Goal: Task Accomplishment & Management: Manage account settings

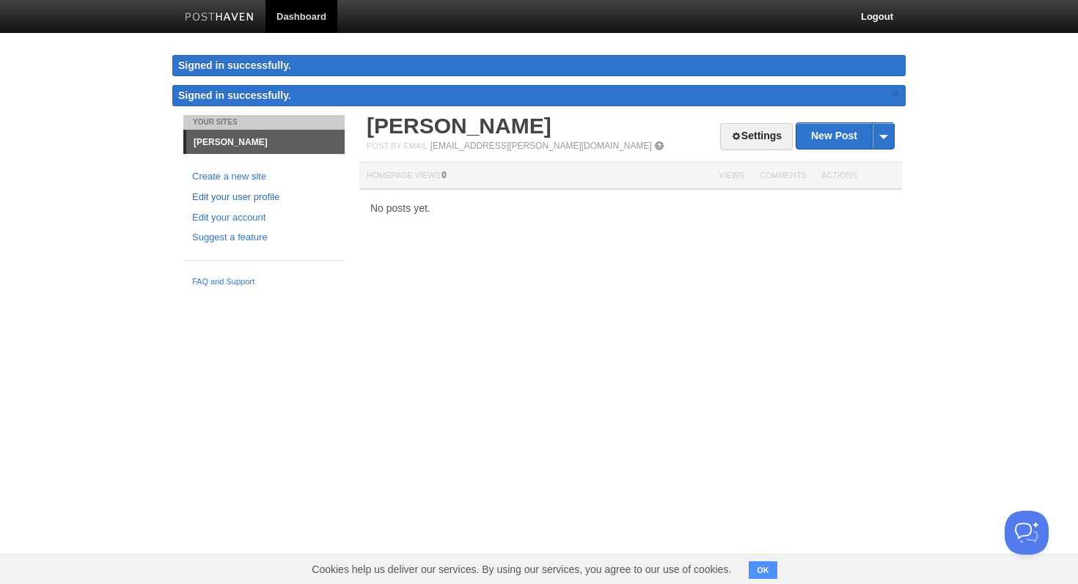
click at [246, 199] on link "Edit your user profile" at bounding box center [264, 197] width 144 height 15
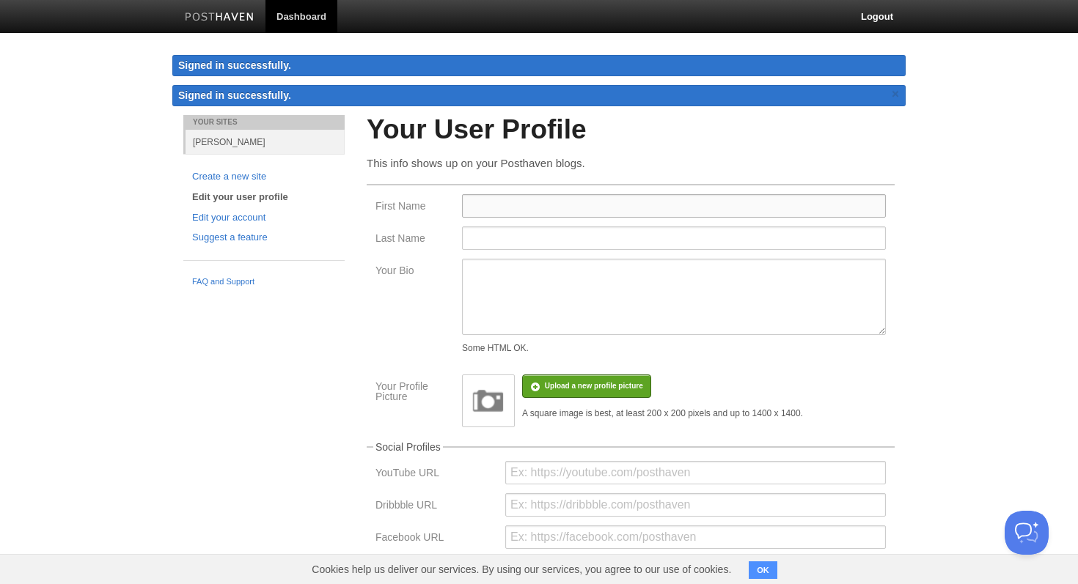
click at [491, 207] on input "First Name" at bounding box center [674, 205] width 424 height 23
type input "Laz"
type input "[PERSON_NAME]"
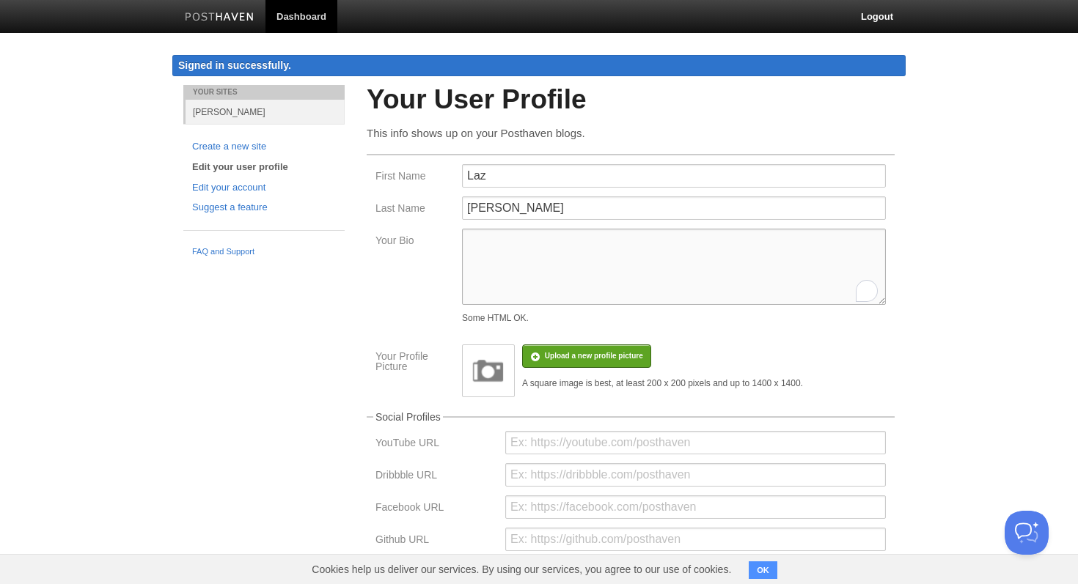
paste textarea "10+ years SaaS sales. Enjoyer of cold email copywriting, sales playbooks, and D…"
type textarea "10+ years SaaS sales. Enjoyer of cold email copywriting, sales playbooks, and D…"
paste textarea "10+ years SaaS sales. Enjoyer of cold email copywriting, sales playbooks, and D…"
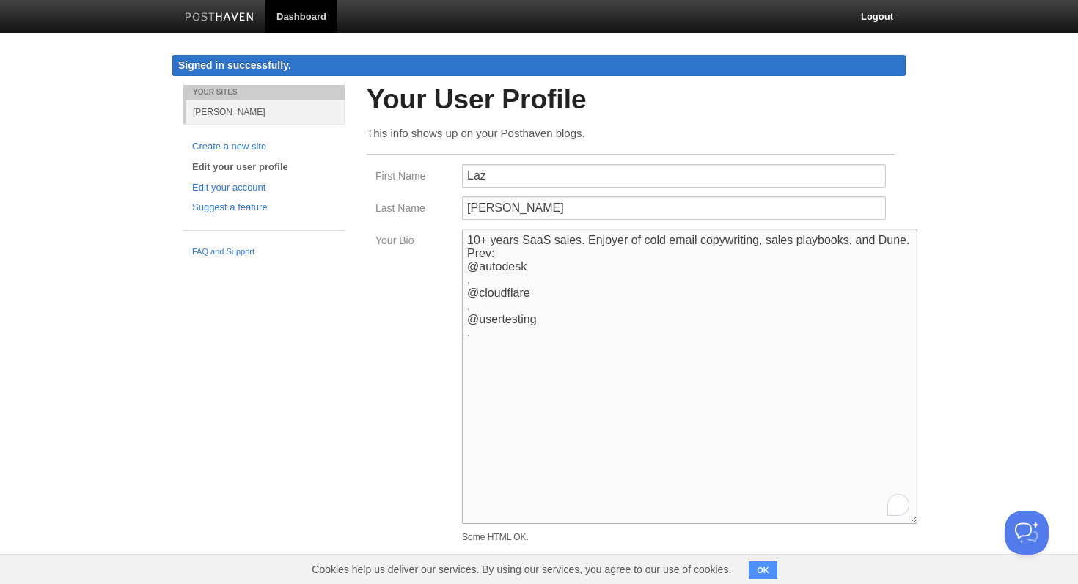
drag, startPoint x: 878, startPoint y: 306, endPoint x: 910, endPoint y: 518, distance: 214.3
click at [910, 519] on textarea "10+ years SaaS sales. Enjoyer of cold email copywriting, sales playbooks, and D…" at bounding box center [689, 376] width 455 height 295
click at [468, 267] on textarea "10+ years SaaS sales. Enjoyer of cold email copywriting, sales playbooks, and D…" at bounding box center [689, 376] width 455 height 295
click at [466, 279] on textarea "10+ years SaaS sales. Enjoyer of cold email copywriting, sales playbooks, and D…" at bounding box center [689, 376] width 455 height 295
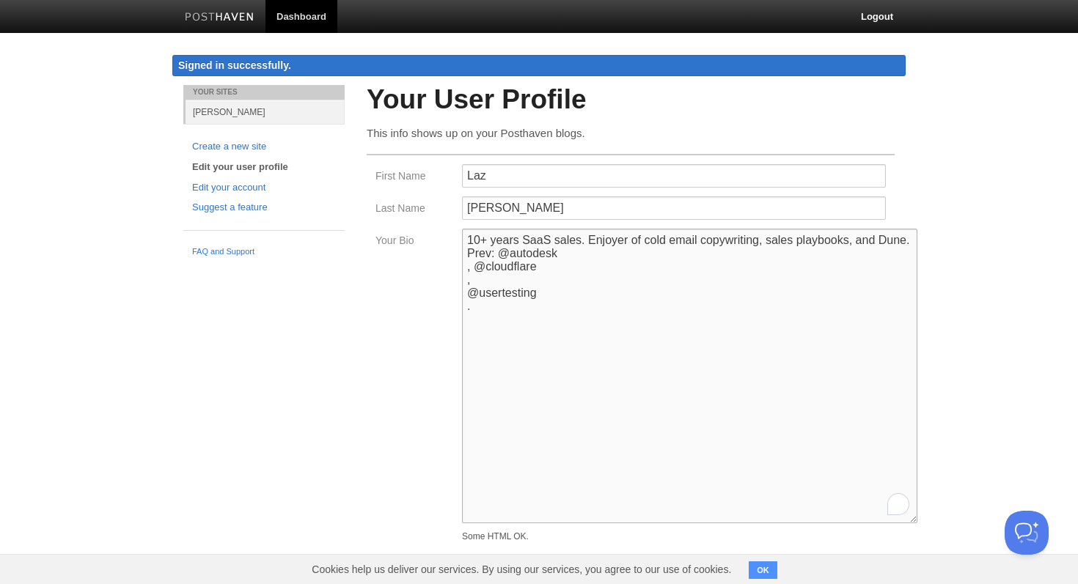
click at [467, 268] on textarea "10+ years SaaS sales. Enjoyer of cold email copywriting, sales playbooks, and D…" at bounding box center [689, 376] width 455 height 295
click at [467, 271] on textarea "10+ years SaaS sales. Enjoyer of cold email copywriting, sales playbooks, and D…" at bounding box center [689, 376] width 455 height 295
click at [469, 267] on textarea "10+ years SaaS sales. Enjoyer of cold email copywriting, sales playbooks, and D…" at bounding box center [689, 376] width 455 height 295
click at [708, 260] on textarea "10+ years SaaS sales. Enjoyer of cold email copywriting, sales playbooks, and D…" at bounding box center [689, 376] width 455 height 295
click at [672, 294] on textarea "10+ years SaaS sales. Enjoyer of cold email copywriting, sales playbooks, and D…" at bounding box center [689, 376] width 455 height 295
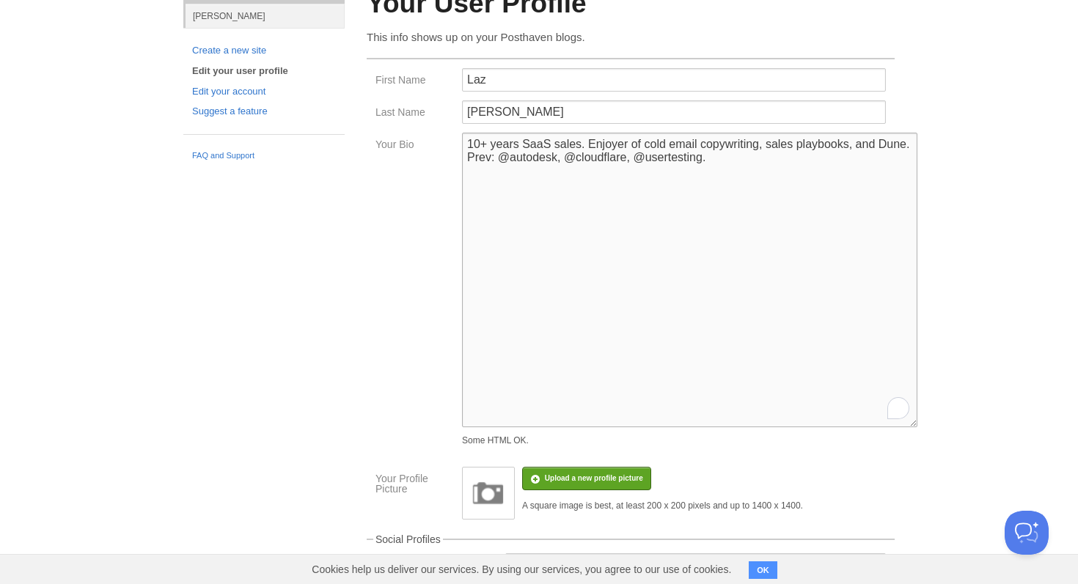
scroll to position [257, 0]
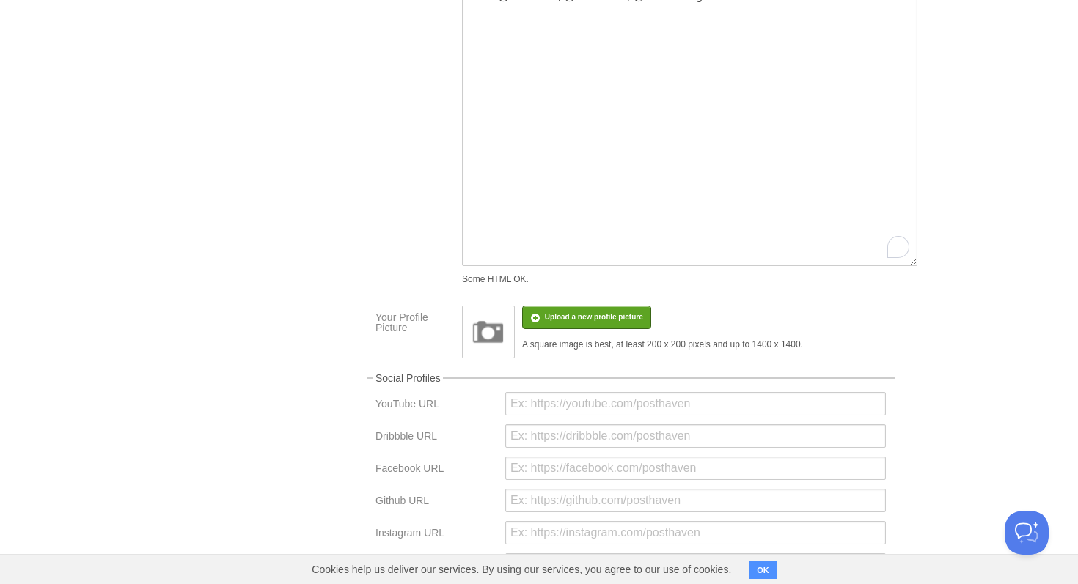
click at [562, 290] on div "10+ years SaaS sales. Enjoyer of cold email copywriting, sales playbooks, and D…" at bounding box center [673, 131] width 433 height 320
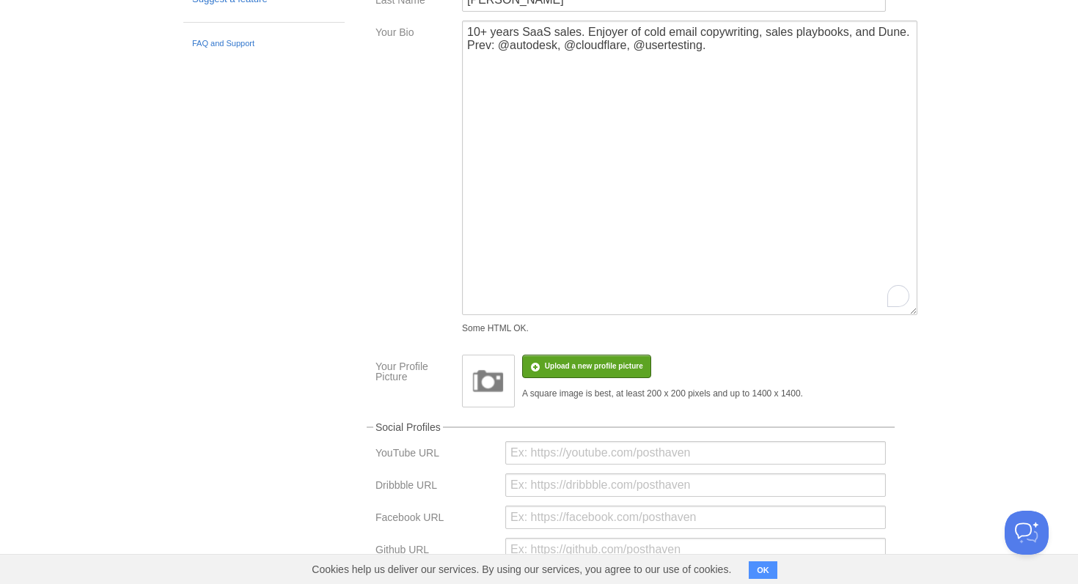
scroll to position [102, 0]
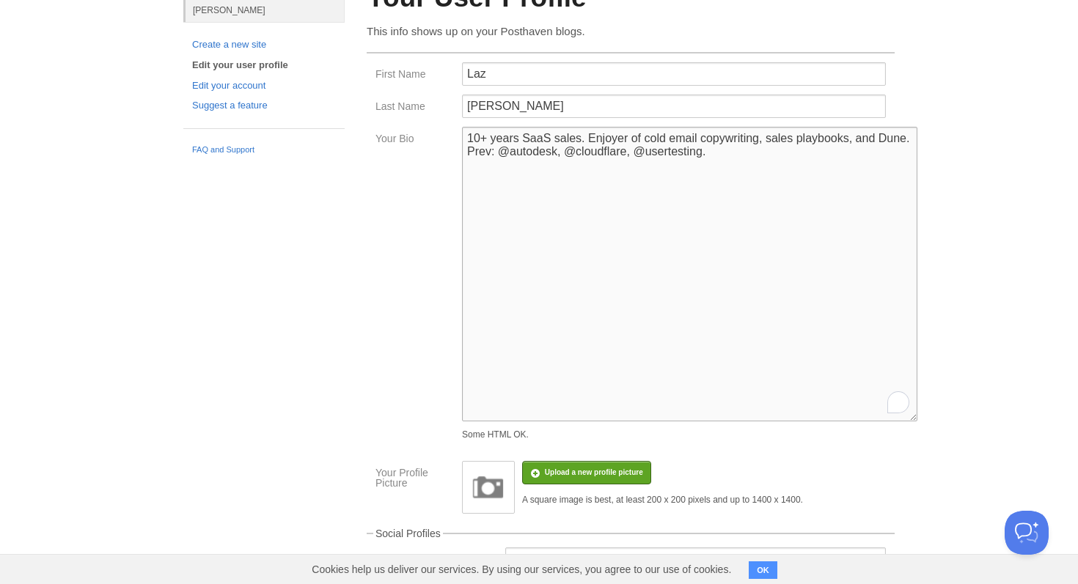
click at [500, 155] on textarea "10+ years SaaS sales. Enjoyer of cold email copywriting, sales playbooks, and D…" at bounding box center [689, 274] width 455 height 295
click at [567, 150] on textarea "10+ years SaaS sales. Enjoyer of cold email copywriting, sales playbooks, and D…" at bounding box center [689, 274] width 455 height 295
click at [620, 153] on textarea "10+ years SaaS sales. Enjoyer of cold email copywriting, sales playbooks, and D…" at bounding box center [689, 274] width 455 height 295
click at [550, 299] on textarea "10+ years SaaS sales. Enjoyer of cold email copywriting, sales playbooks, and D…" at bounding box center [689, 274] width 455 height 295
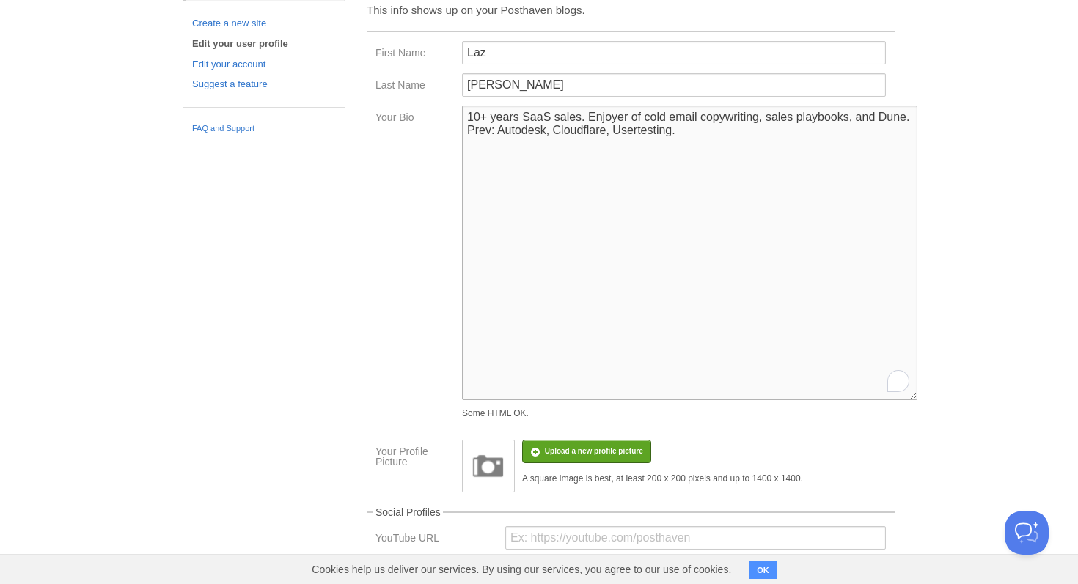
scroll to position [145, 0]
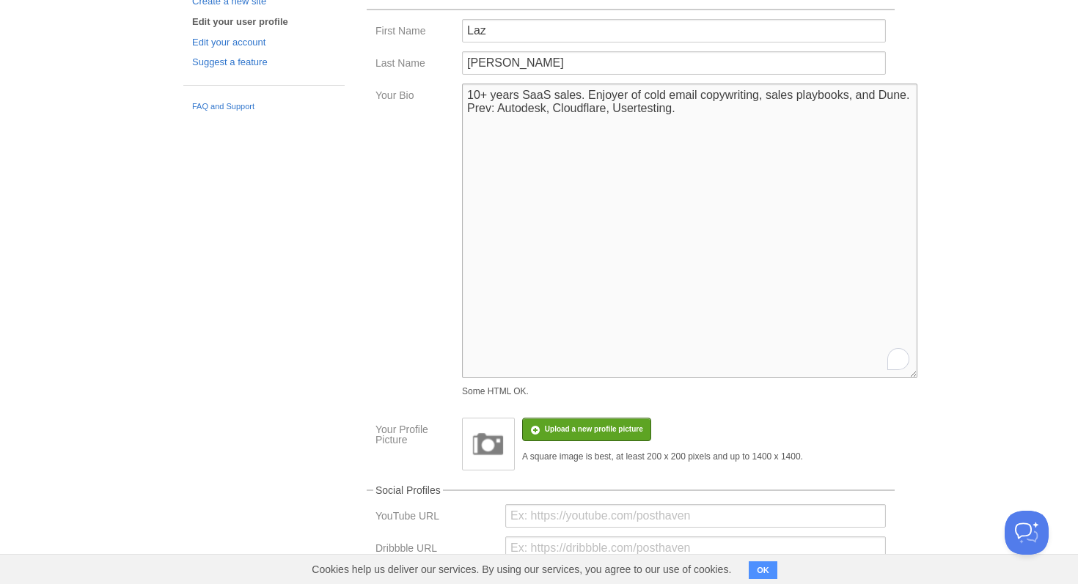
click at [905, 90] on textarea "10+ years SaaS sales. Enjoyer of cold email copywriting, sales playbooks, and D…" at bounding box center [689, 231] width 455 height 295
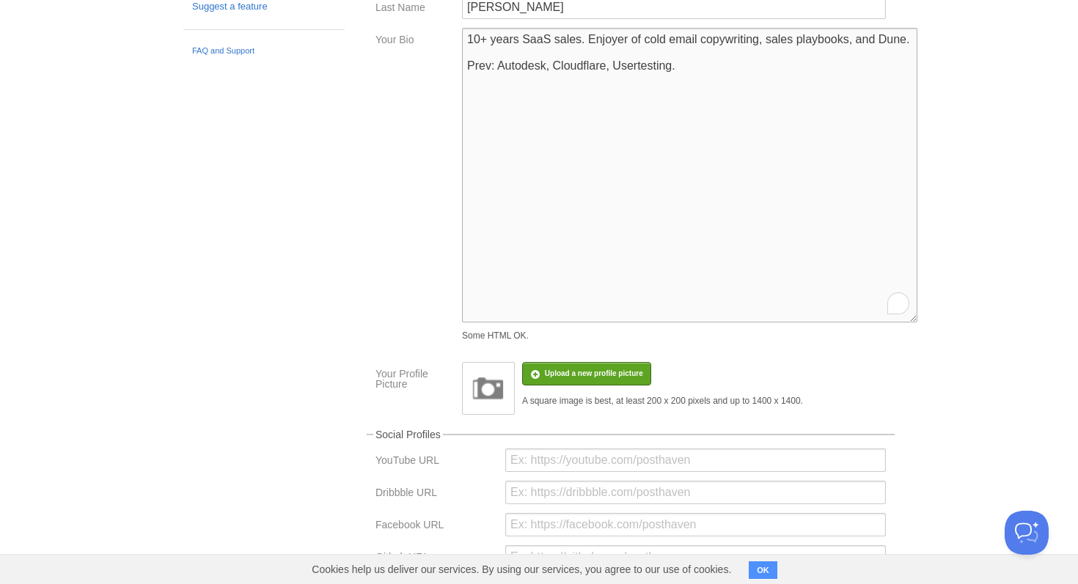
scroll to position [229, 0]
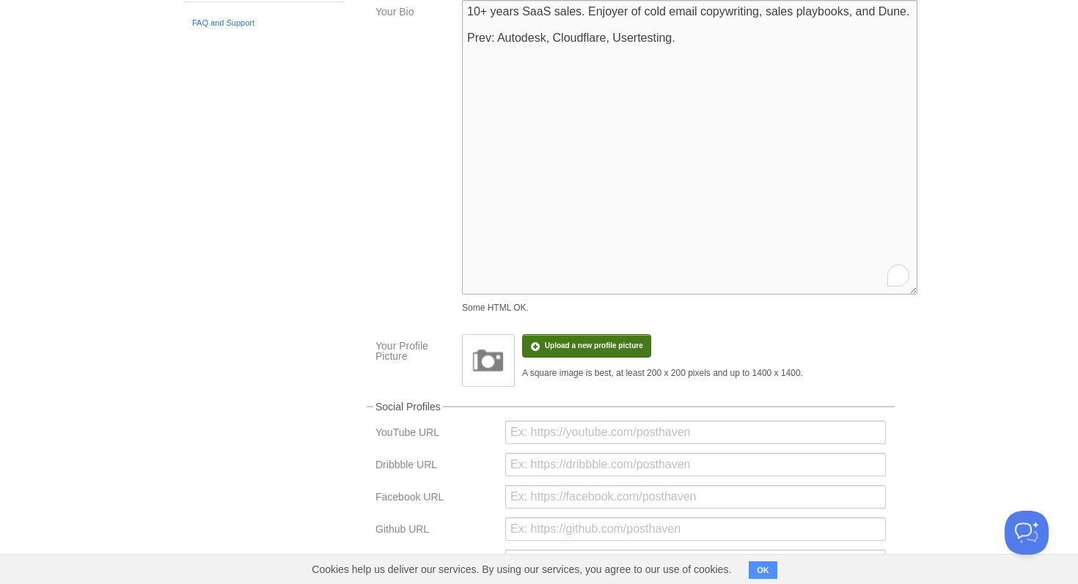
type textarea "10+ years SaaS sales. Enjoyer of cold email copywriting, sales playbooks, and D…"
click at [601, 356] on span "Upload a new profile picture" at bounding box center [586, 345] width 129 height 23
click at [562, 349] on input "file" at bounding box center [153, 353] width 1110 height 75
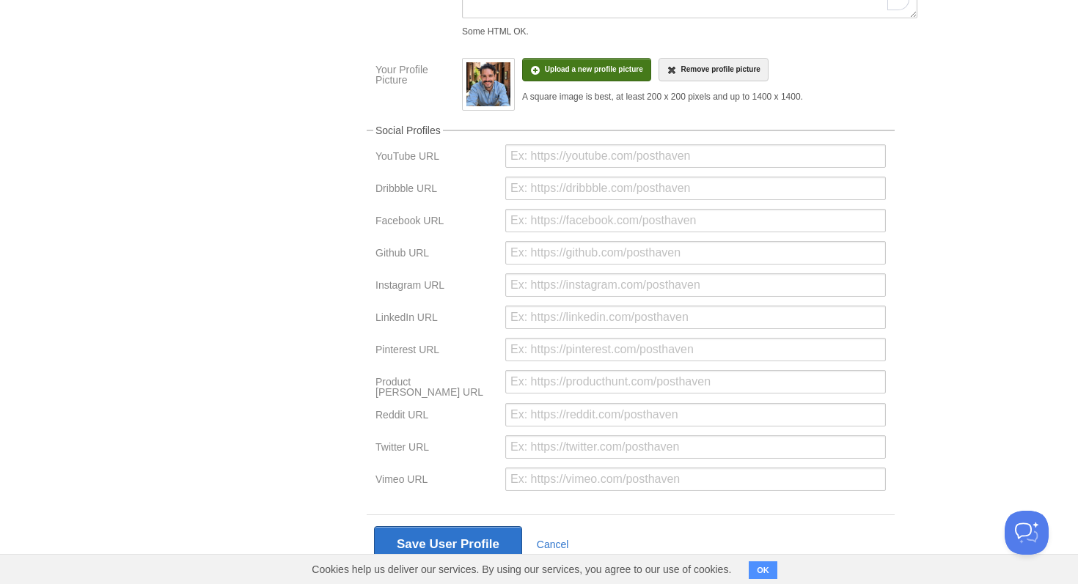
scroll to position [537, 0]
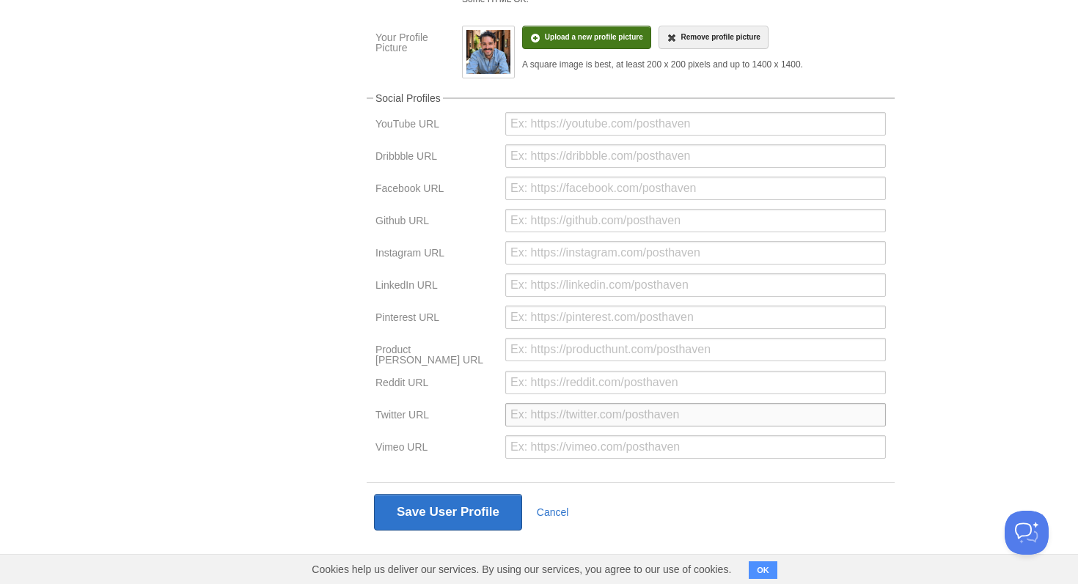
click at [556, 421] on input "url" at bounding box center [695, 414] width 380 height 23
paste input "https://x.com/LazaroGrcia"
type input "https://x.com/LazaroGrcia"
click at [597, 449] on input "url" at bounding box center [695, 446] width 380 height 23
click at [571, 394] on div at bounding box center [695, 387] width 389 height 32
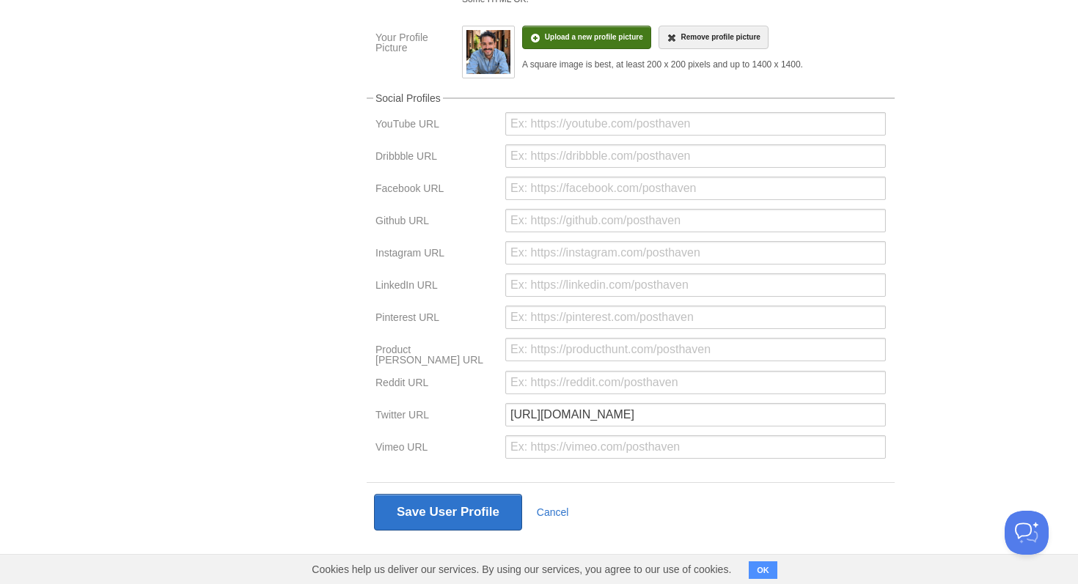
click at [561, 302] on div at bounding box center [695, 289] width 389 height 32
click at [560, 284] on input "url" at bounding box center [695, 284] width 380 height 23
paste input "https://www.linkedin.com/in/garcialazaro/"
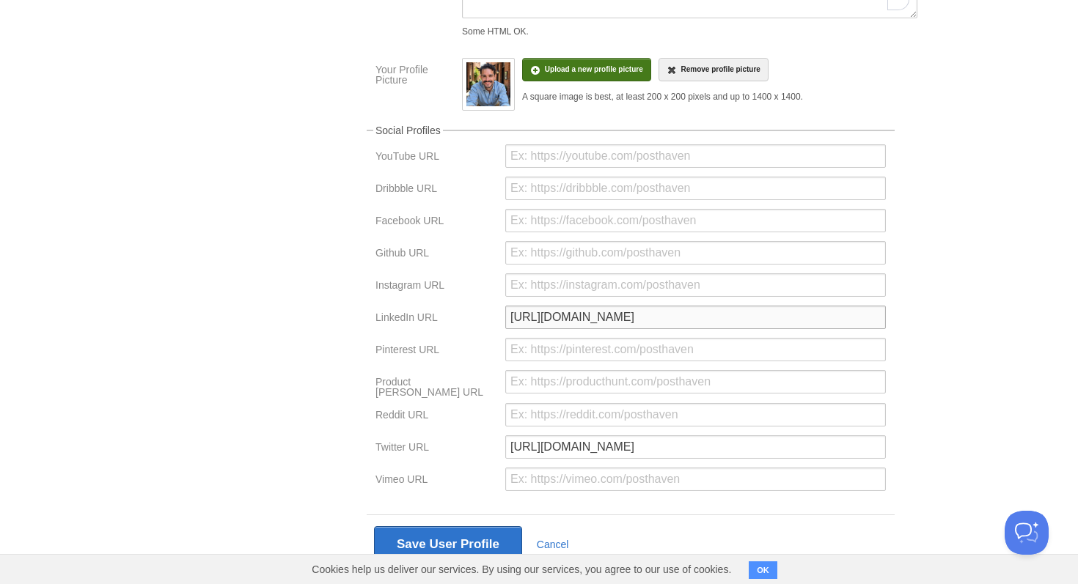
scroll to position [502, 0]
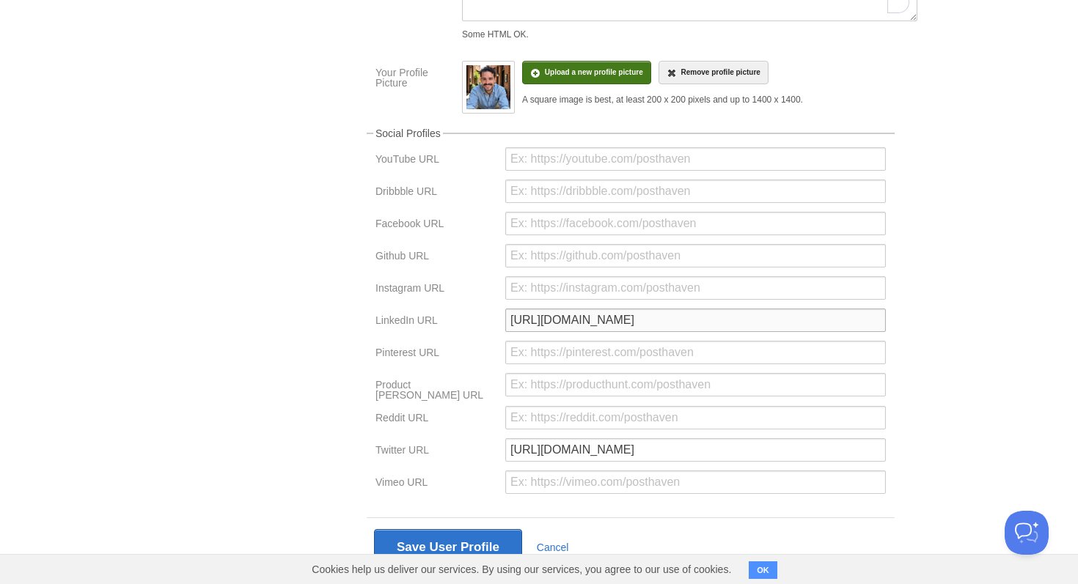
type input "https://www.linkedin.com/in/garcialazaro/"
click at [591, 161] on input "url" at bounding box center [695, 158] width 380 height 23
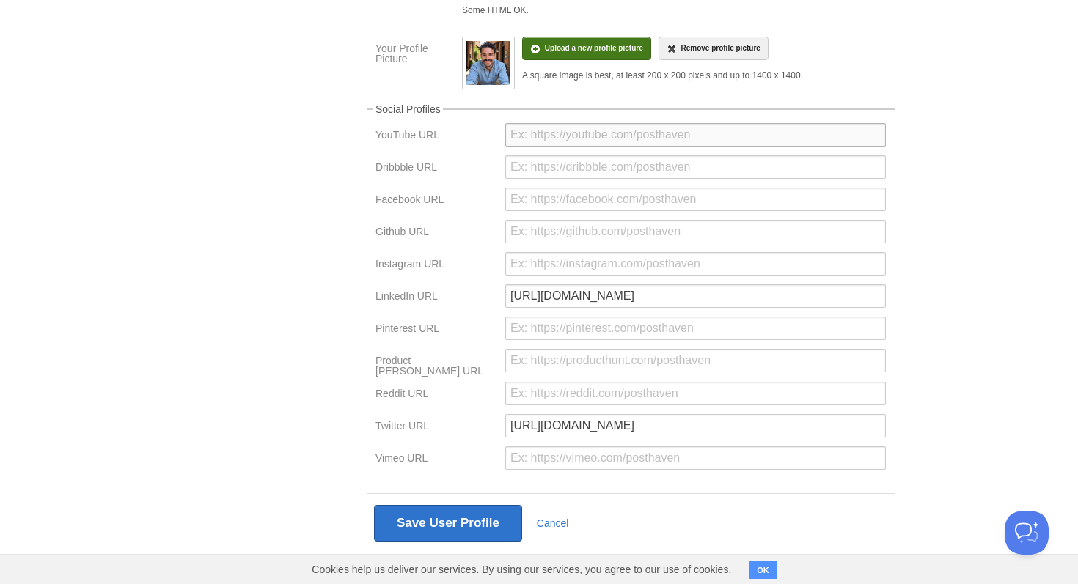
scroll to position [537, 0]
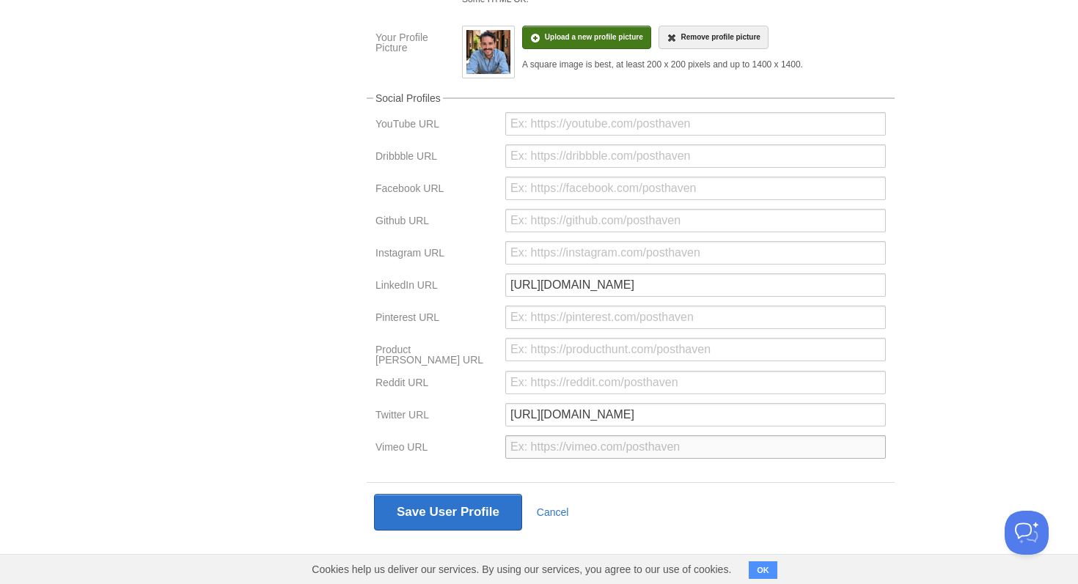
click at [602, 436] on input "url" at bounding box center [695, 446] width 380 height 23
paste input "https://www.youtube.com/@LazaroGrcia-v7w"
type input "https://www.youtube.com/@LazaroGrcia-v7w"
click at [553, 361] on input "url" at bounding box center [695, 349] width 380 height 23
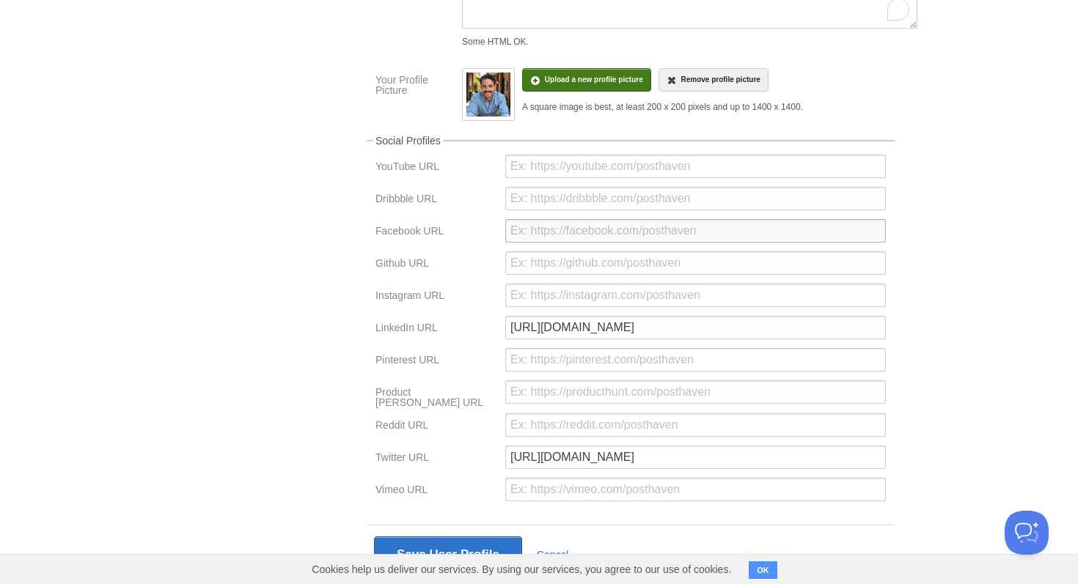
click at [539, 232] on input "url" at bounding box center [695, 230] width 380 height 23
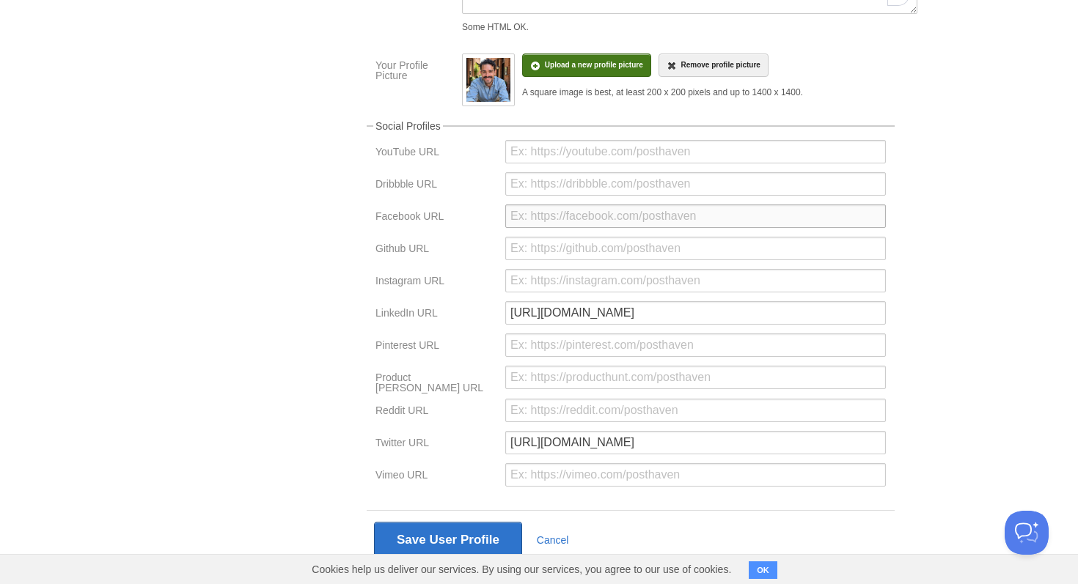
scroll to position [511, 0]
click at [573, 405] on input "url" at bounding box center [695, 408] width 380 height 23
click at [528, 145] on input "url" at bounding box center [695, 150] width 380 height 23
paste input "[URL][DOMAIN_NAME]"
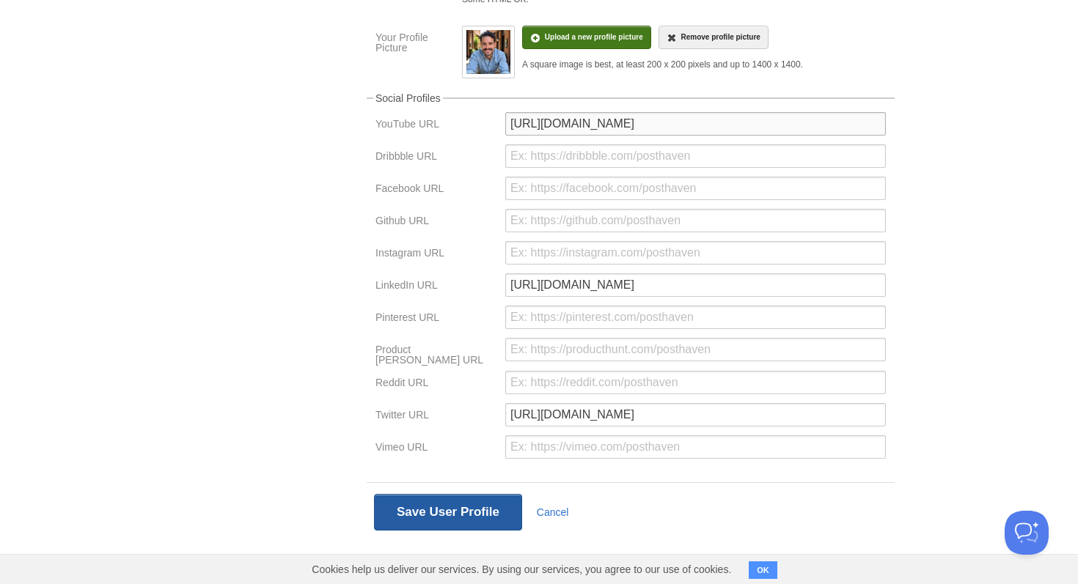
type input "[URL][DOMAIN_NAME]"
click at [453, 507] on button "Save User Profile" at bounding box center [448, 512] width 148 height 37
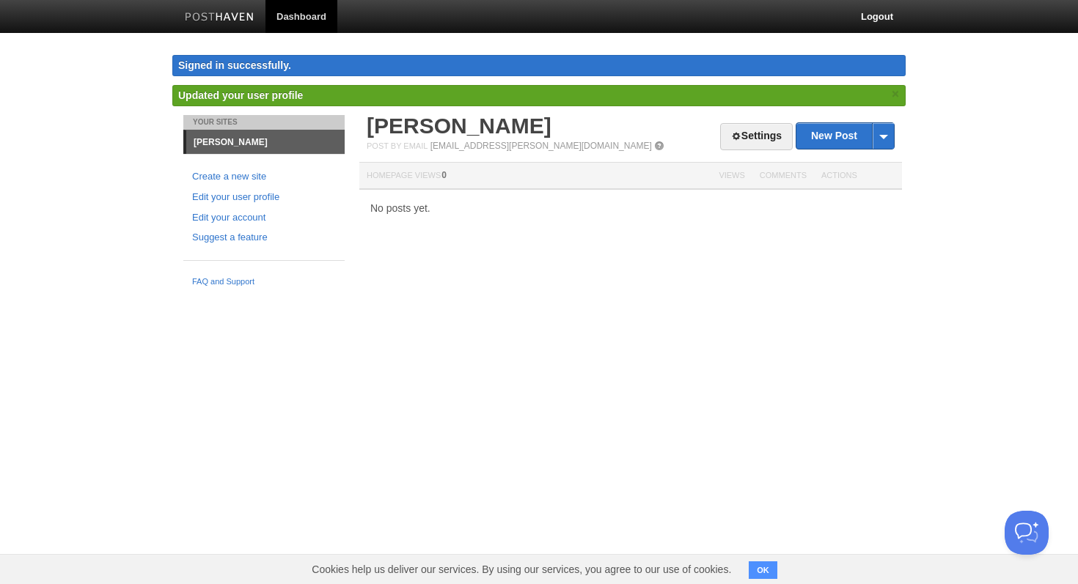
click at [274, 93] on span "Updated your user profile" at bounding box center [240, 95] width 125 height 12
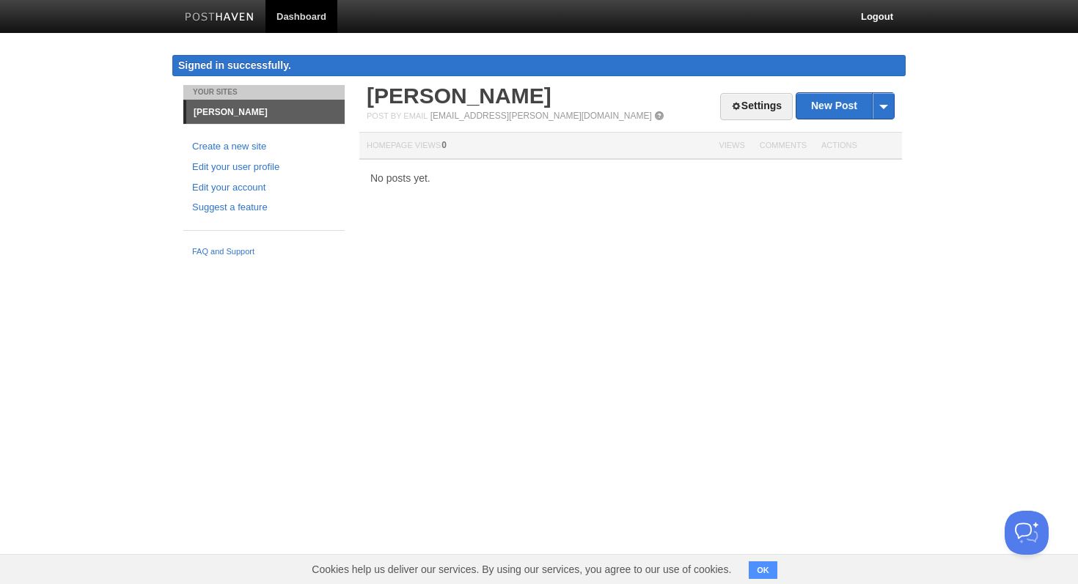
click at [315, 18] on link "Dashboard" at bounding box center [301, 16] width 72 height 33
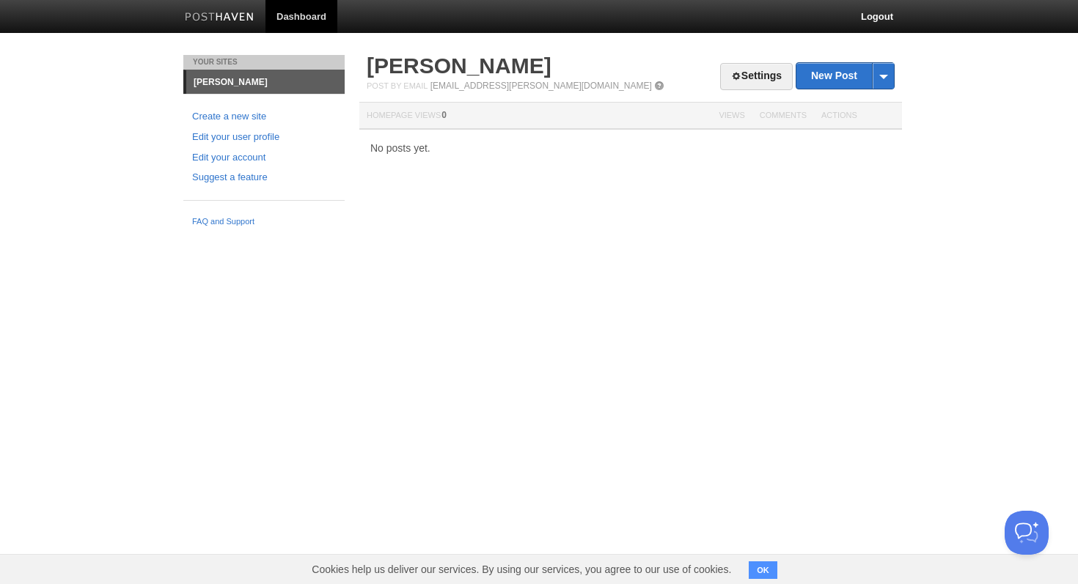
click at [382, 152] on div "No posts yet." at bounding box center [630, 148] width 542 height 10
click at [883, 76] on span at bounding box center [883, 76] width 22 height 26
click at [493, 110] on th "Homepage Views 0" at bounding box center [535, 116] width 352 height 27
click at [207, 120] on link "Create a new site" at bounding box center [264, 116] width 144 height 15
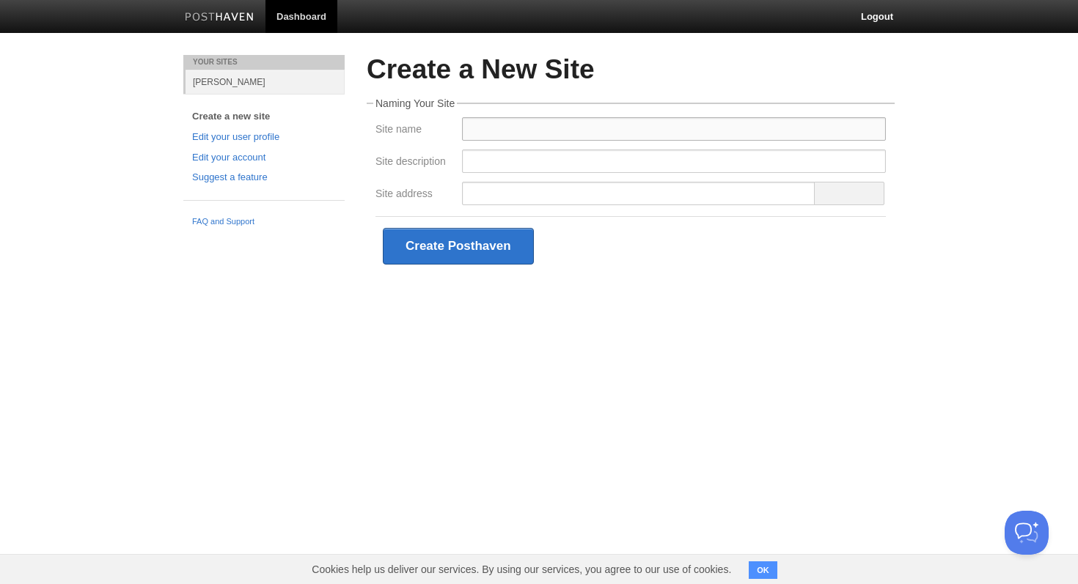
click at [508, 130] on input "Site name" at bounding box center [674, 128] width 424 height 23
click at [384, 136] on label "Site name" at bounding box center [414, 131] width 78 height 14
click at [462, 136] on input "Site name" at bounding box center [674, 128] width 424 height 23
click at [485, 86] on form "Create a New Site Naming Your Site Site name Site description Site address Crea…" at bounding box center [631, 165] width 528 height 221
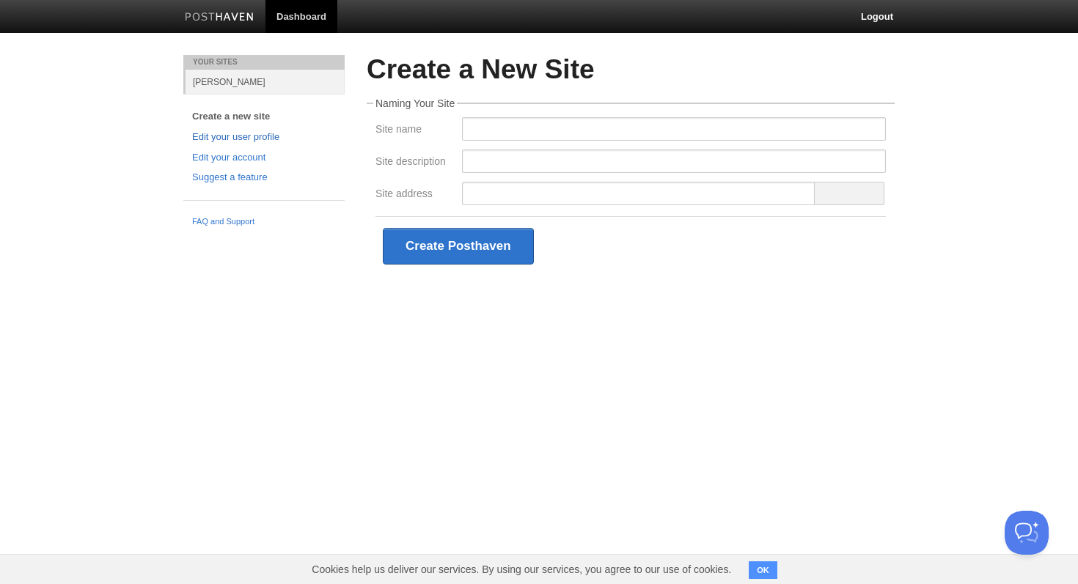
click at [234, 133] on link "Edit your user profile" at bounding box center [264, 137] width 144 height 15
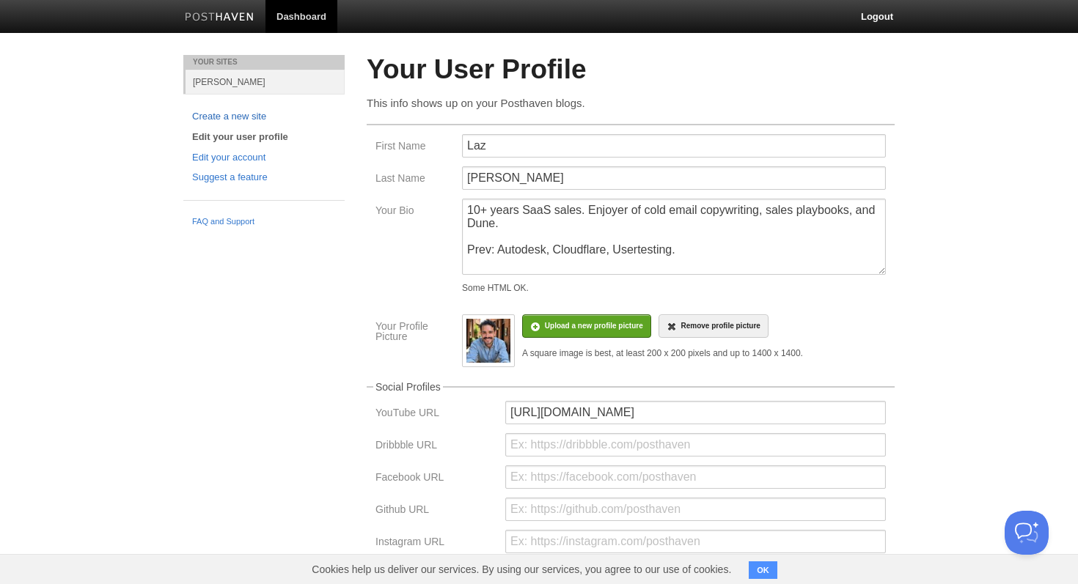
click at [229, 119] on link "Create a new site" at bounding box center [264, 116] width 144 height 15
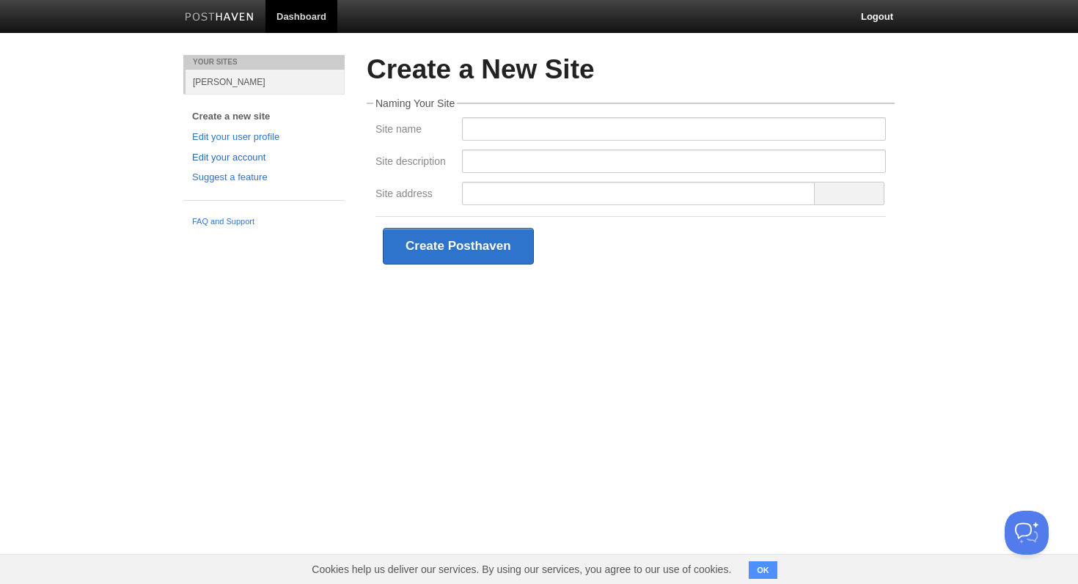
click at [236, 150] on link "Edit your account" at bounding box center [264, 157] width 144 height 15
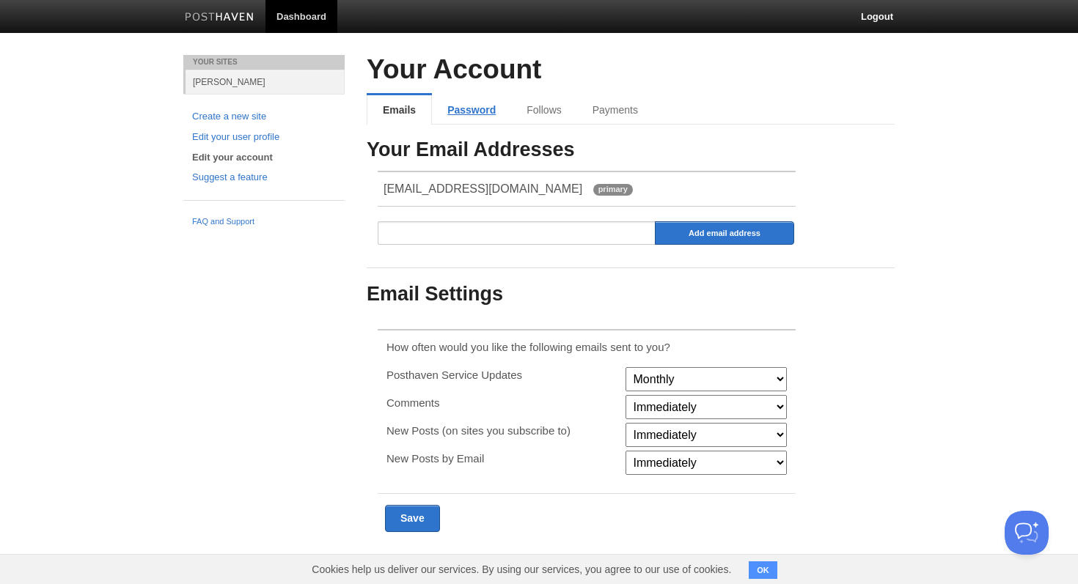
click at [459, 108] on link "Password" at bounding box center [471, 109] width 79 height 29
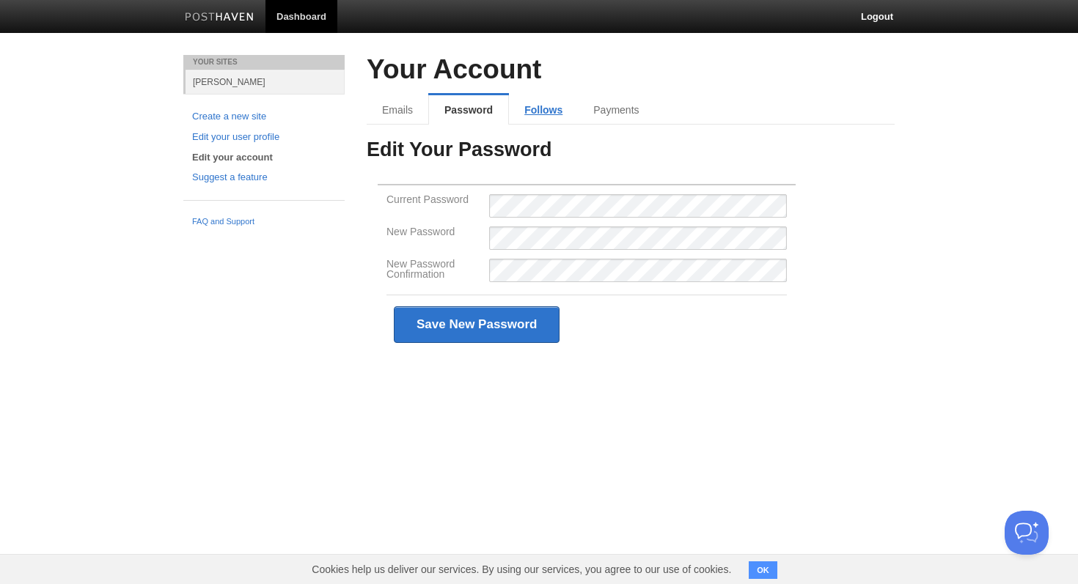
click at [538, 111] on link "Follows" at bounding box center [543, 109] width 69 height 29
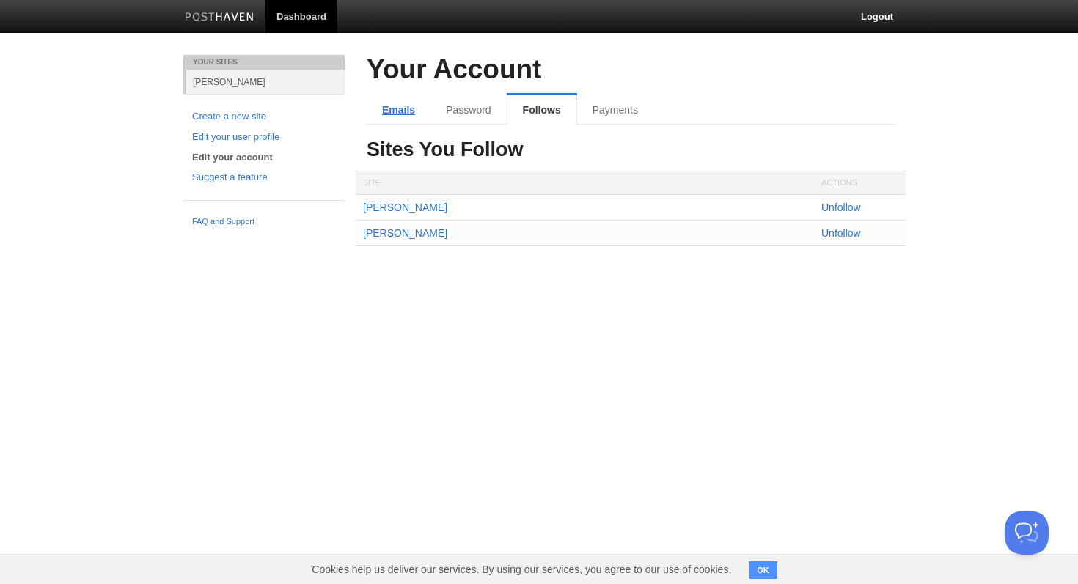
click at [385, 114] on link "Emails" at bounding box center [399, 109] width 64 height 29
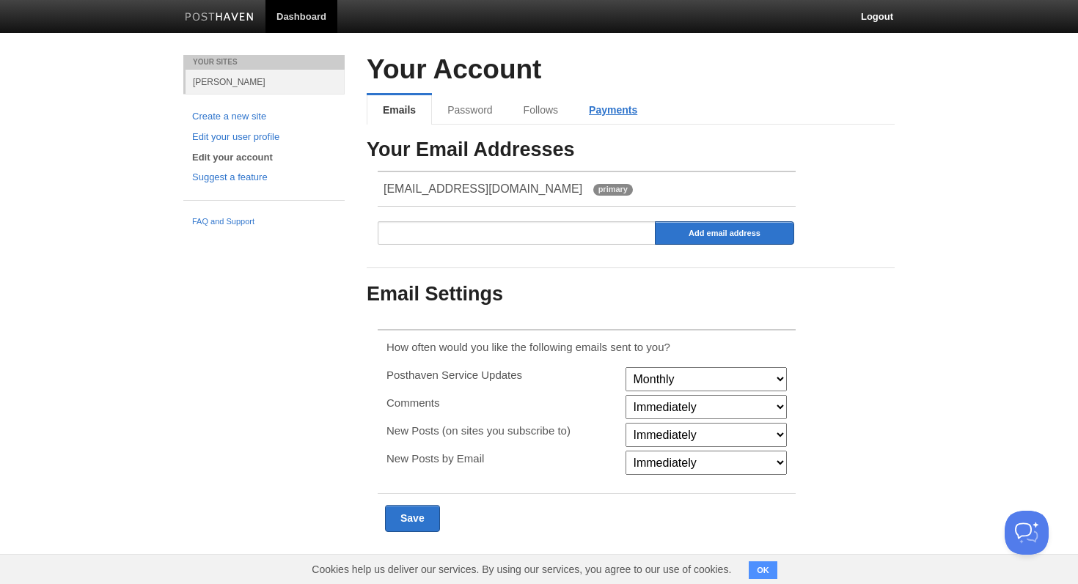
click at [619, 106] on link "Payments" at bounding box center [612, 109] width 79 height 29
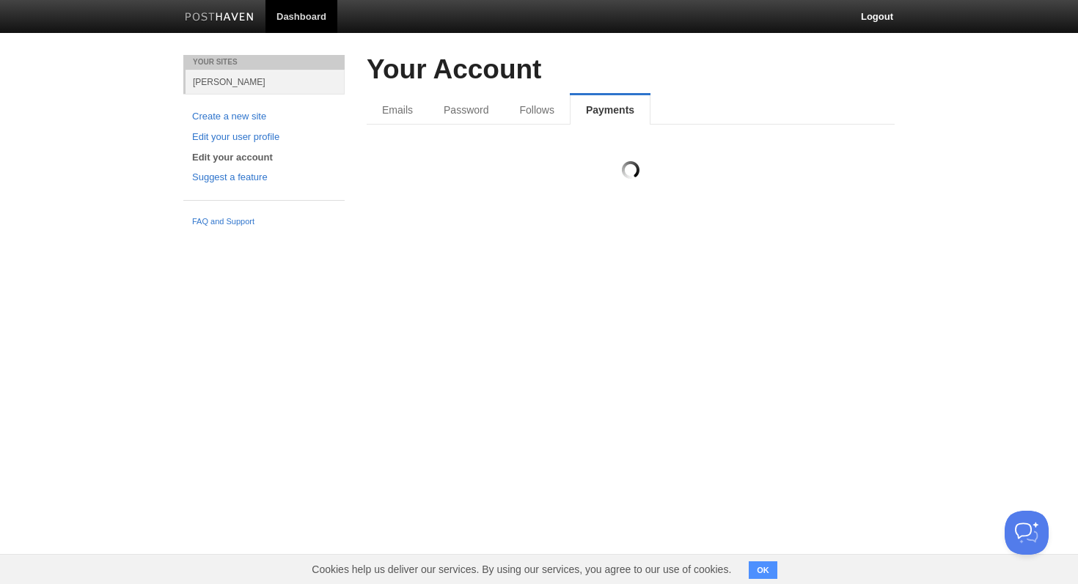
click at [219, 18] on img at bounding box center [220, 17] width 70 height 11
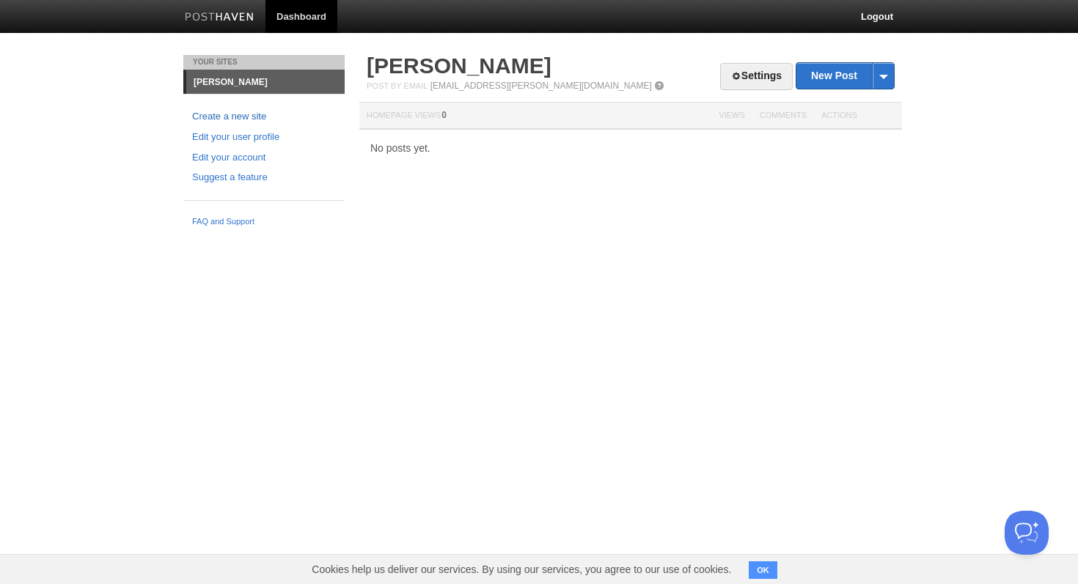
click at [231, 121] on link "Create a new site" at bounding box center [264, 116] width 144 height 15
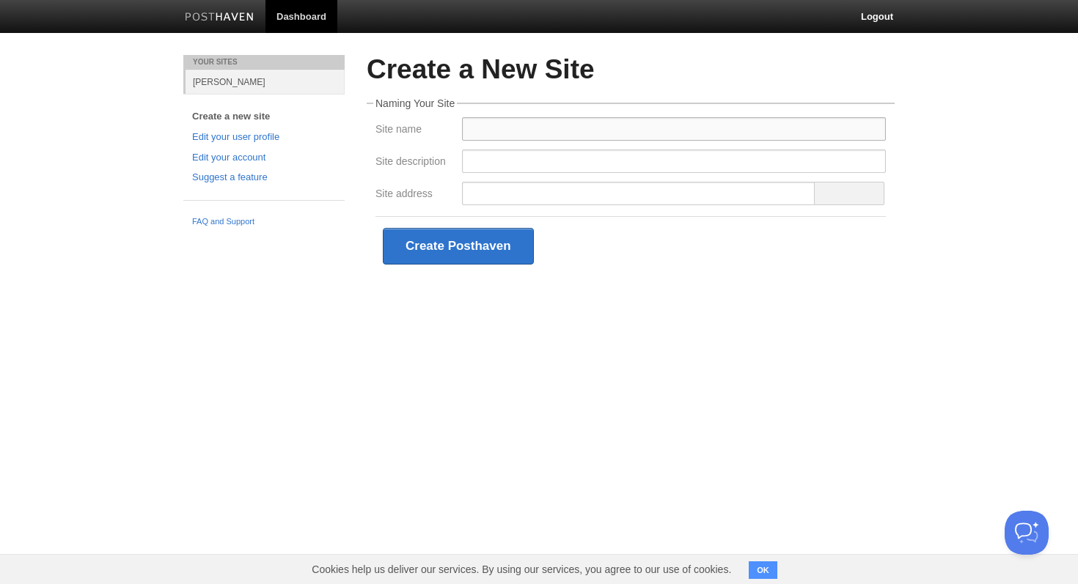
click at [505, 120] on input "Site name" at bounding box center [674, 128] width 424 height 23
click at [490, 95] on form "Create a New Site Naming Your Site Site name Site description Site address Crea…" at bounding box center [631, 165] width 528 height 221
click at [504, 138] on input "Site name" at bounding box center [674, 128] width 424 height 23
type input "L"
type input "G"
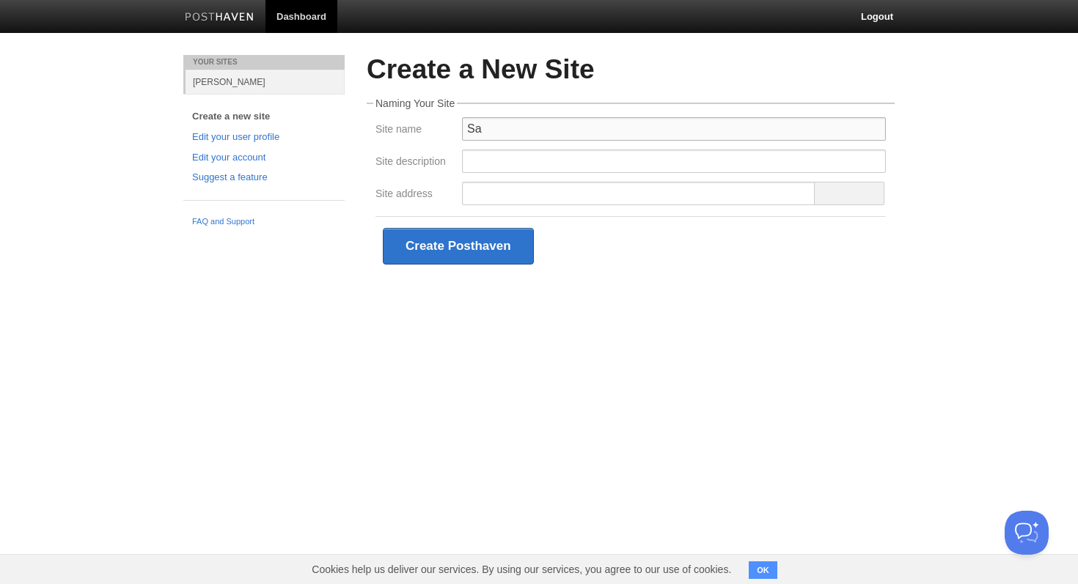
type input "S"
click at [508, 128] on input "SaaS Sales, Lite-GTM Engineering, and Cold Email Copywriting" at bounding box center [674, 128] width 424 height 23
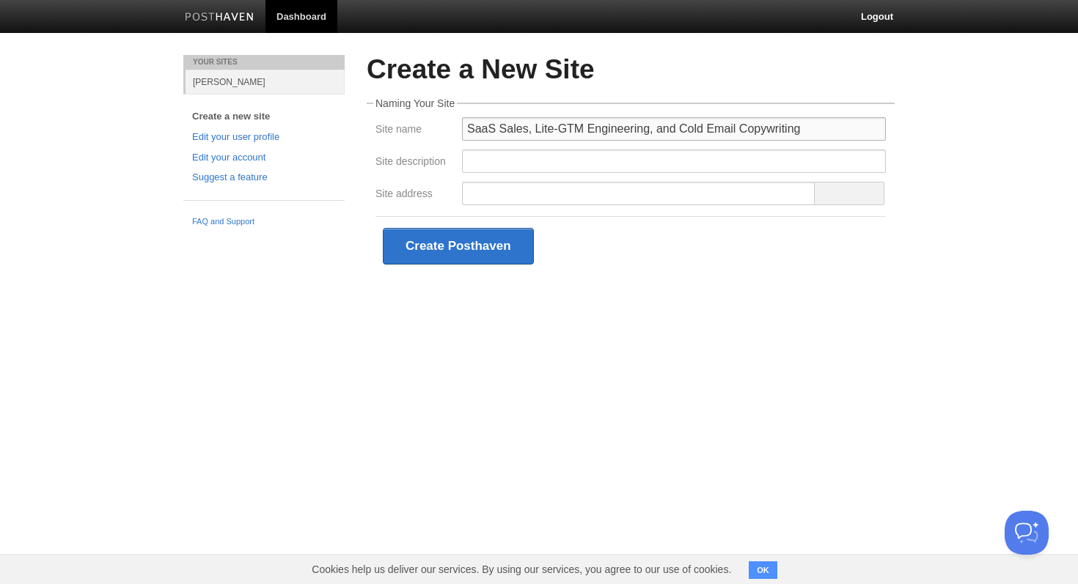
type input "SaaS Sales, Lite-GTM Engineering, and Cold Email Copywriting"
click at [763, 166] on input "Site description" at bounding box center [674, 161] width 424 height 23
click at [726, 158] on input "Site description" at bounding box center [674, 161] width 424 height 23
paste input "SaaS Sales, Lite-GTM Engineering, and Cold Email Copywriting"
type input "SaaS Sales, Lite-GTM Engineering, and Cold Email Copywriting"
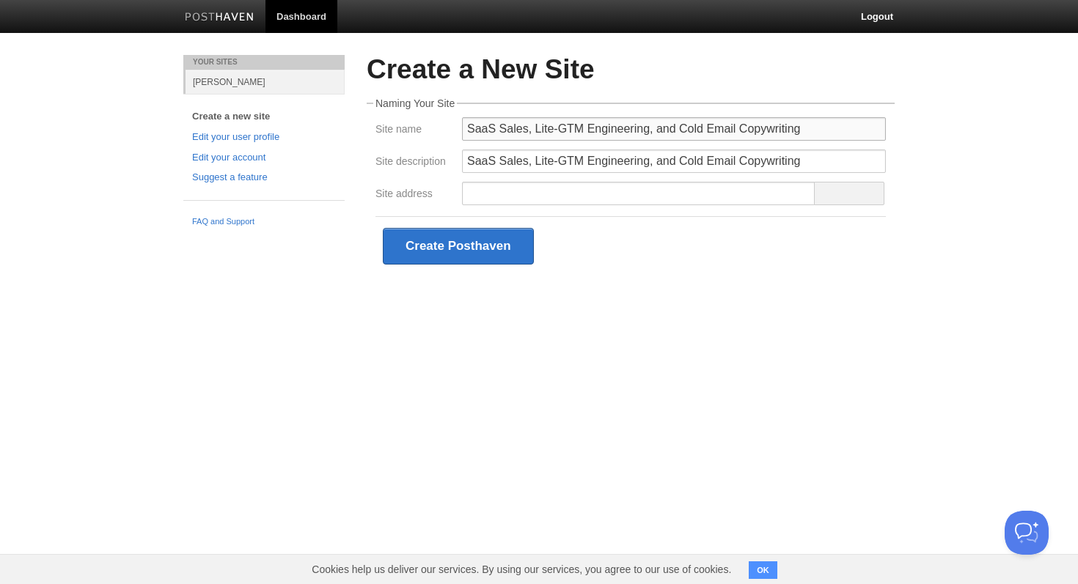
click at [681, 133] on input "SaaS Sales, Lite-GTM Engineering, and Cold Email Copywriting" at bounding box center [674, 128] width 424 height 23
type input "[PERSON_NAME]"
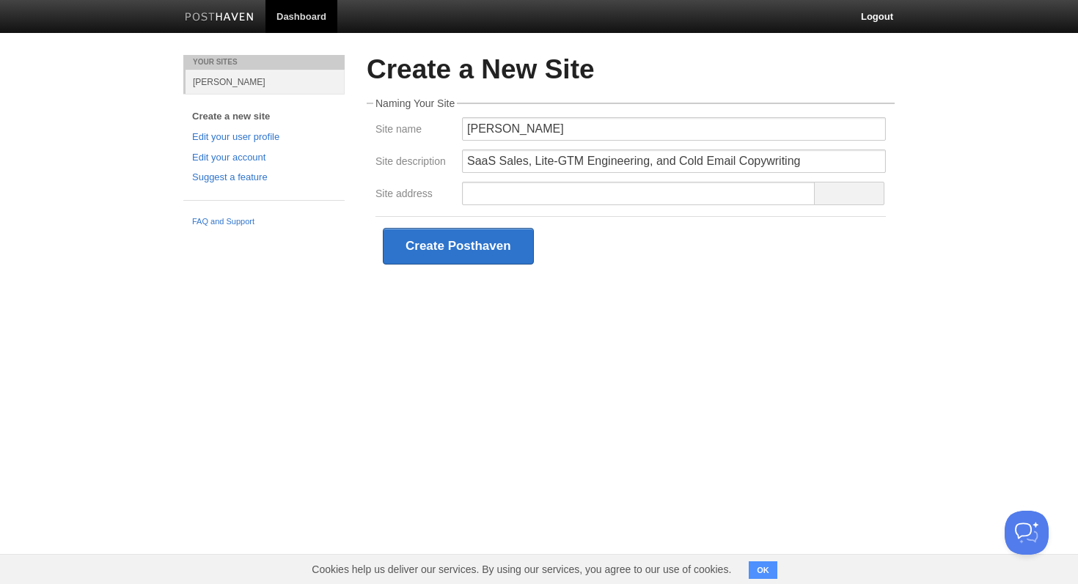
click at [514, 81] on h2 "Create a New Site" at bounding box center [631, 70] width 528 height 30
click at [507, 197] on input "Site address" at bounding box center [638, 193] width 353 height 23
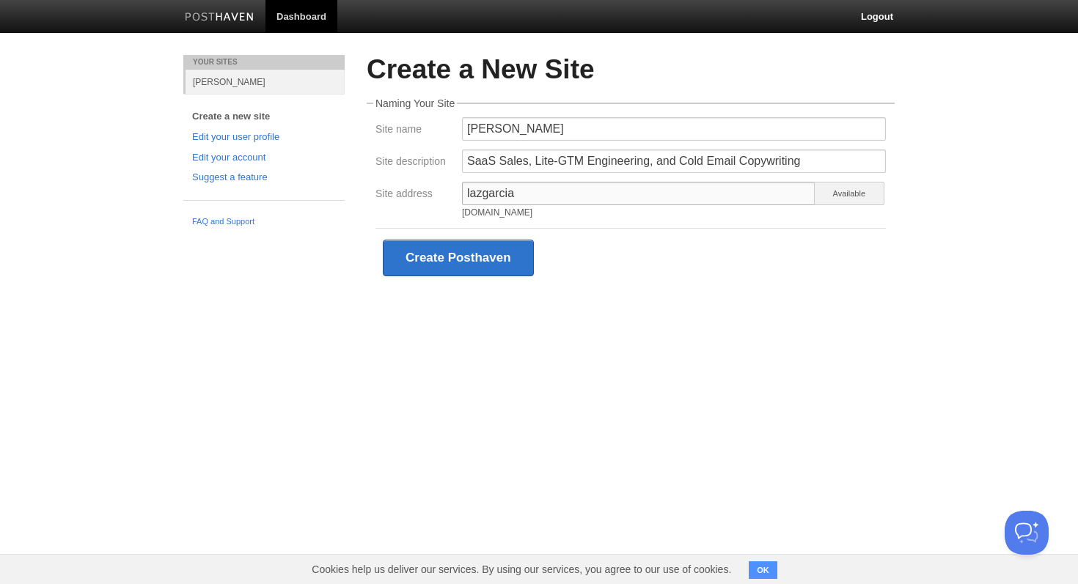
type input "lazgarcia"
click at [534, 224] on div "lazgarcia lazgarcia.posthaven.com" at bounding box center [638, 203] width 353 height 43
click at [483, 245] on button "Create Posthaven" at bounding box center [458, 258] width 151 height 37
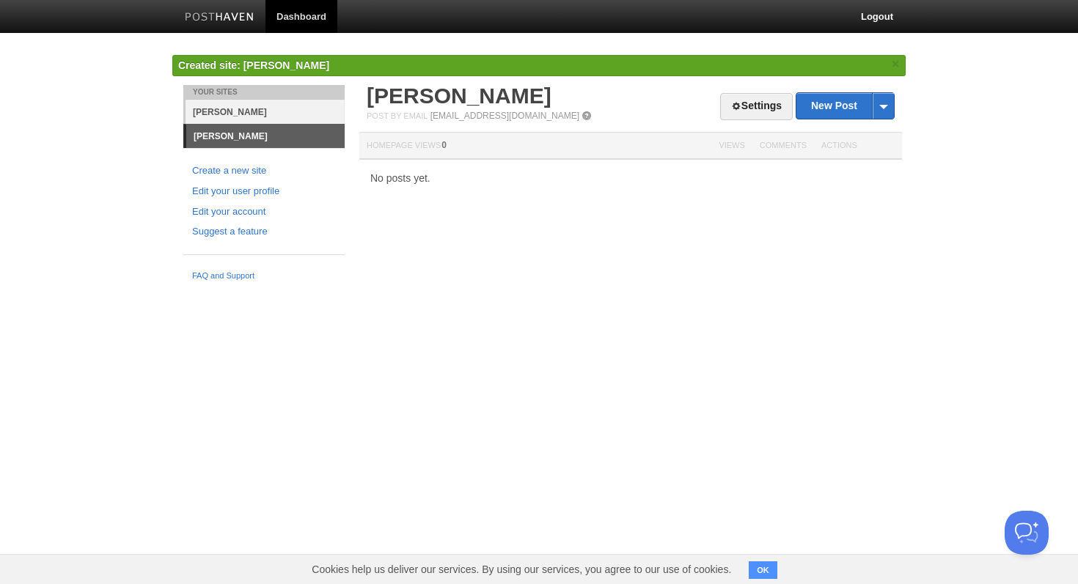
click at [218, 103] on link "[PERSON_NAME]" at bounding box center [264, 112] width 159 height 24
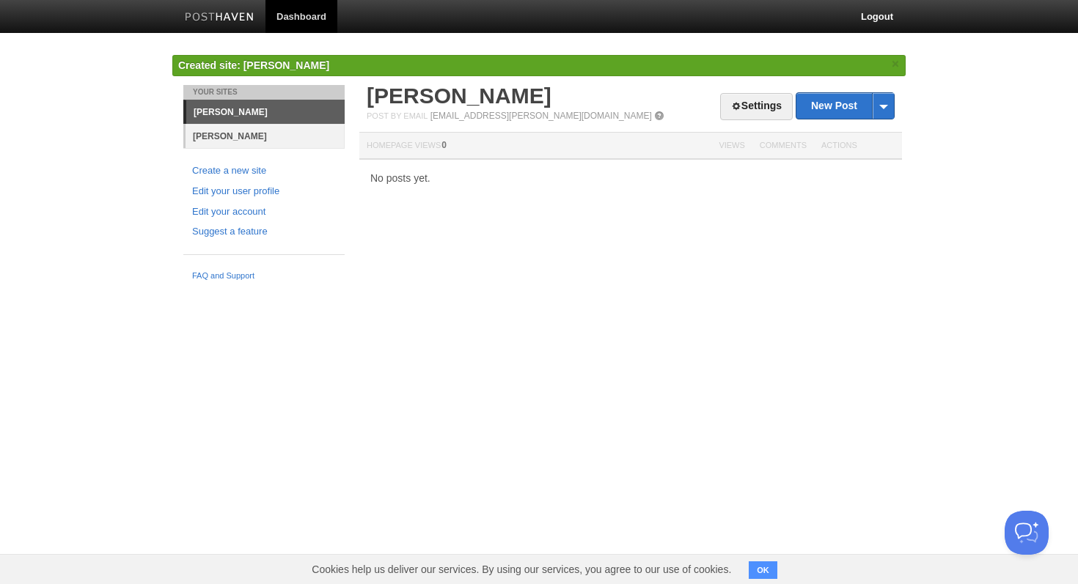
click at [231, 137] on link "[PERSON_NAME]" at bounding box center [264, 136] width 159 height 24
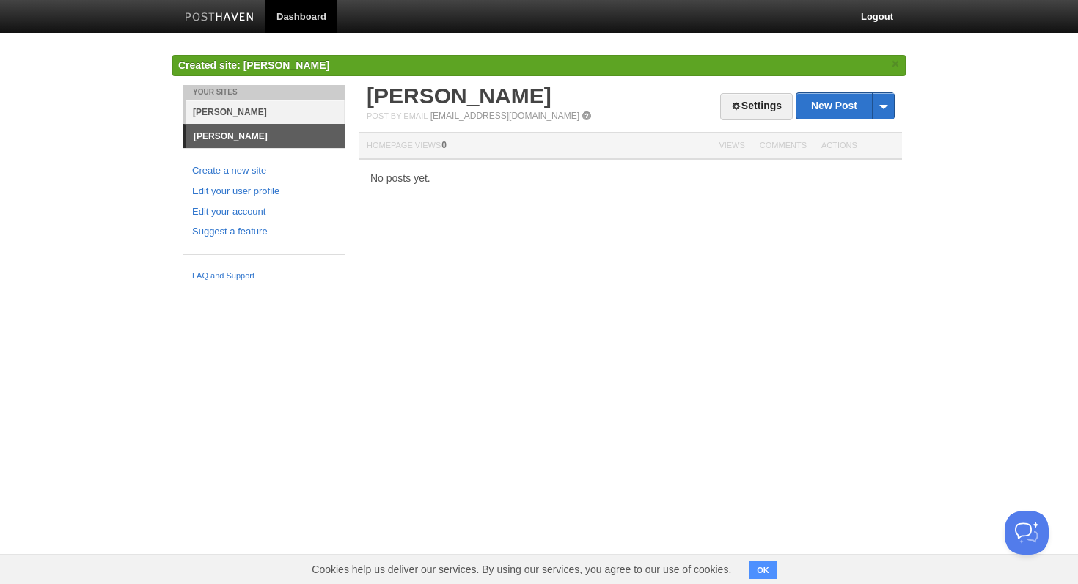
click at [221, 114] on link "[PERSON_NAME]" at bounding box center [264, 112] width 159 height 24
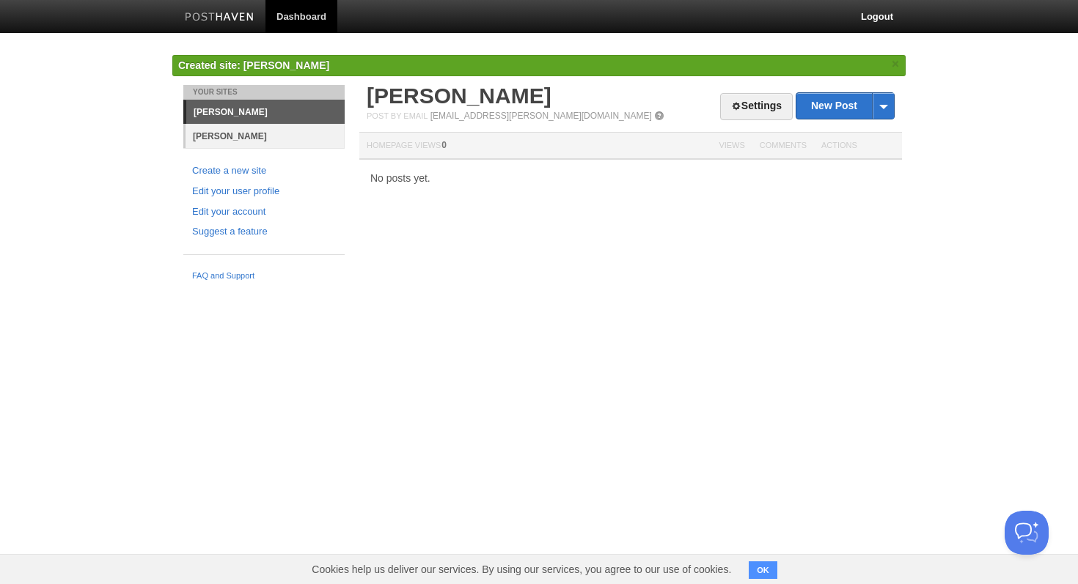
click at [263, 132] on link "[PERSON_NAME]" at bounding box center [264, 136] width 159 height 24
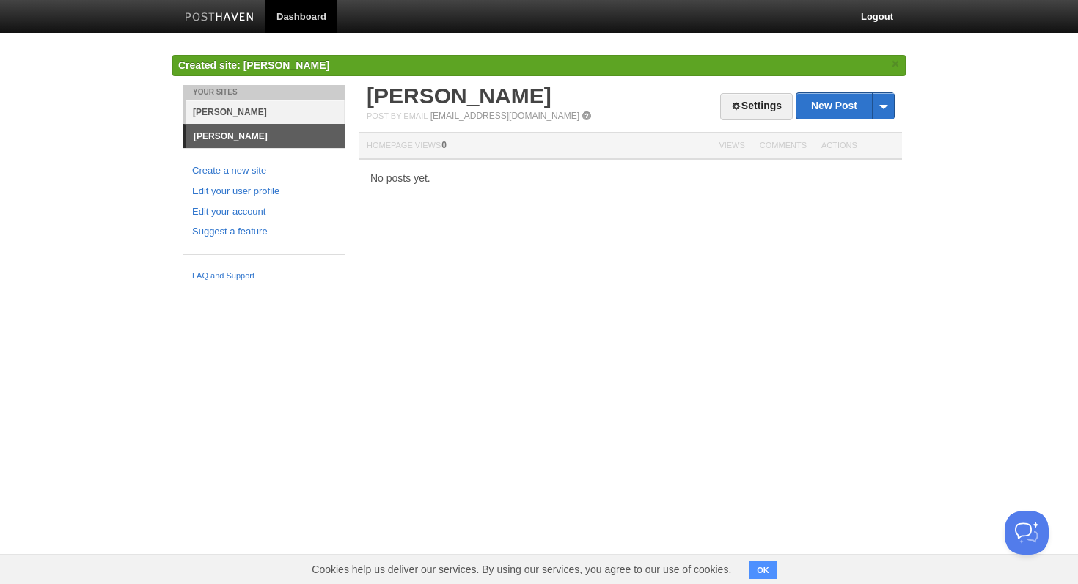
click at [254, 116] on link "[PERSON_NAME]" at bounding box center [264, 112] width 159 height 24
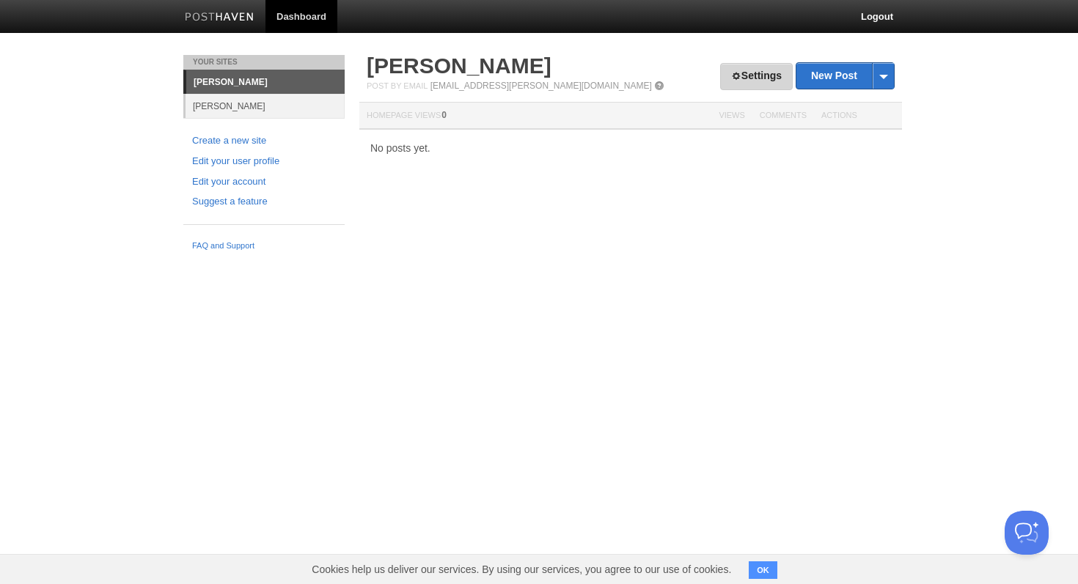
click at [771, 72] on link "Settings" at bounding box center [756, 76] width 73 height 27
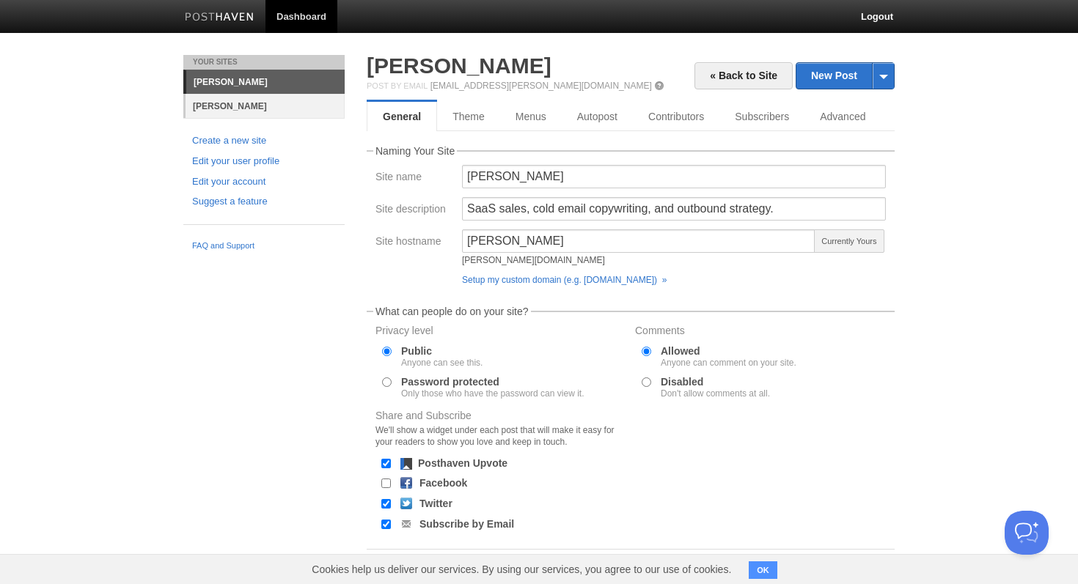
click at [258, 109] on link "[PERSON_NAME]" at bounding box center [264, 106] width 159 height 24
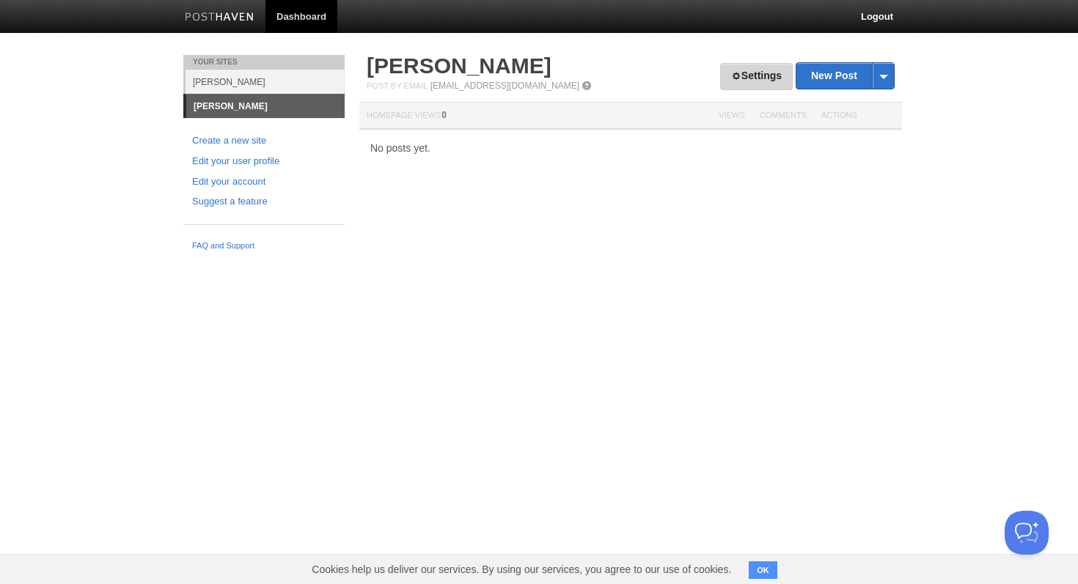
click at [765, 68] on link "Settings" at bounding box center [756, 76] width 73 height 27
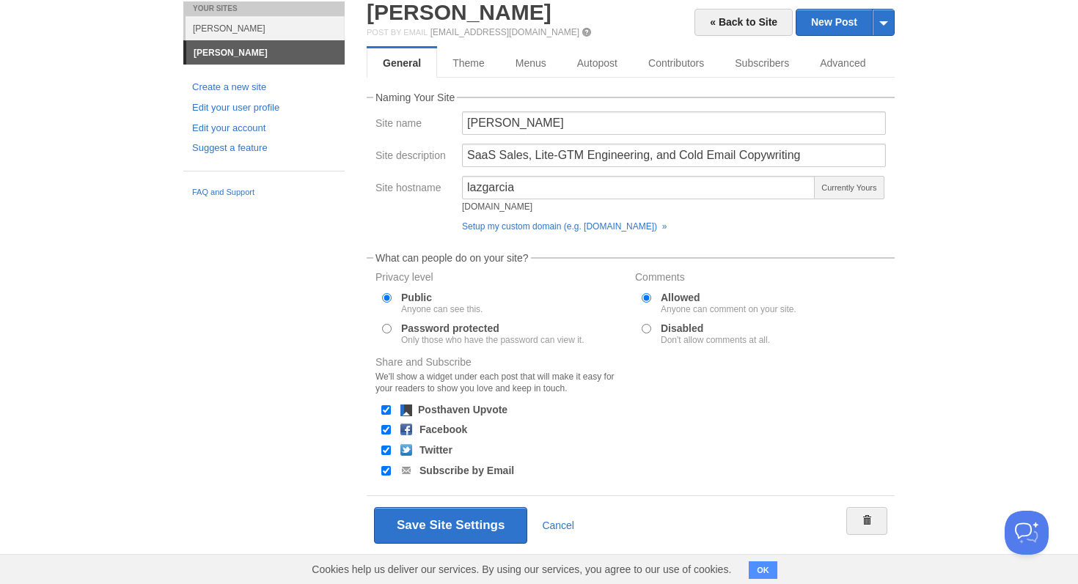
scroll to position [67, 0]
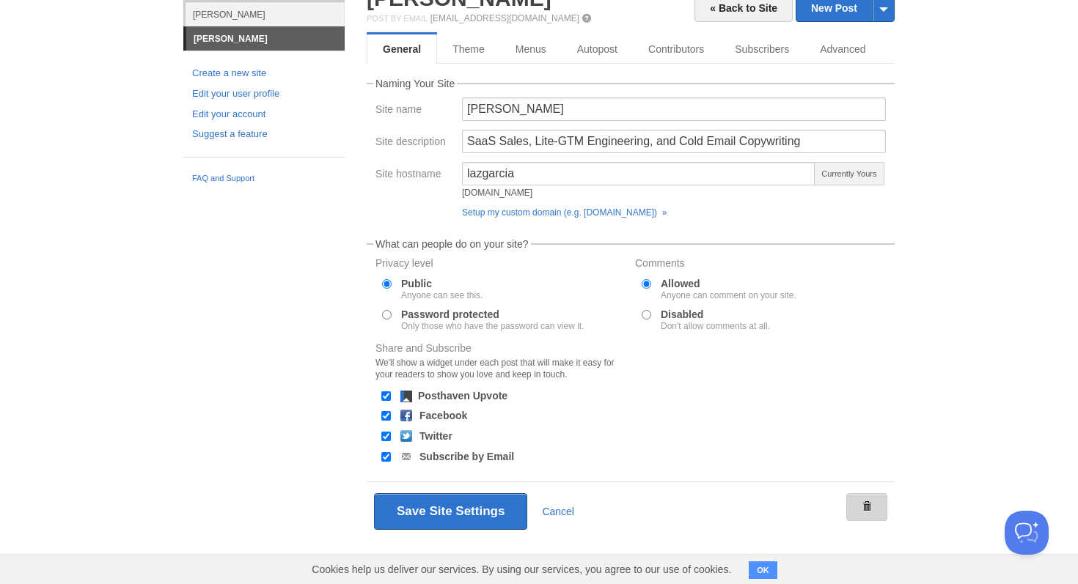
click at [872, 496] on link at bounding box center [866, 507] width 41 height 28
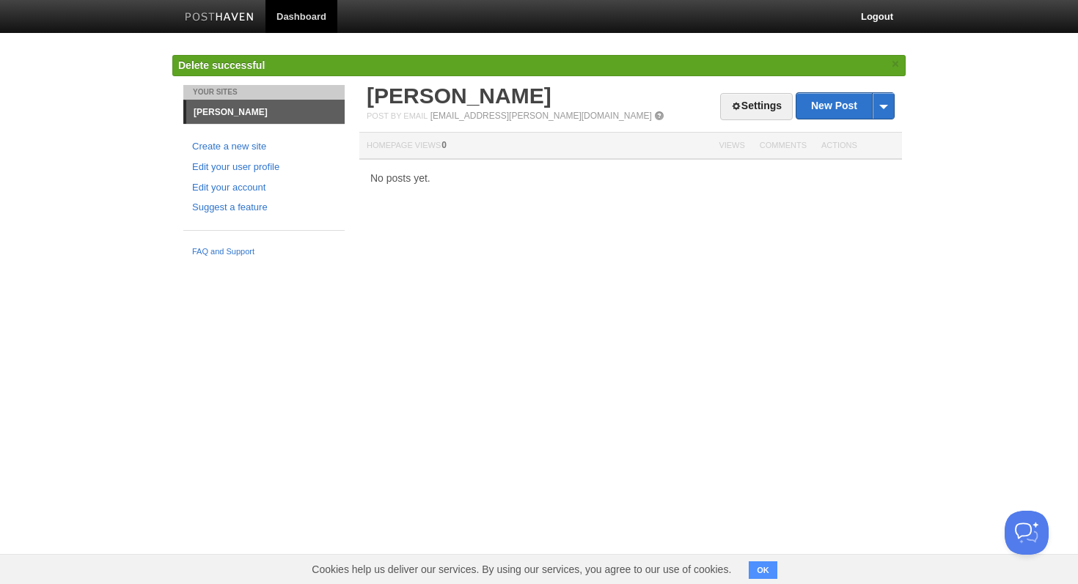
click at [253, 109] on link "[PERSON_NAME]" at bounding box center [265, 111] width 158 height 23
click at [748, 111] on link "Settings" at bounding box center [756, 106] width 73 height 27
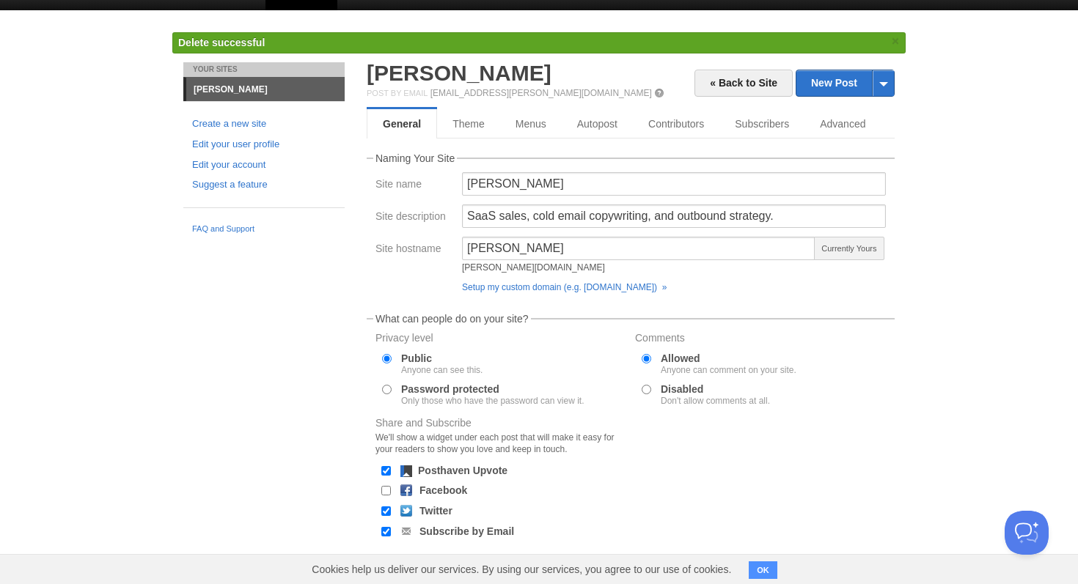
scroll to position [44, 0]
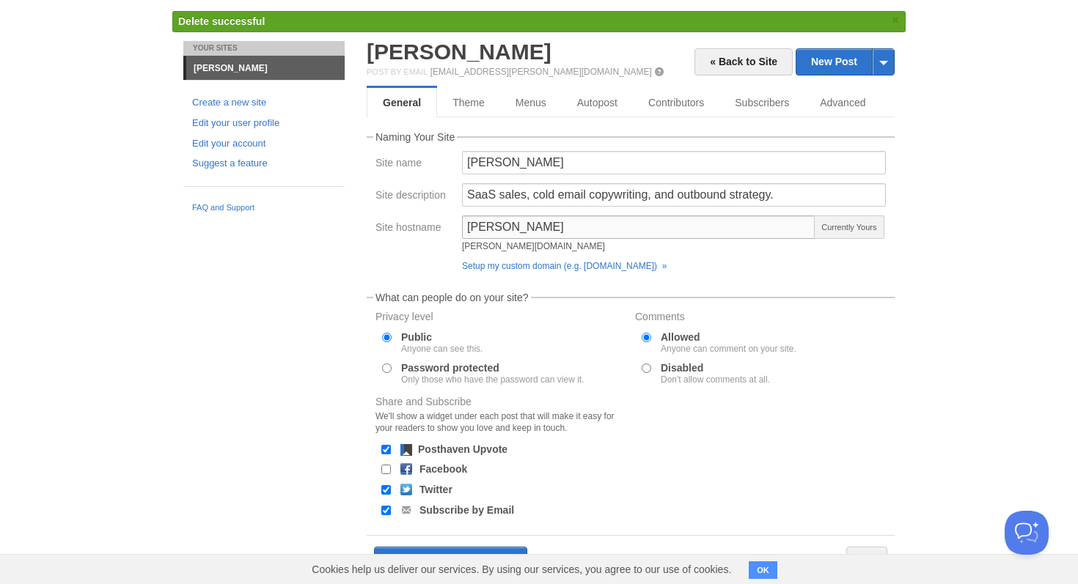
click at [570, 231] on input "lazaro" at bounding box center [638, 227] width 353 height 23
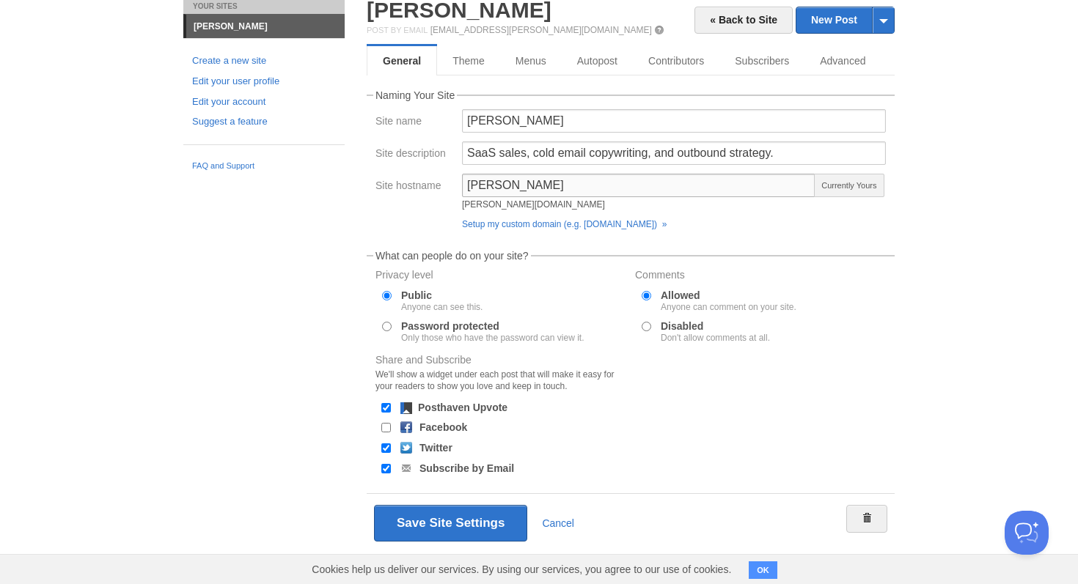
scroll to position [0, 0]
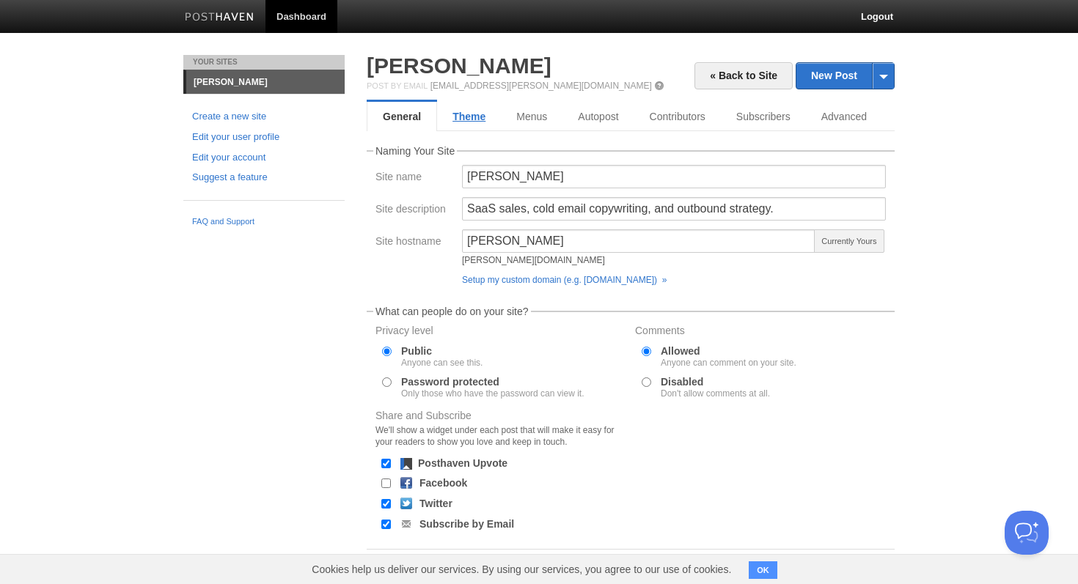
click at [458, 117] on link "Theme" at bounding box center [469, 116] width 64 height 29
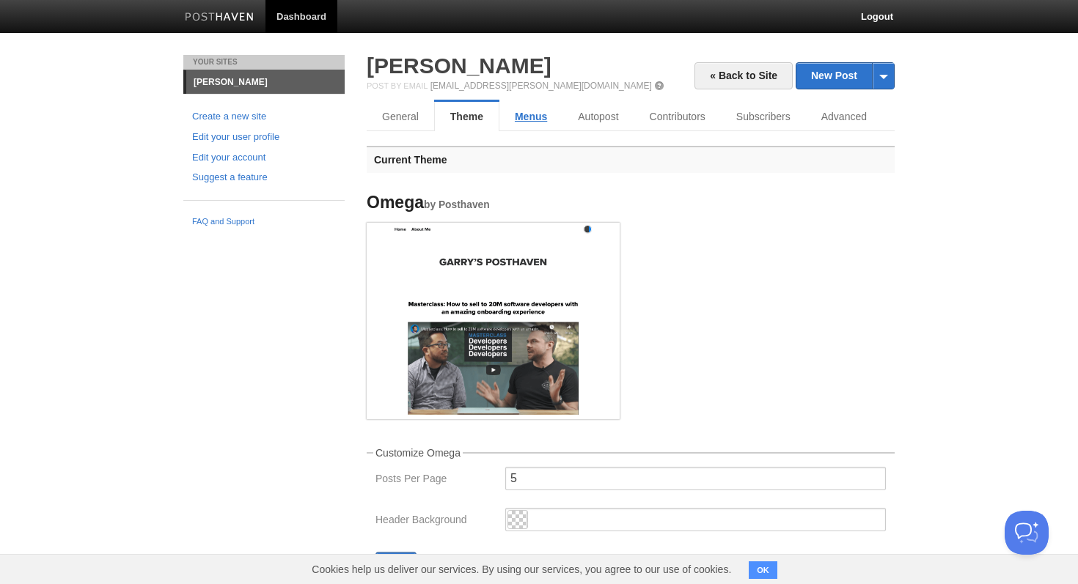
click at [524, 106] on link "Menus" at bounding box center [530, 116] width 63 height 29
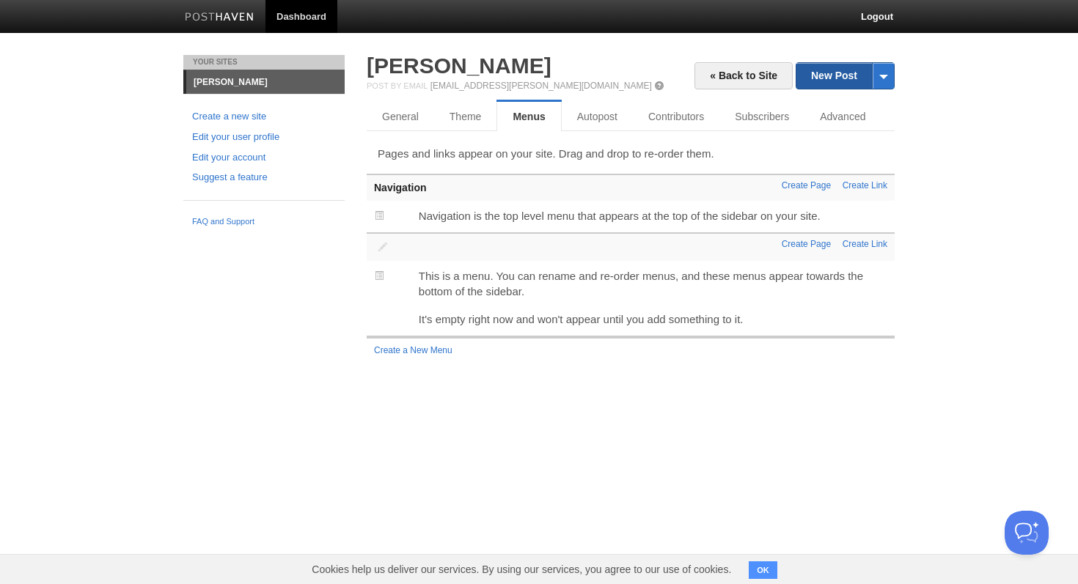
click at [828, 81] on link "New Post" at bounding box center [845, 76] width 98 height 26
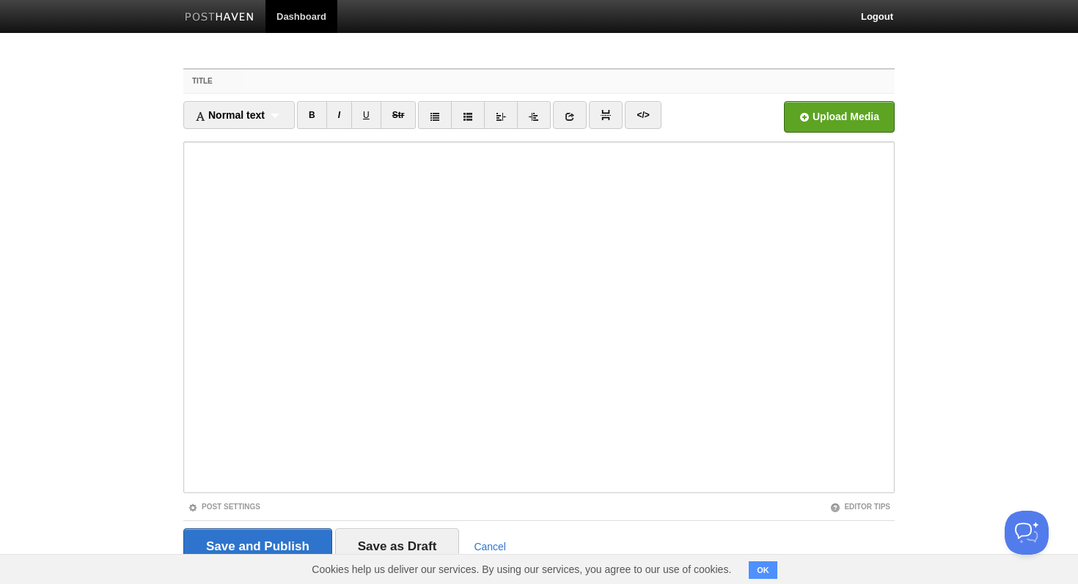
paste input "When it comes to sales"
type input "When it comes to sales"
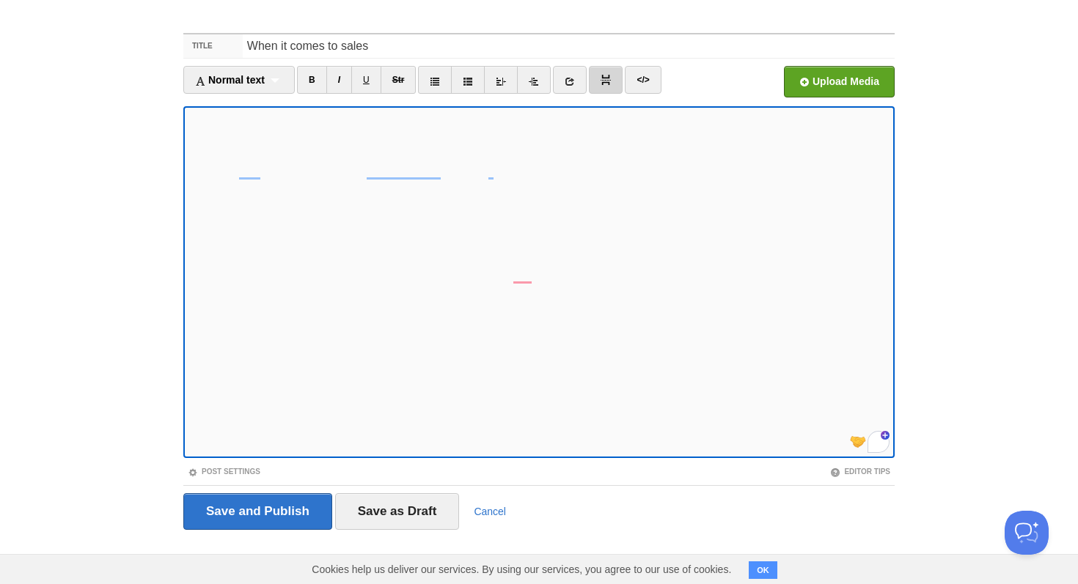
scroll to position [359, 0]
click at [317, 84] on link "B" at bounding box center [312, 80] width 30 height 28
click at [187, 168] on iframe at bounding box center [538, 282] width 711 height 352
click at [335, 79] on link "I" at bounding box center [339, 80] width 26 height 28
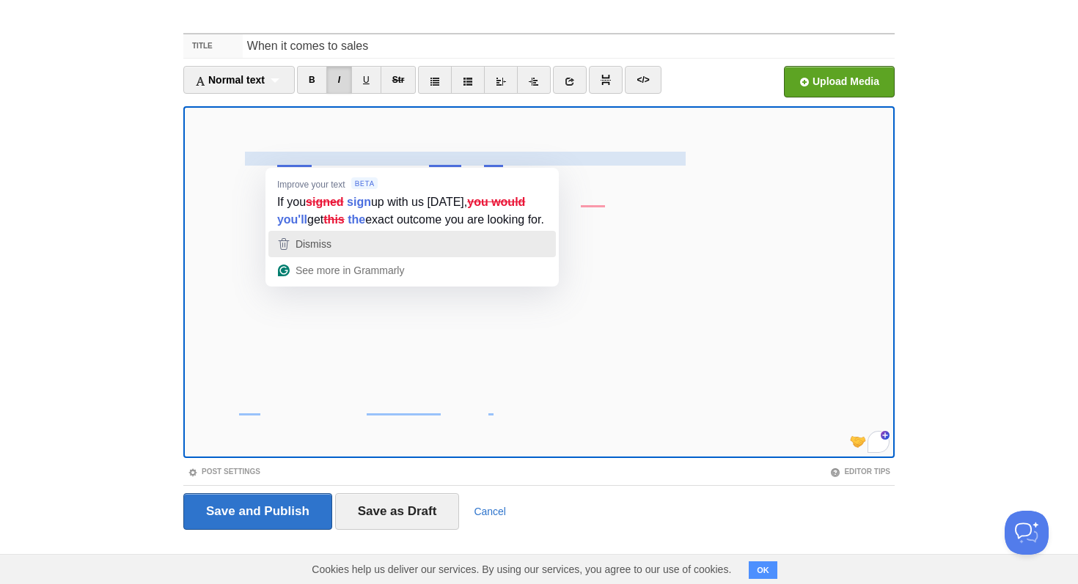
click at [353, 255] on div "Dismiss" at bounding box center [412, 244] width 274 height 22
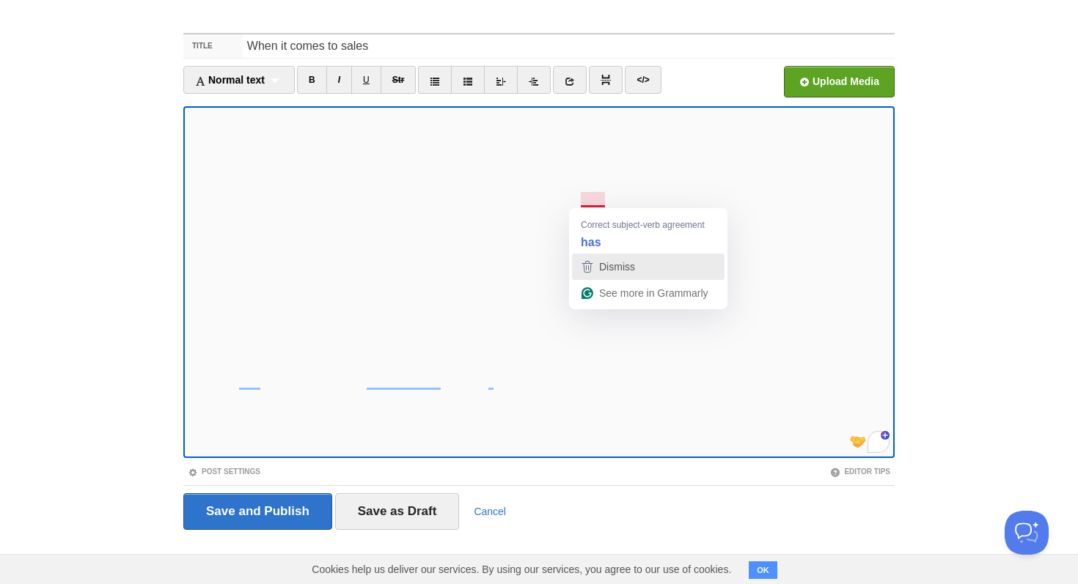
click at [611, 271] on span "Dismiss" at bounding box center [617, 267] width 36 height 12
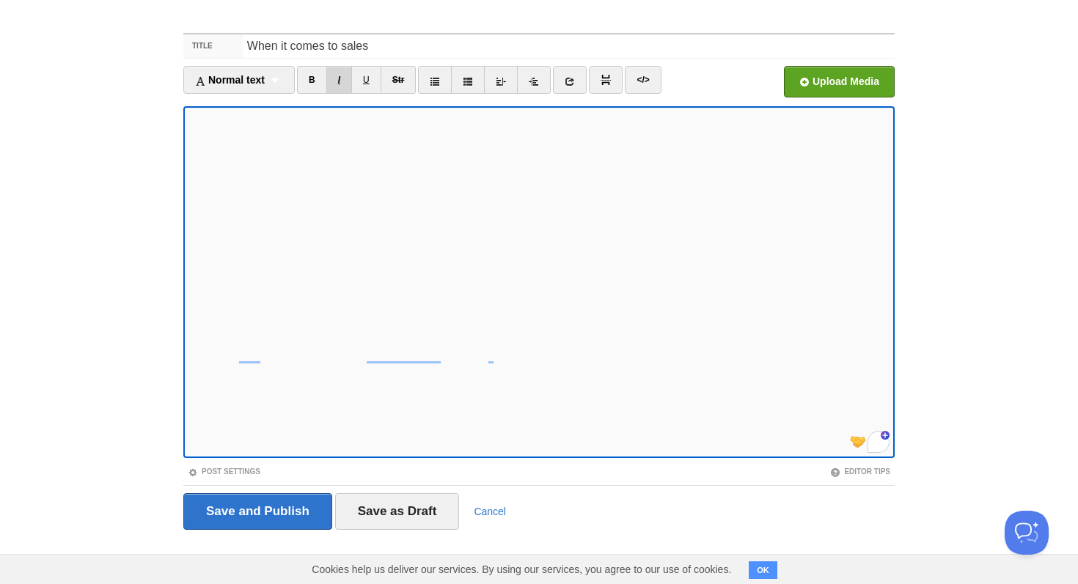
click at [347, 78] on link "I" at bounding box center [339, 80] width 26 height 28
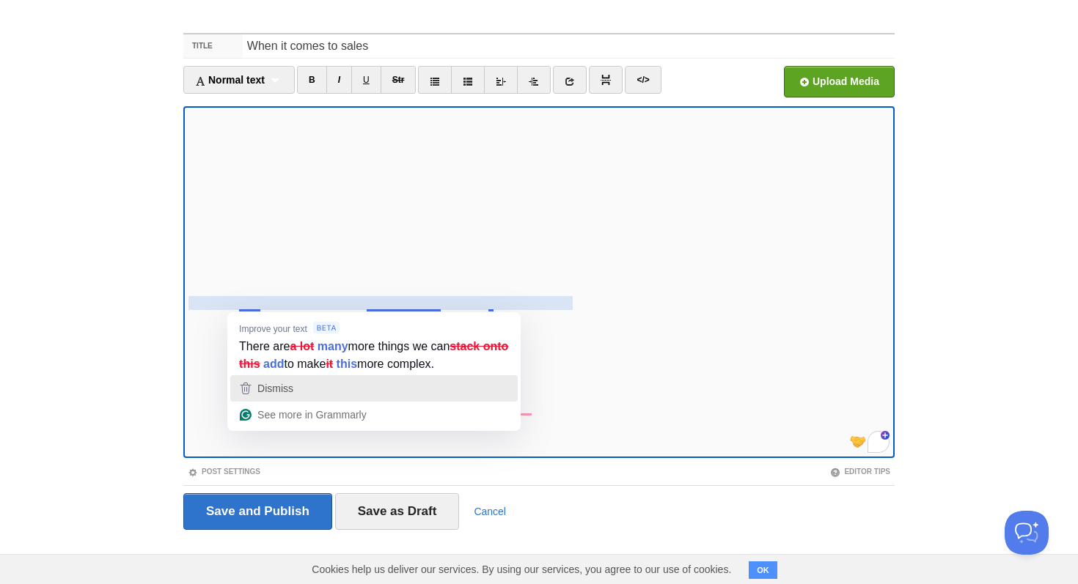
click at [303, 390] on div "Dismiss" at bounding box center [374, 389] width 274 height 22
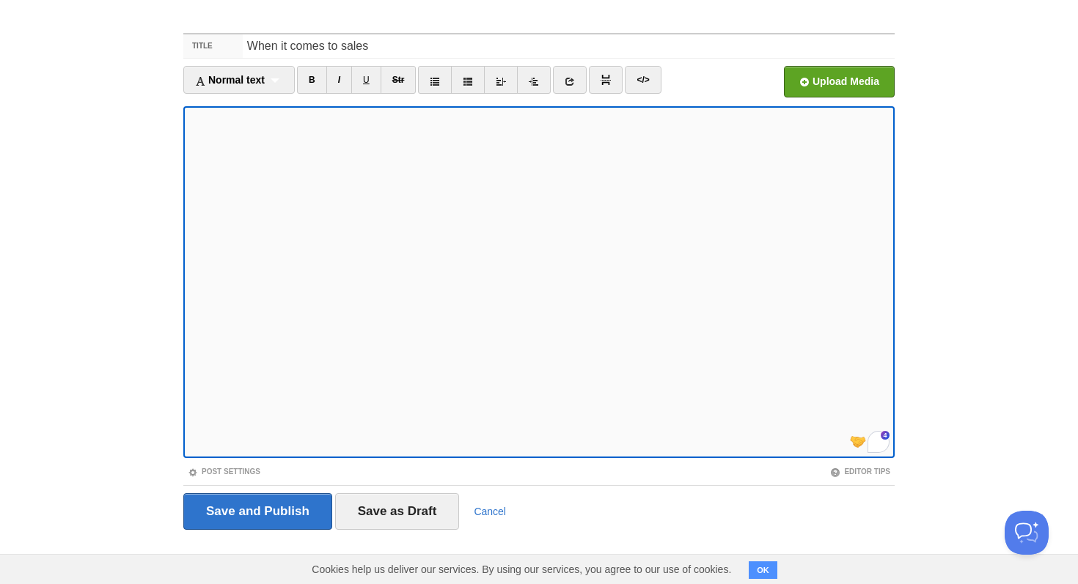
scroll to position [65, 0]
click at [342, 79] on link "I" at bounding box center [339, 80] width 26 height 28
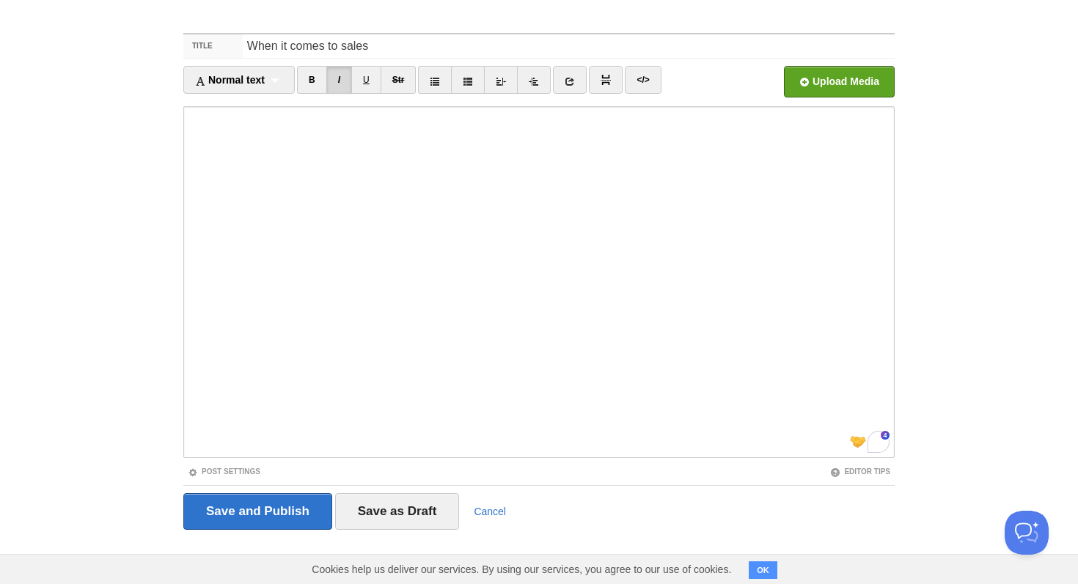
click at [252, 466] on div "Post Settings" at bounding box center [361, 472] width 356 height 12
click at [245, 471] on link "Post Settings" at bounding box center [224, 472] width 73 height 8
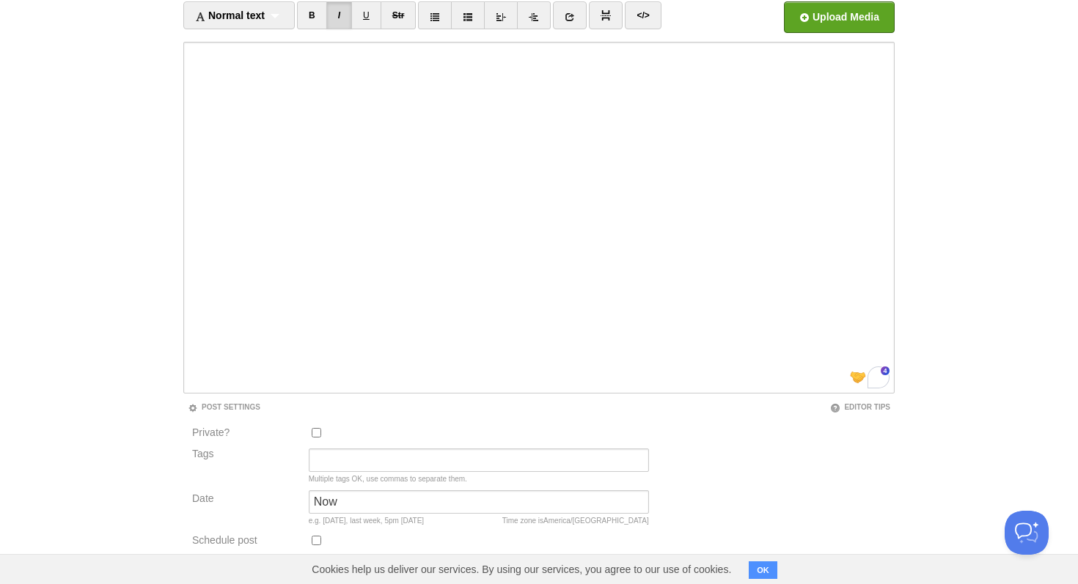
scroll to position [175, 0]
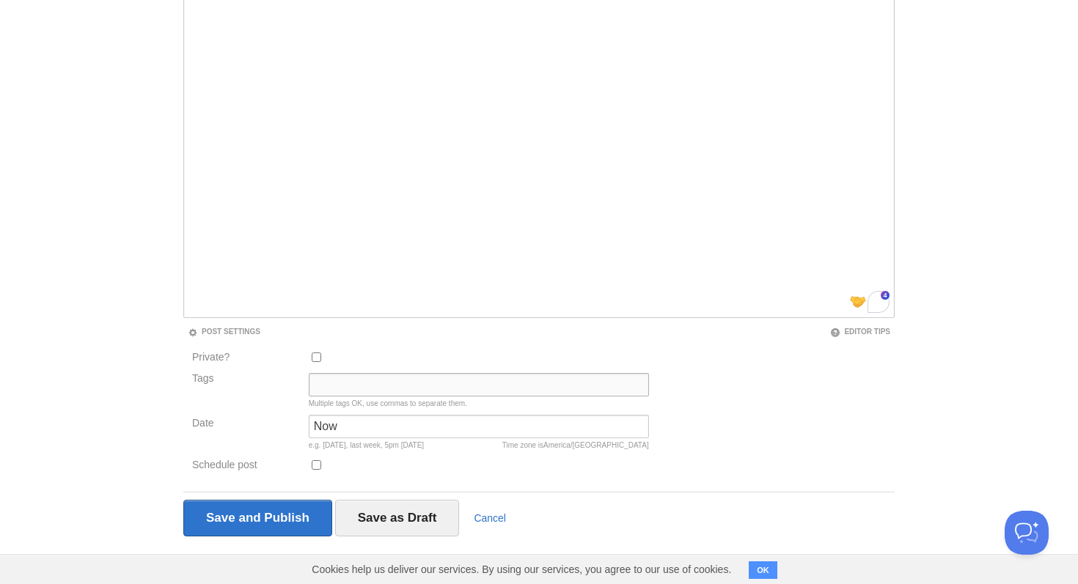
click at [333, 378] on input "Tags" at bounding box center [479, 384] width 340 height 23
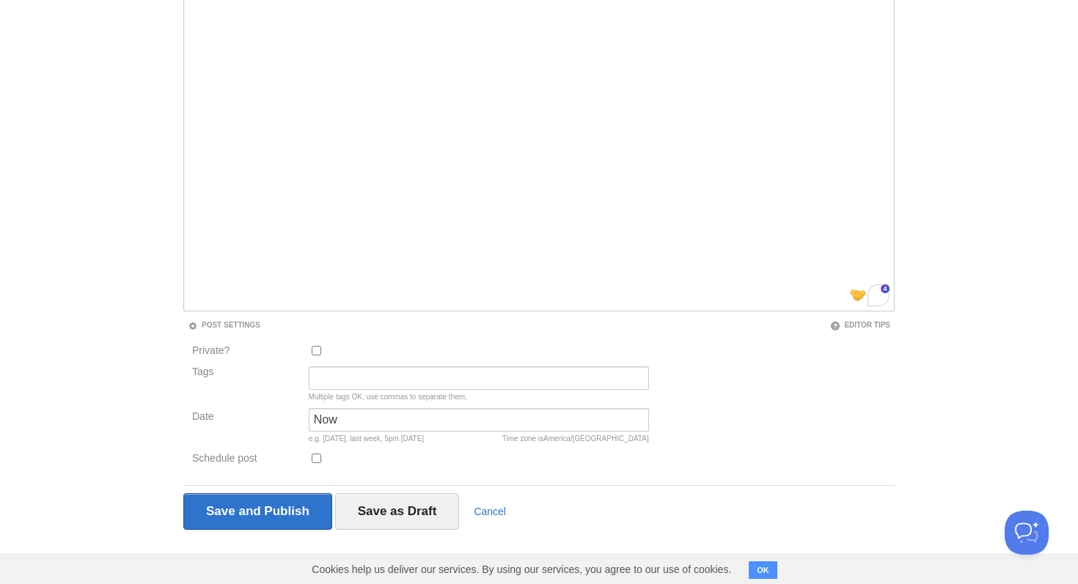
click at [347, 354] on div at bounding box center [478, 354] width 349 height 24
click at [294, 523] on input "Save and Publish" at bounding box center [257, 511] width 149 height 37
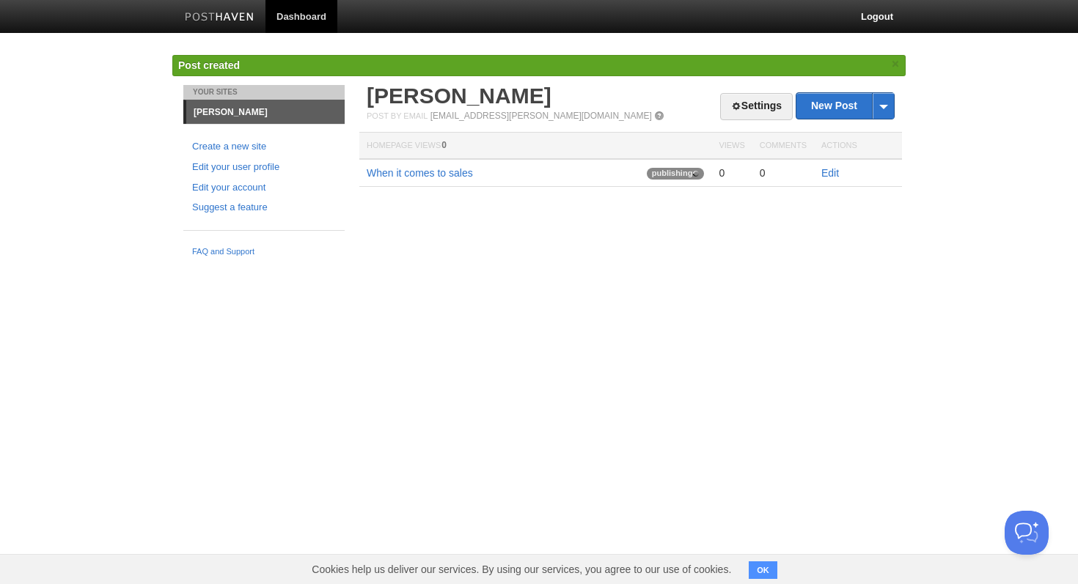
click at [423, 180] on td "When it comes to sales publishing" at bounding box center [535, 173] width 352 height 28
click at [421, 170] on link "When it comes to sales" at bounding box center [420, 173] width 106 height 12
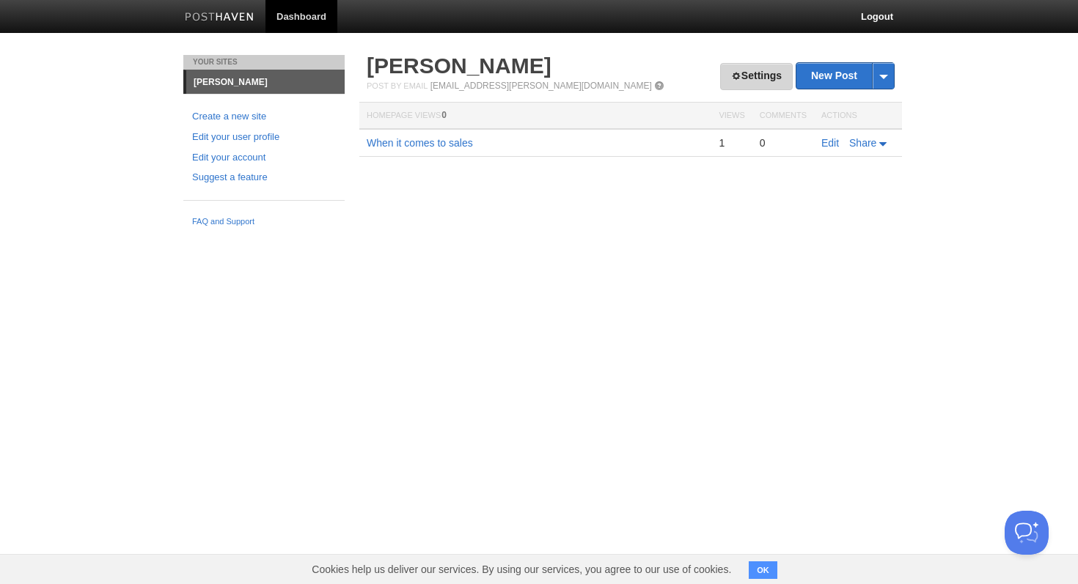
click at [759, 73] on link "Settings" at bounding box center [756, 76] width 73 height 27
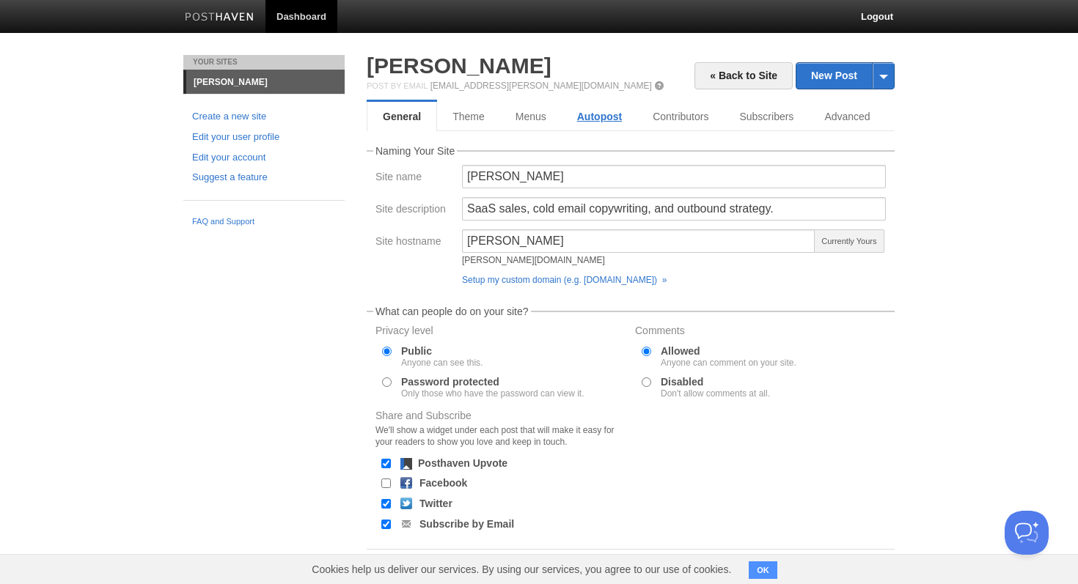
click at [580, 109] on link "Autopost" at bounding box center [600, 116] width 76 height 29
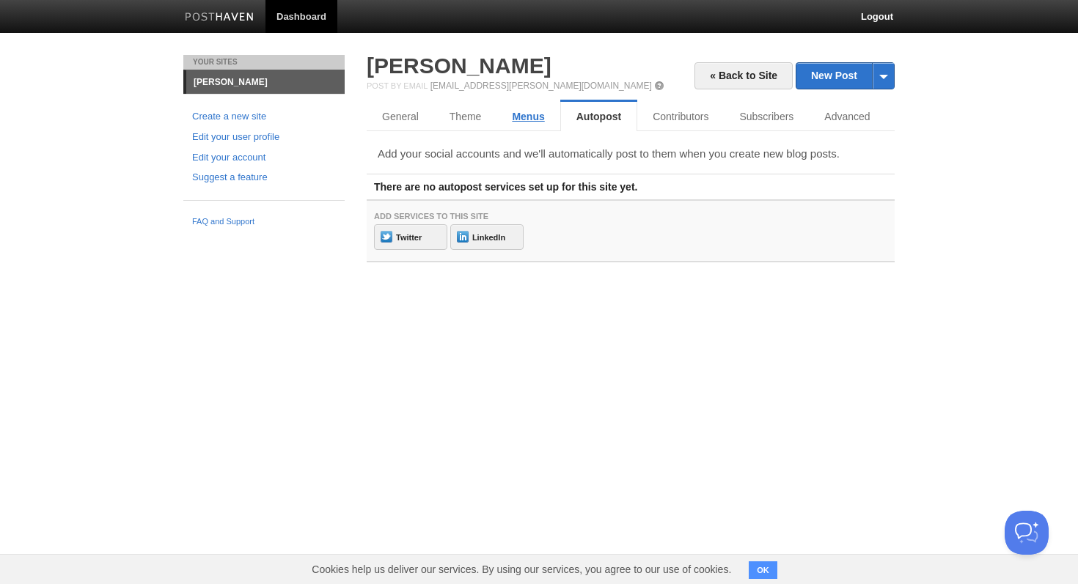
click at [531, 120] on link "Menus" at bounding box center [527, 116] width 63 height 29
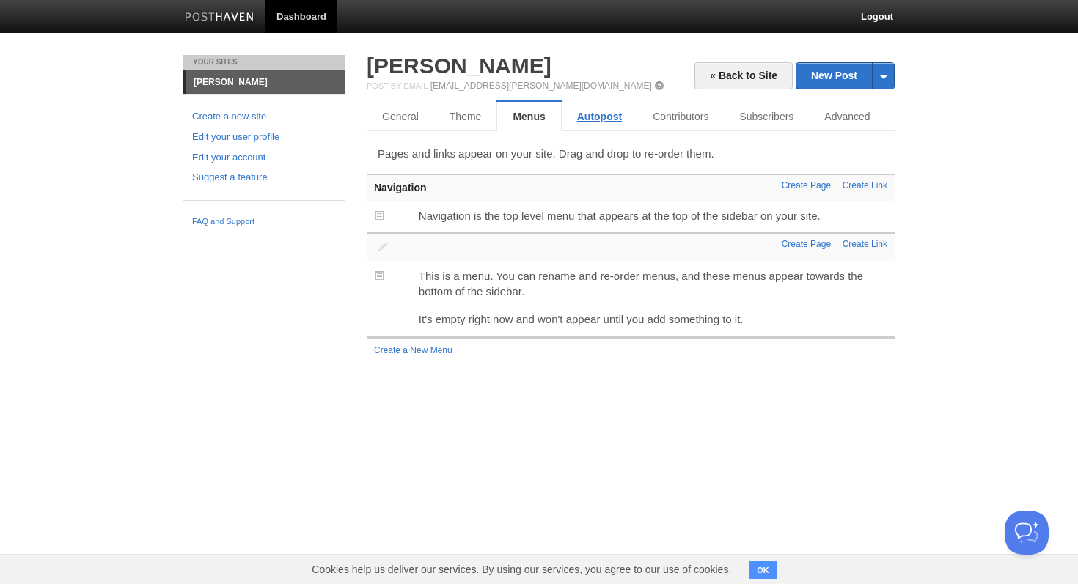
click at [600, 111] on link "Autopost" at bounding box center [600, 116] width 76 height 29
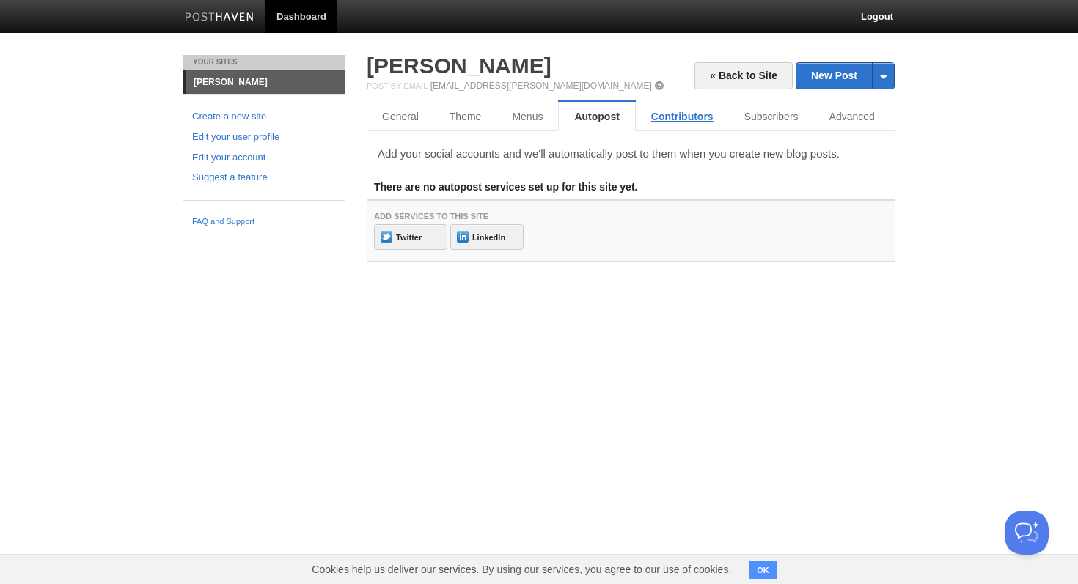
click at [679, 120] on link "Contributors" at bounding box center [682, 116] width 93 height 29
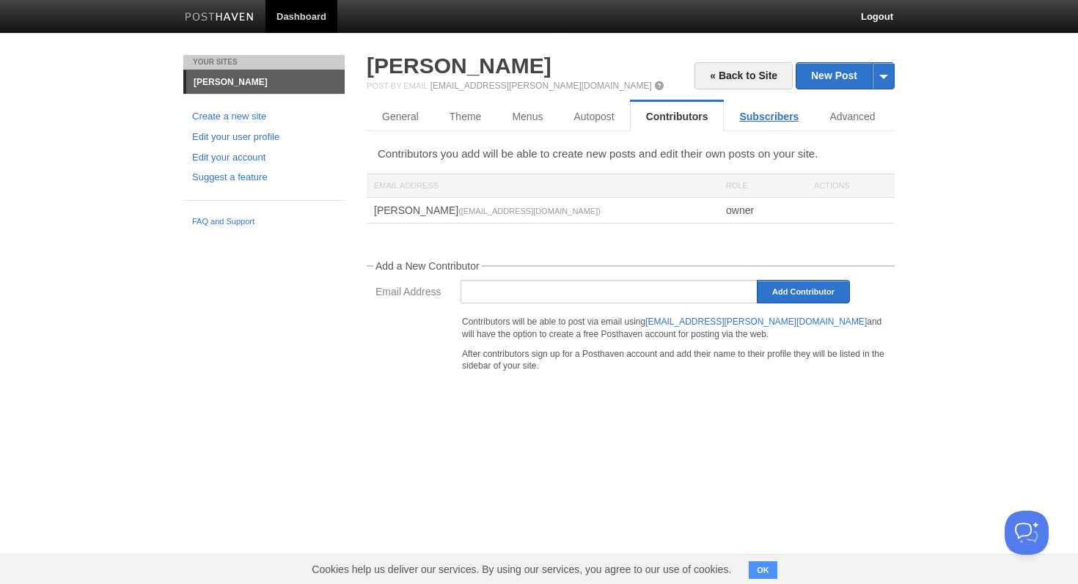
click at [756, 119] on link "Subscribers" at bounding box center [769, 116] width 90 height 29
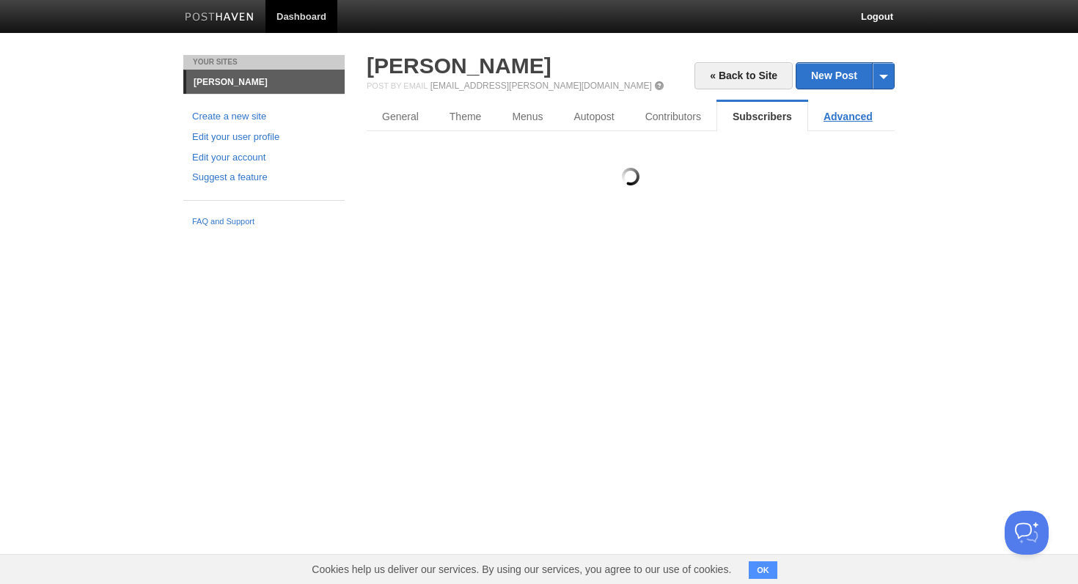
click at [861, 114] on link "Advanced" at bounding box center [848, 116] width 80 height 29
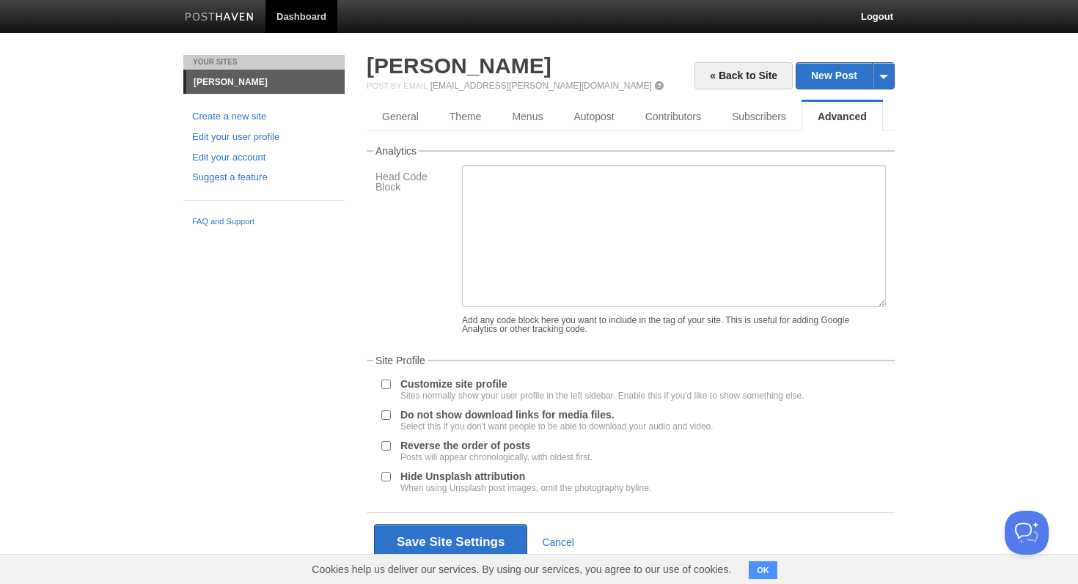
scroll to position [14, 0]
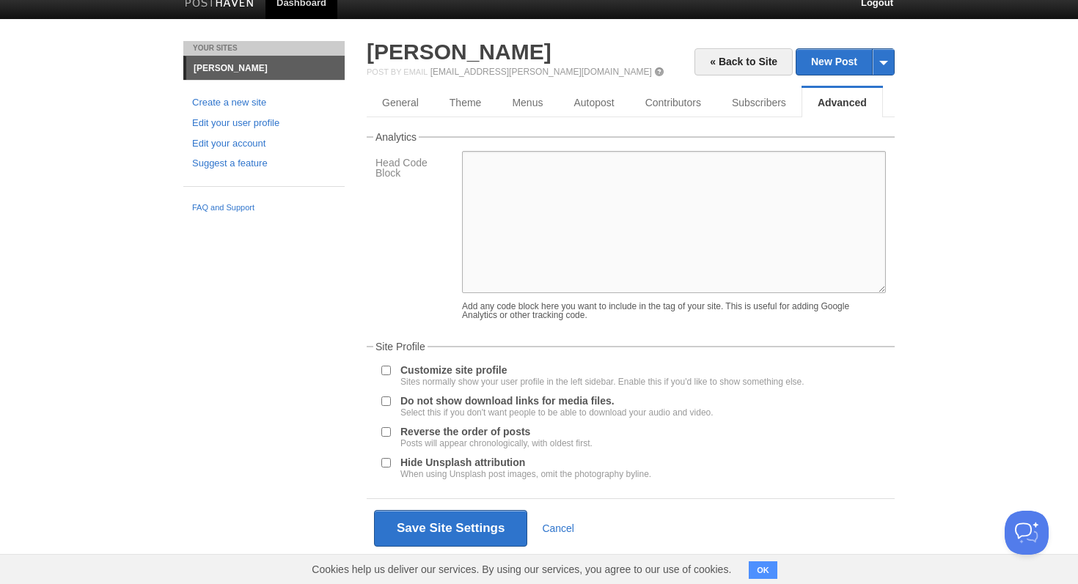
click at [608, 207] on textarea at bounding box center [674, 222] width 424 height 142
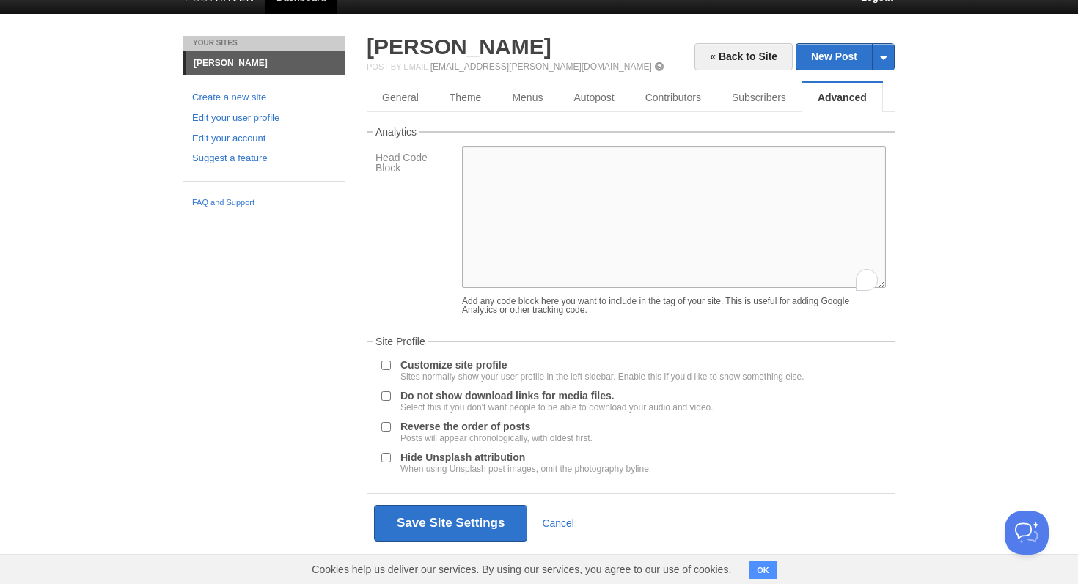
scroll to position [0, 0]
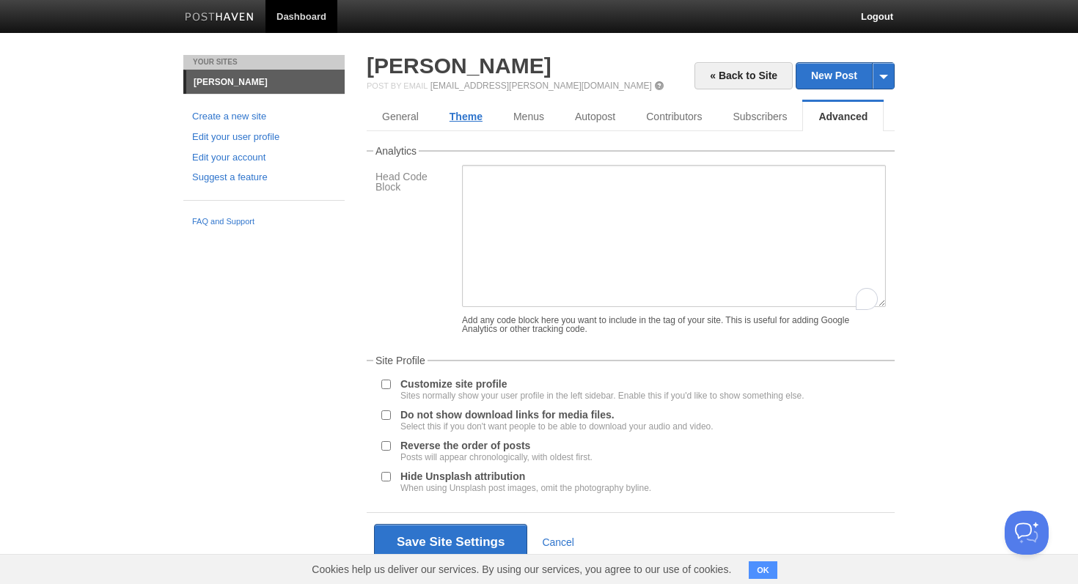
click at [484, 119] on link "Theme" at bounding box center [466, 116] width 64 height 29
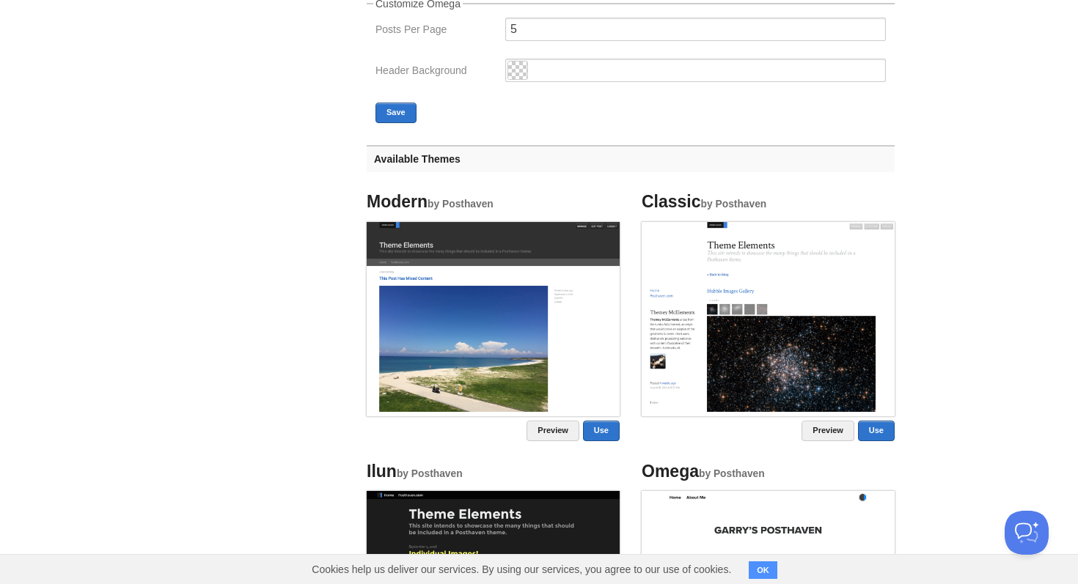
scroll to position [499, 0]
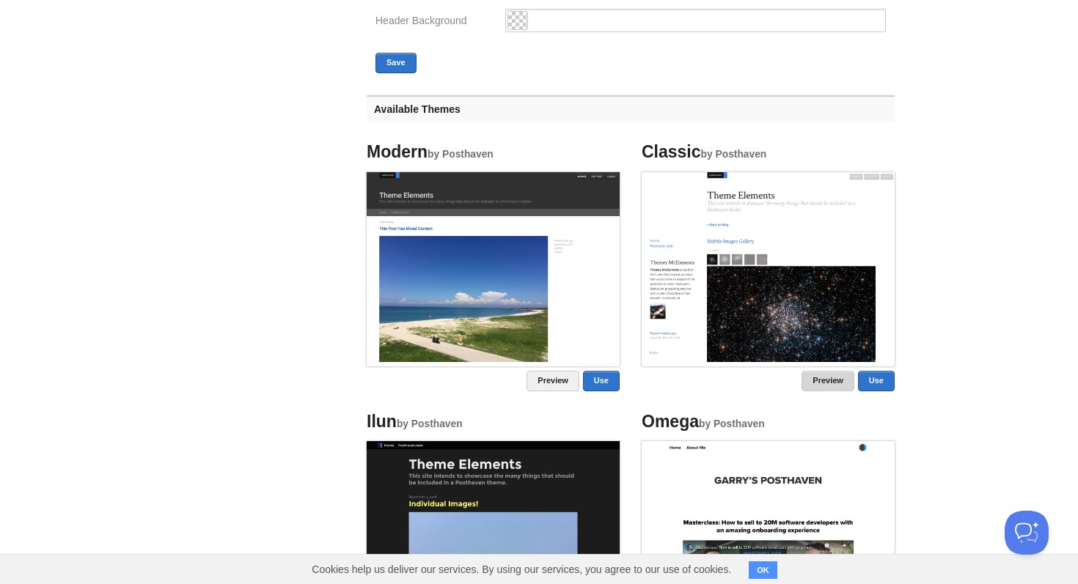
click at [836, 382] on link "Preview" at bounding box center [827, 381] width 53 height 21
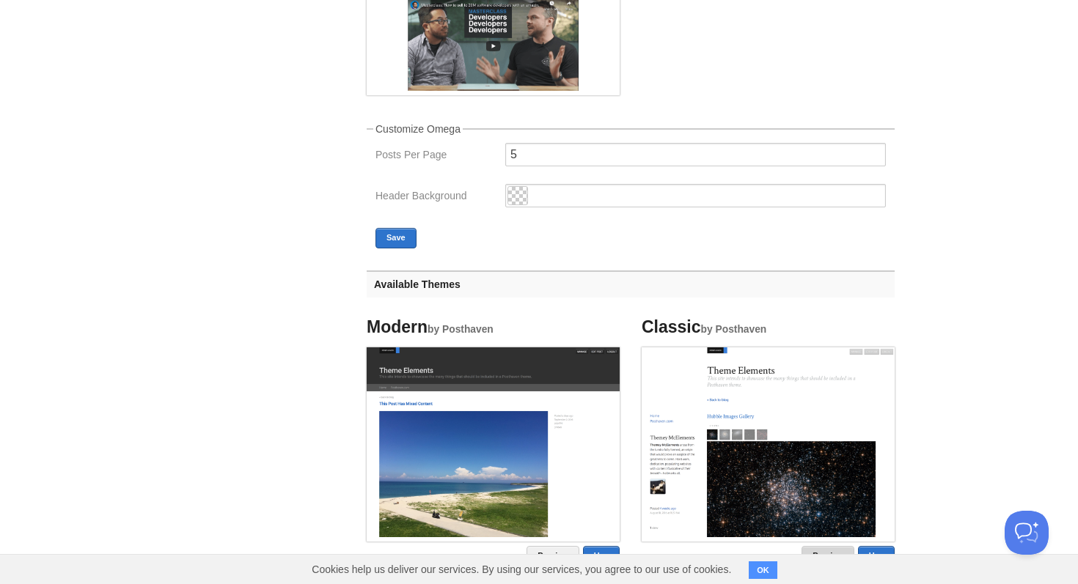
scroll to position [427, 0]
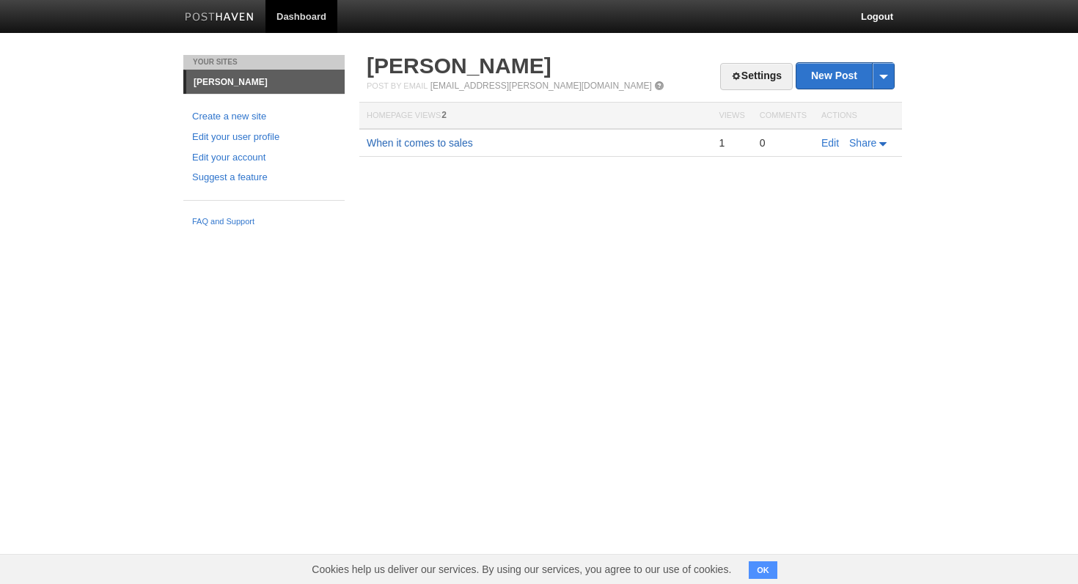
click at [458, 141] on link "When it comes to sales" at bounding box center [420, 143] width 106 height 12
click at [768, 70] on link "Settings" at bounding box center [756, 76] width 73 height 27
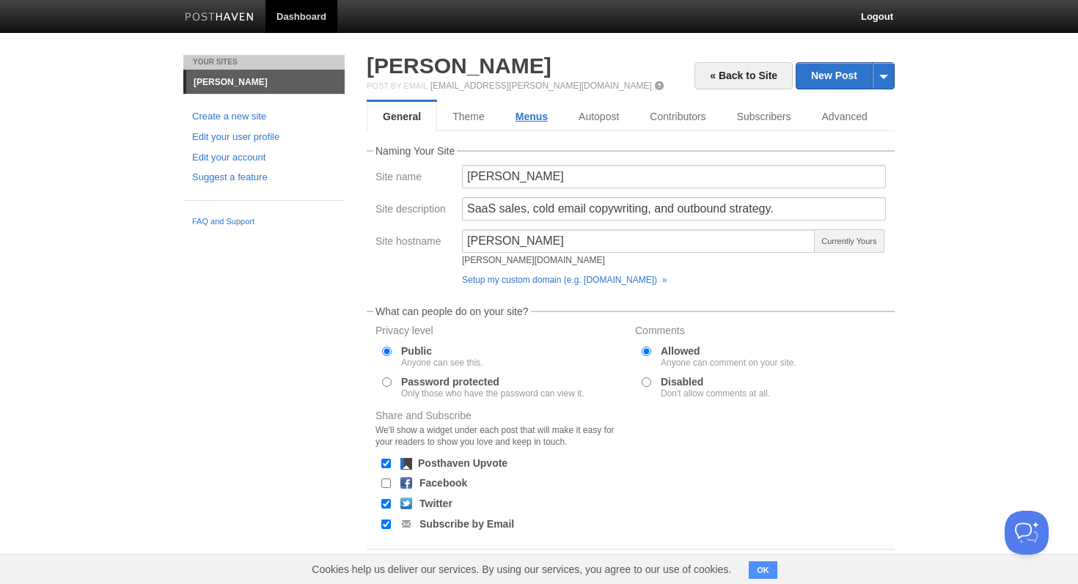
click at [532, 108] on link "Menus" at bounding box center [531, 116] width 63 height 29
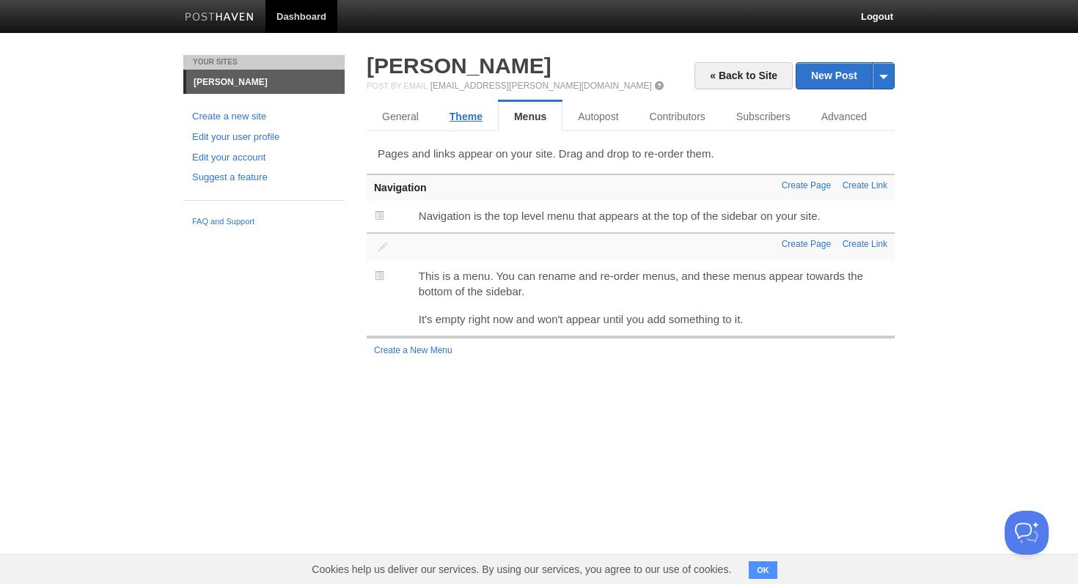
click at [477, 111] on link "Theme" at bounding box center [466, 116] width 64 height 29
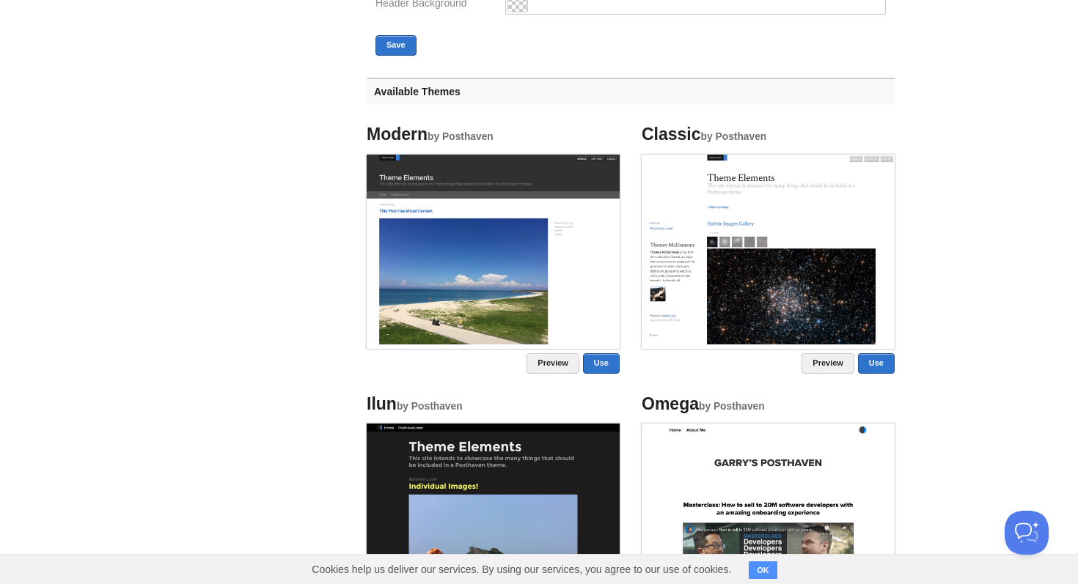
scroll to position [527, 0]
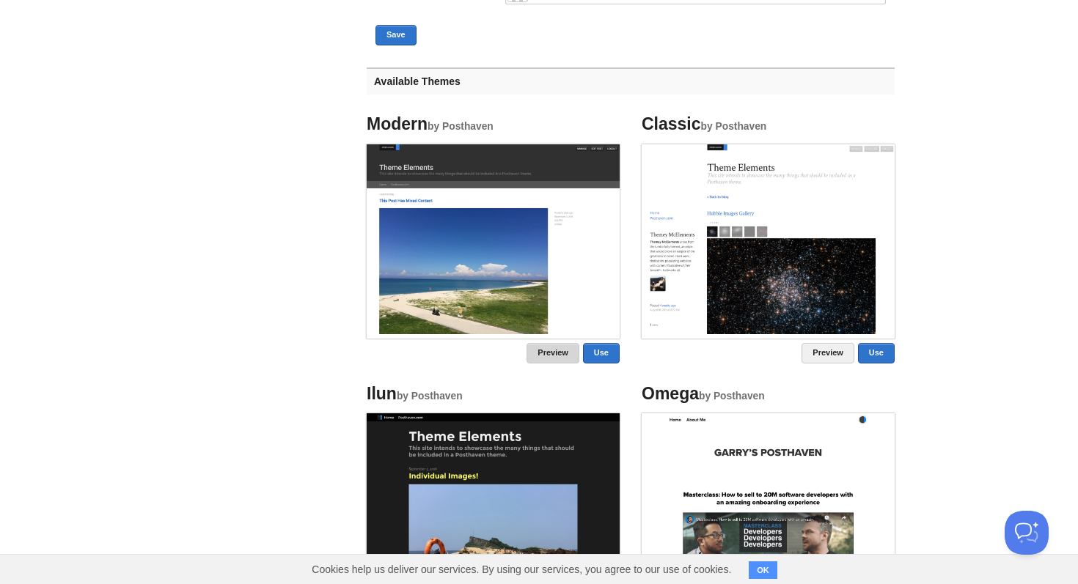
click at [567, 349] on link "Preview" at bounding box center [552, 353] width 53 height 21
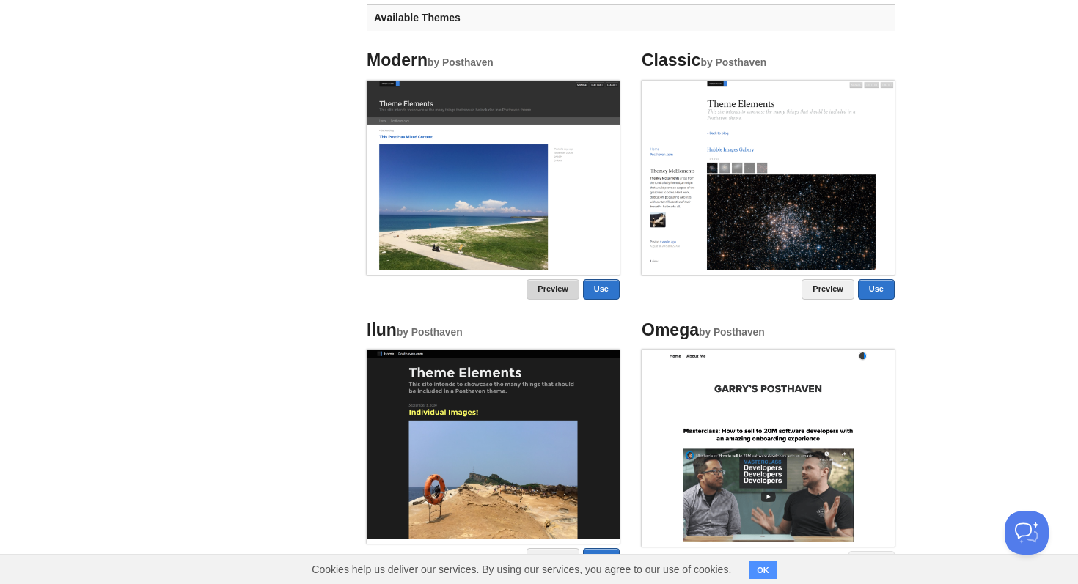
scroll to position [723, 0]
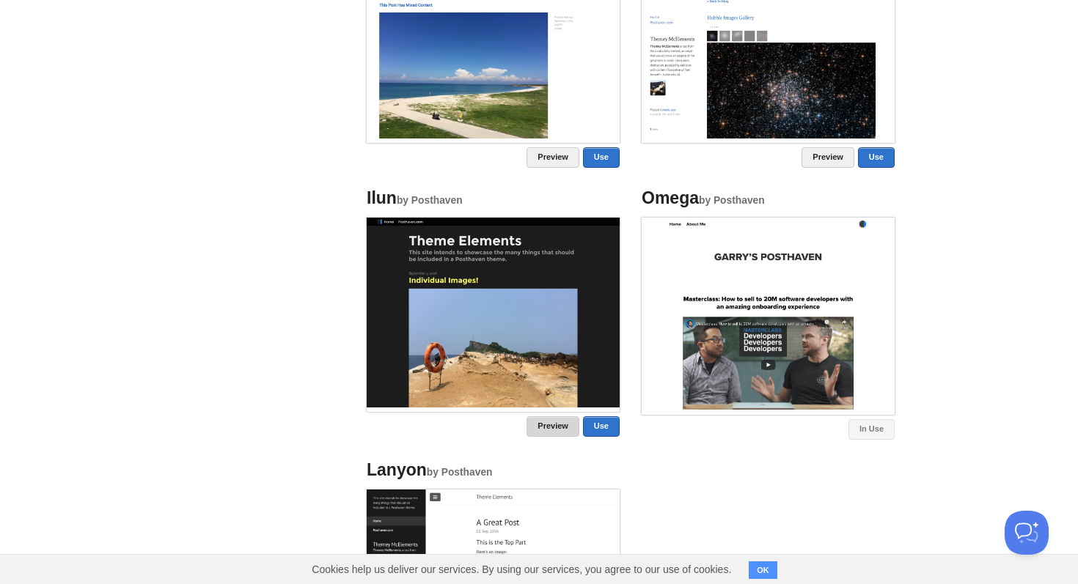
click at [560, 424] on link "Preview" at bounding box center [552, 426] width 53 height 21
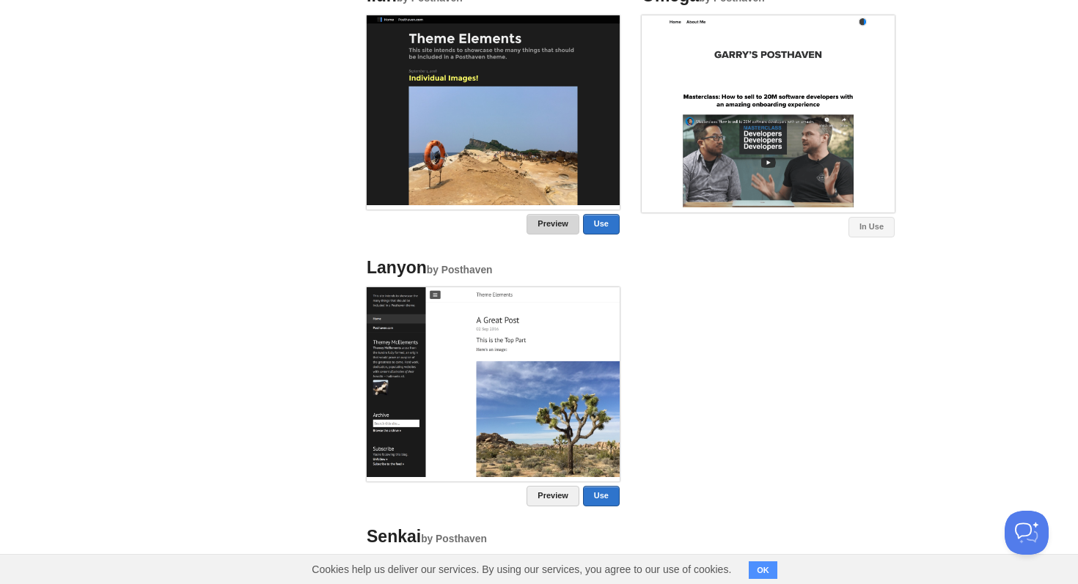
scroll to position [1060, 0]
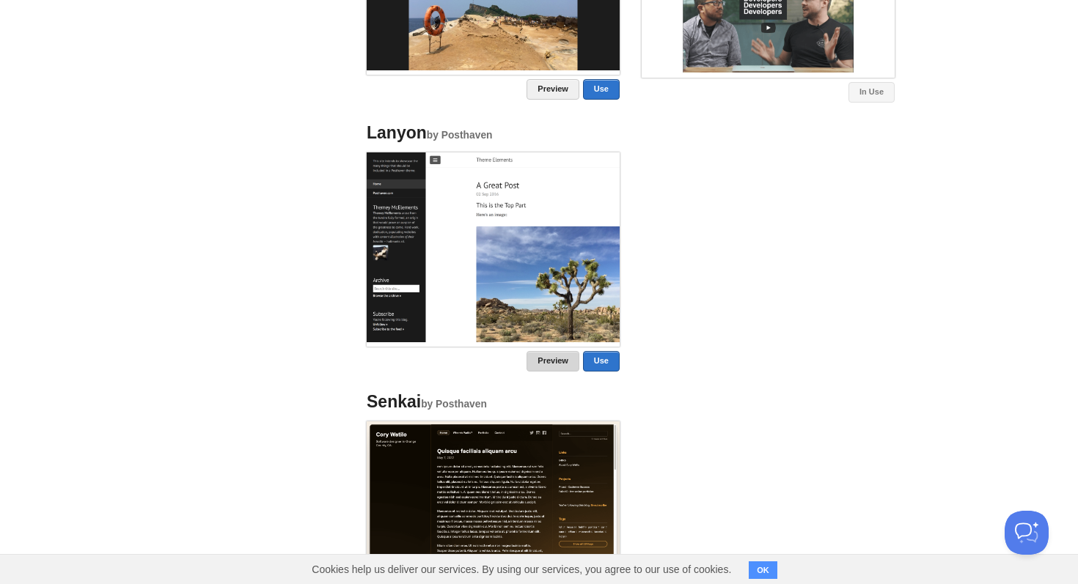
click at [545, 367] on link "Preview" at bounding box center [552, 361] width 53 height 21
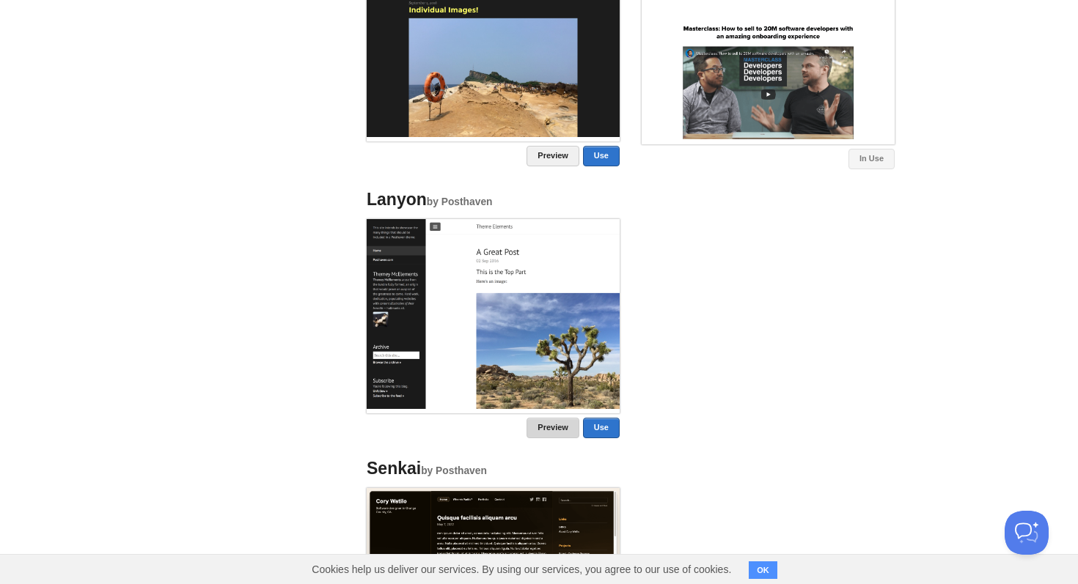
scroll to position [1192, 0]
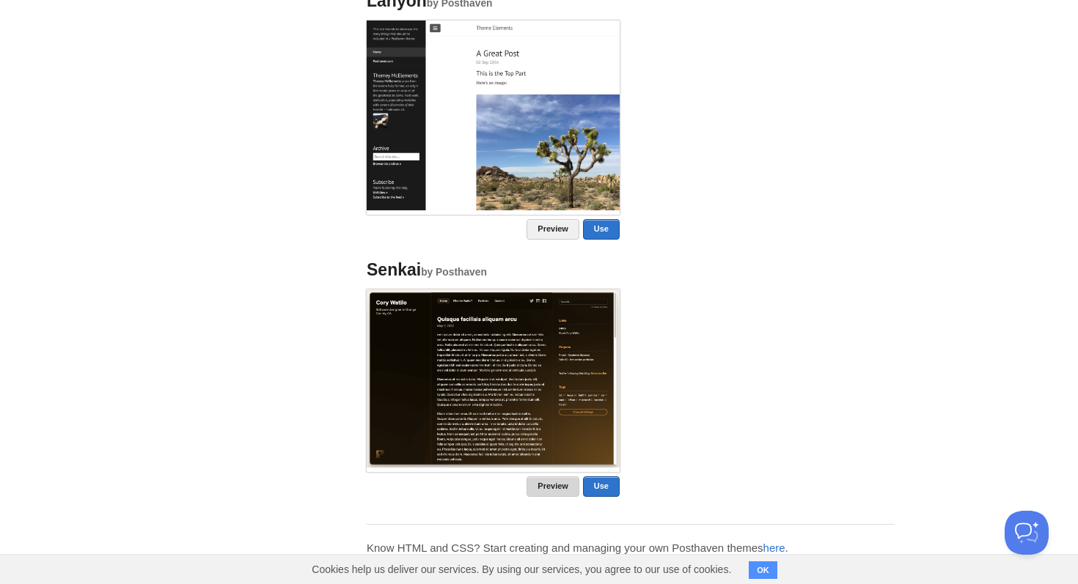
click at [548, 493] on link "Preview" at bounding box center [552, 487] width 53 height 21
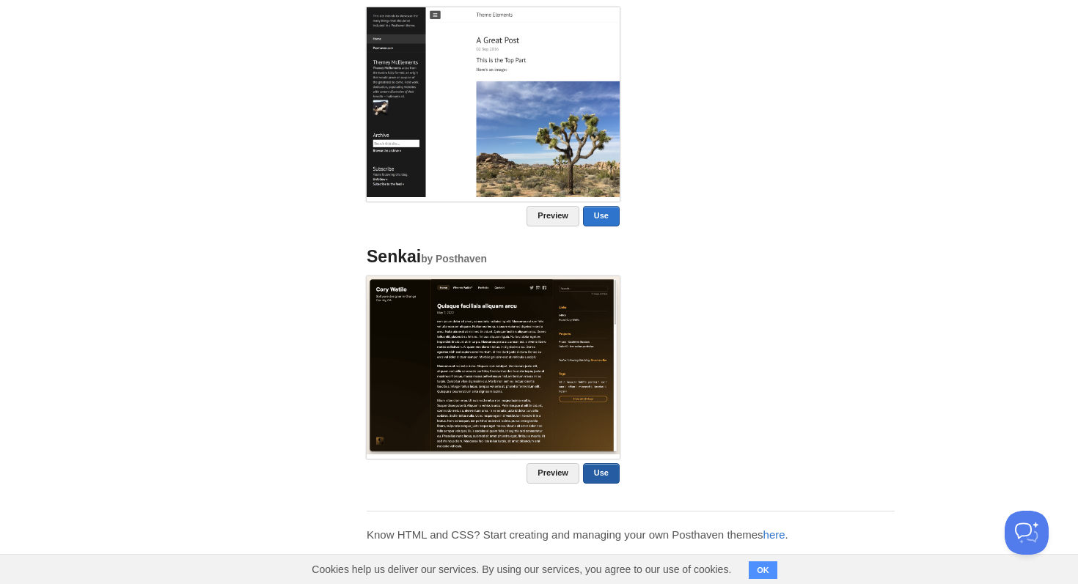
click at [598, 474] on link "Use" at bounding box center [601, 473] width 37 height 21
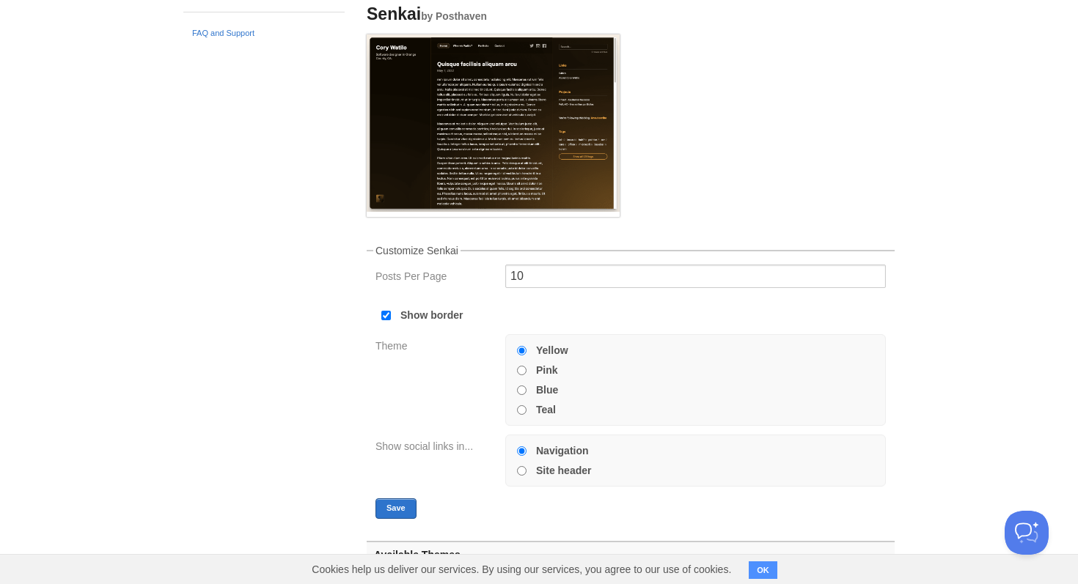
scroll to position [256, 0]
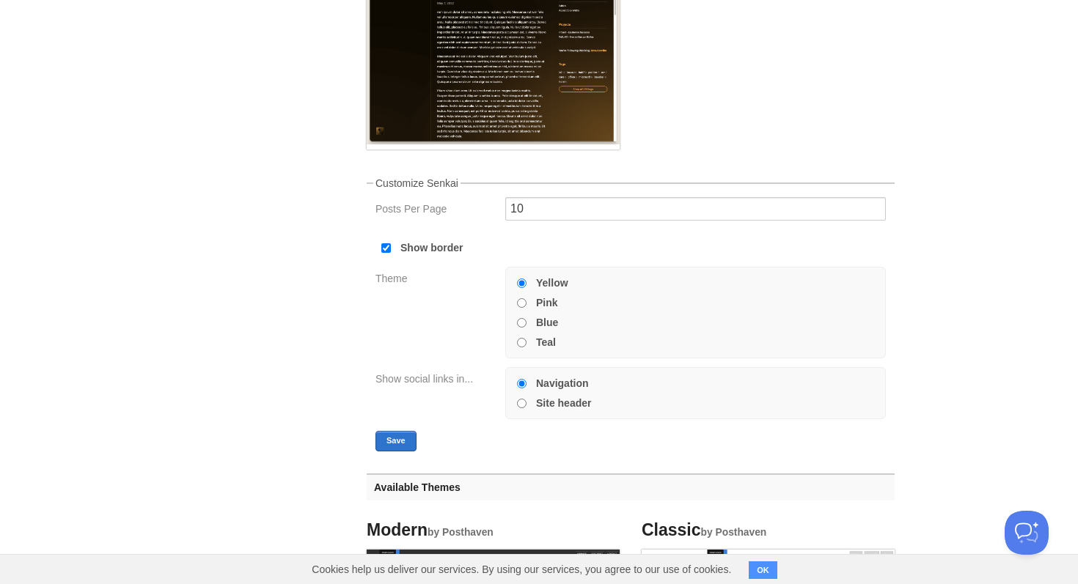
click at [521, 303] on input "Pink" at bounding box center [522, 303] width 10 height 10
radio input "true"
click at [521, 320] on input "Blue" at bounding box center [522, 323] width 10 height 10
radio input "true"
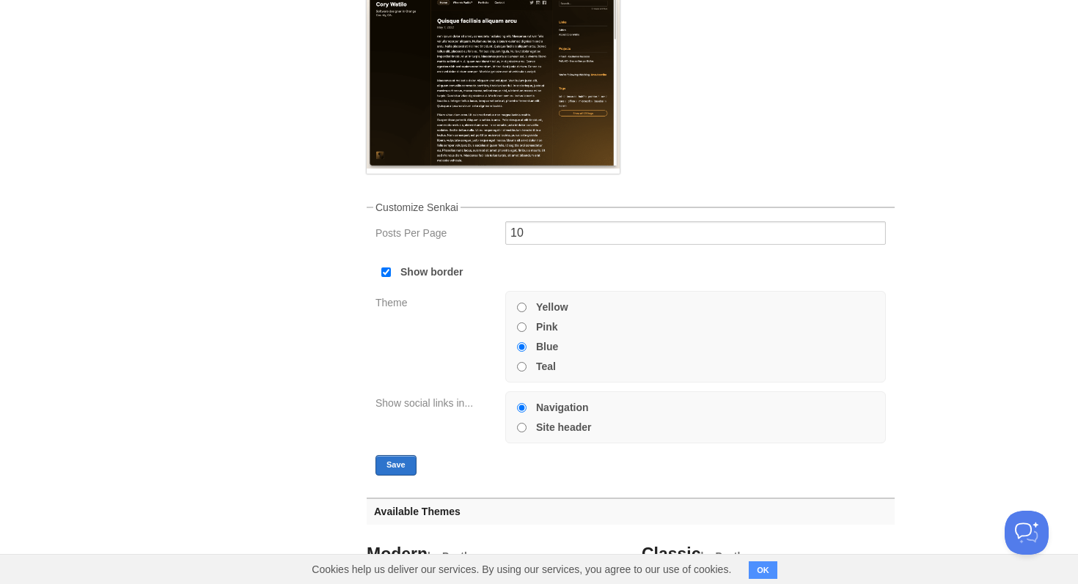
scroll to position [213, 0]
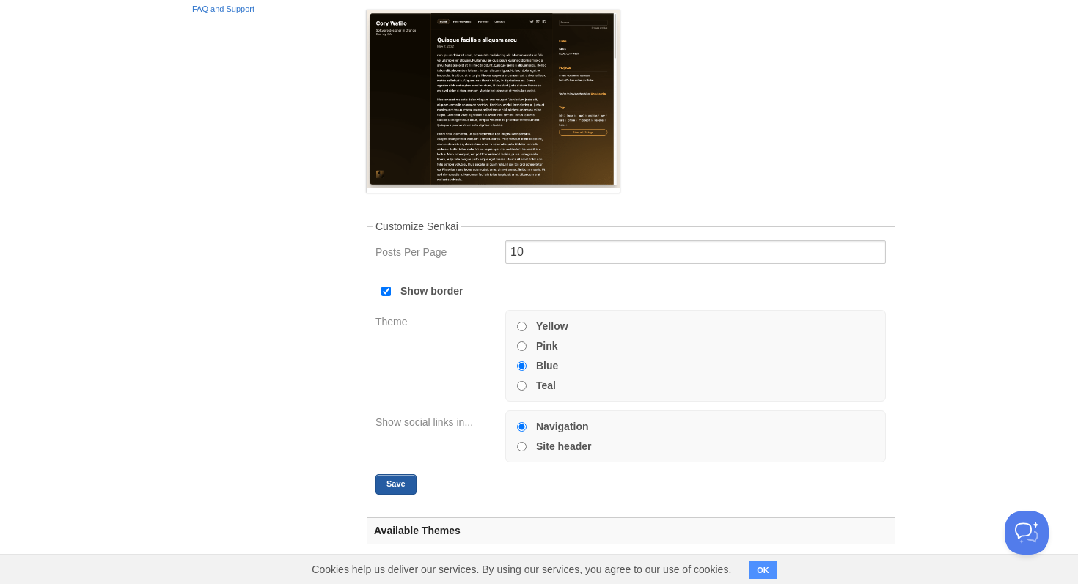
click at [387, 483] on button "Save" at bounding box center [395, 484] width 41 height 21
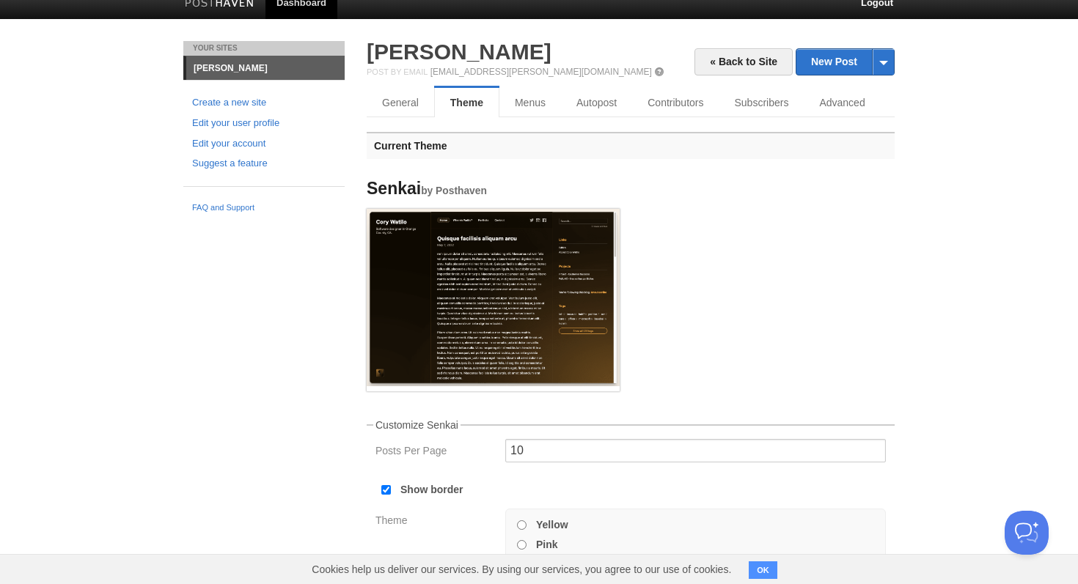
scroll to position [0, 0]
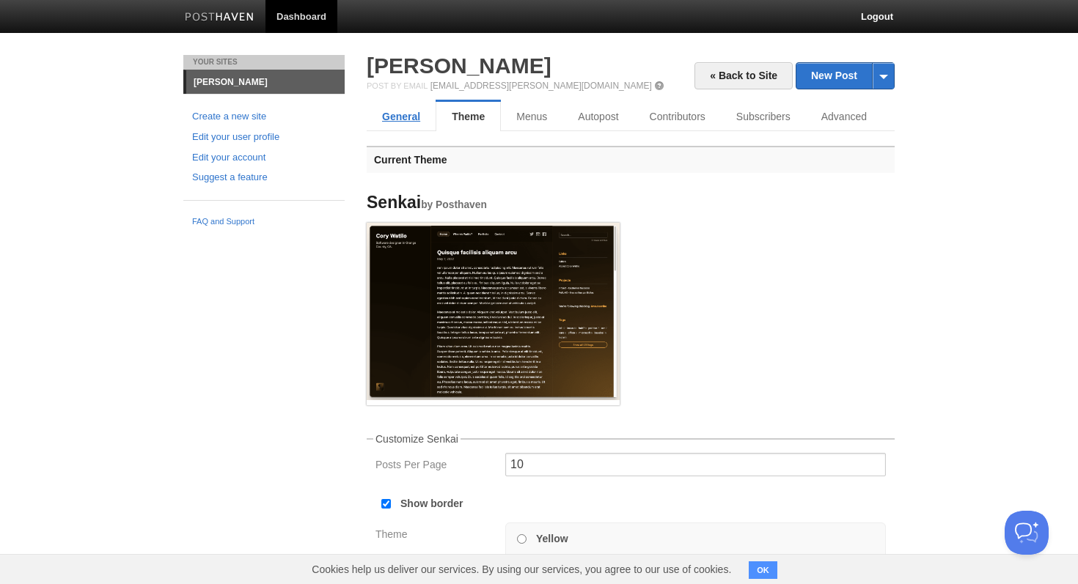
click at [391, 114] on link "General" at bounding box center [401, 116] width 69 height 29
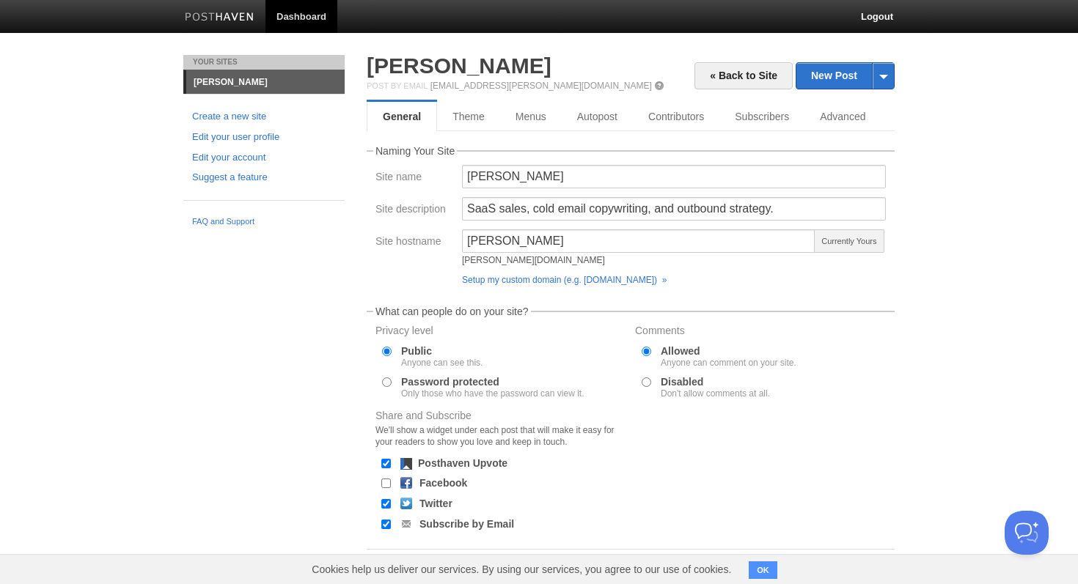
click at [241, 147] on ul "Create a new site Edit your user profile Edit your account Suggest a feature" at bounding box center [263, 147] width 161 height 76
click at [240, 142] on link "Edit your user profile" at bounding box center [264, 137] width 144 height 15
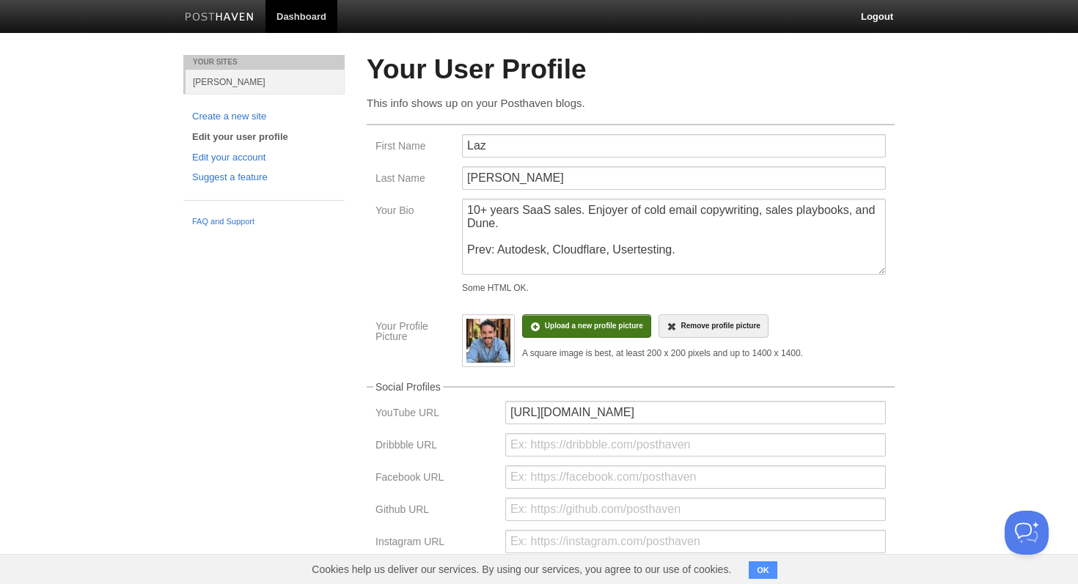
click at [571, 329] on input "file" at bounding box center [153, 333] width 1110 height 75
click at [564, 358] on div "A square image is best, at least 200 x 200 pixels and up to 1400 x 1400." at bounding box center [662, 353] width 281 height 9
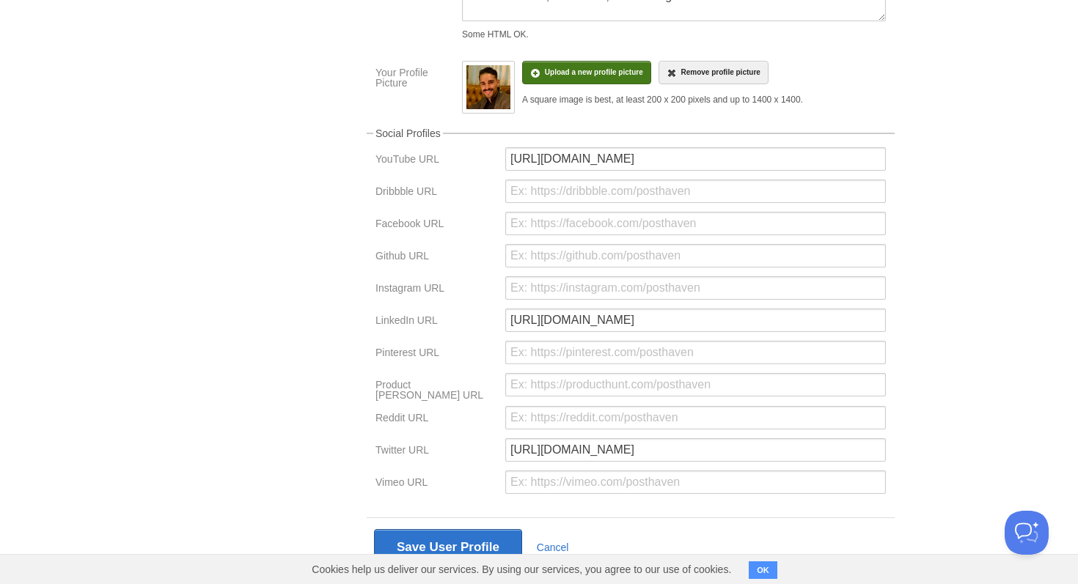
scroll to position [294, 0]
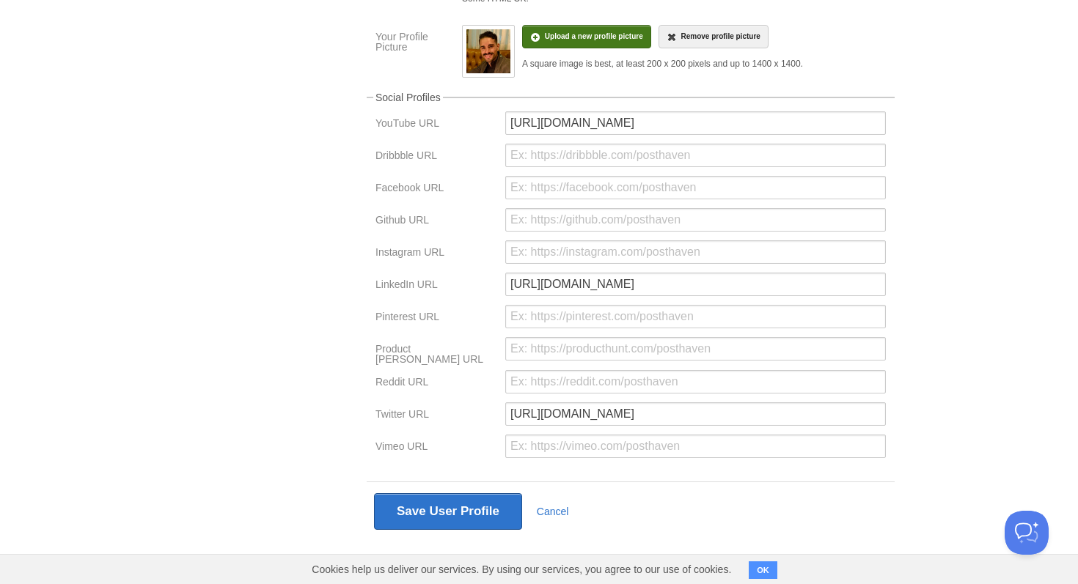
click at [476, 531] on div "Save User Profile Cancel" at bounding box center [631, 511] width 528 height 59
click at [476, 512] on button "Save User Profile" at bounding box center [448, 511] width 148 height 37
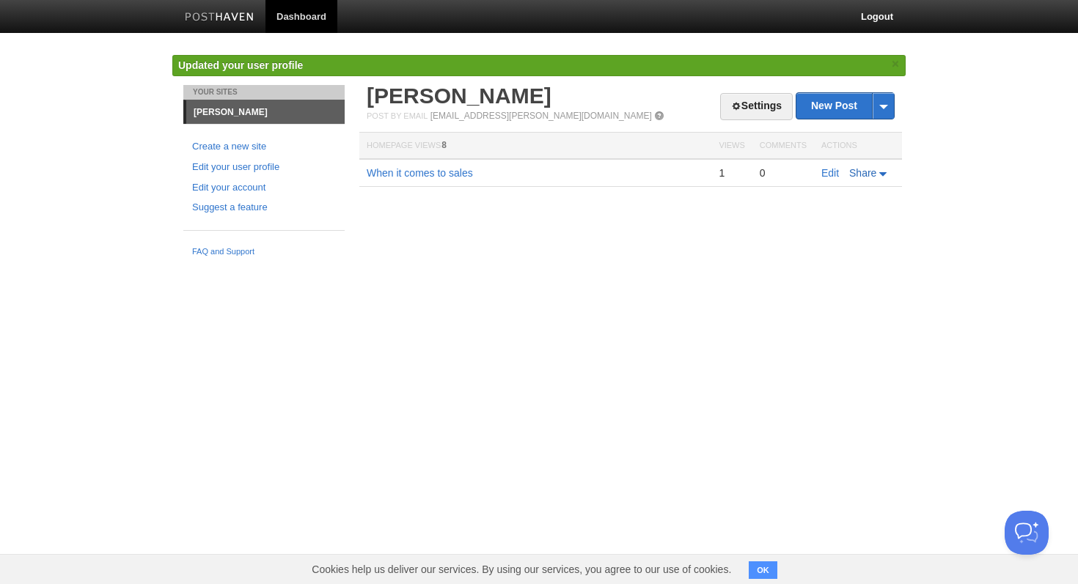
click at [872, 168] on span "Share" at bounding box center [862, 173] width 27 height 12
click at [869, 173] on span "Share" at bounding box center [862, 173] width 27 height 12
click at [436, 167] on link "When it comes to sales" at bounding box center [420, 173] width 106 height 12
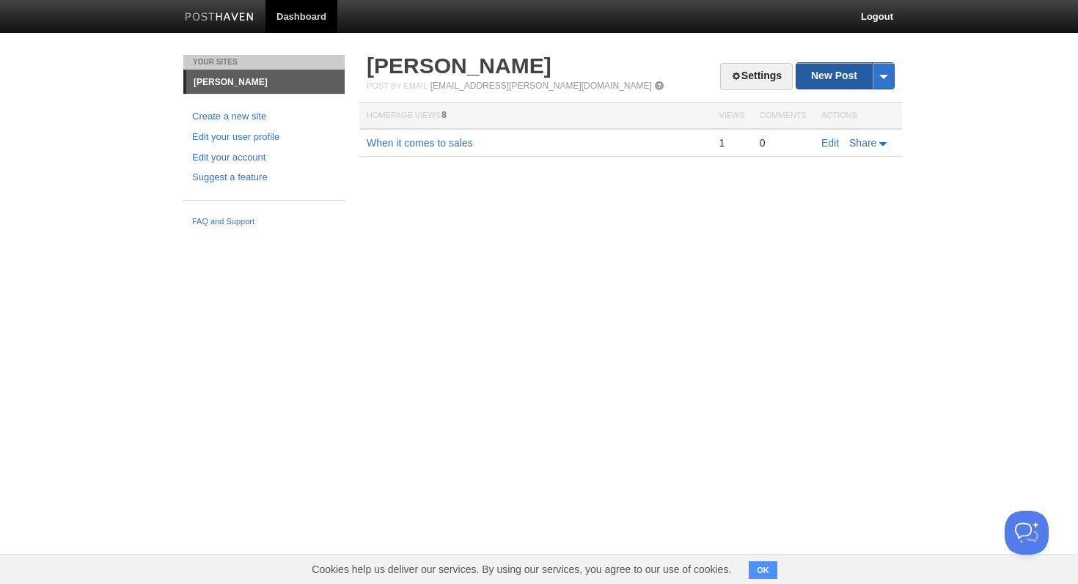
click at [817, 86] on link "New Post" at bounding box center [845, 76] width 98 height 26
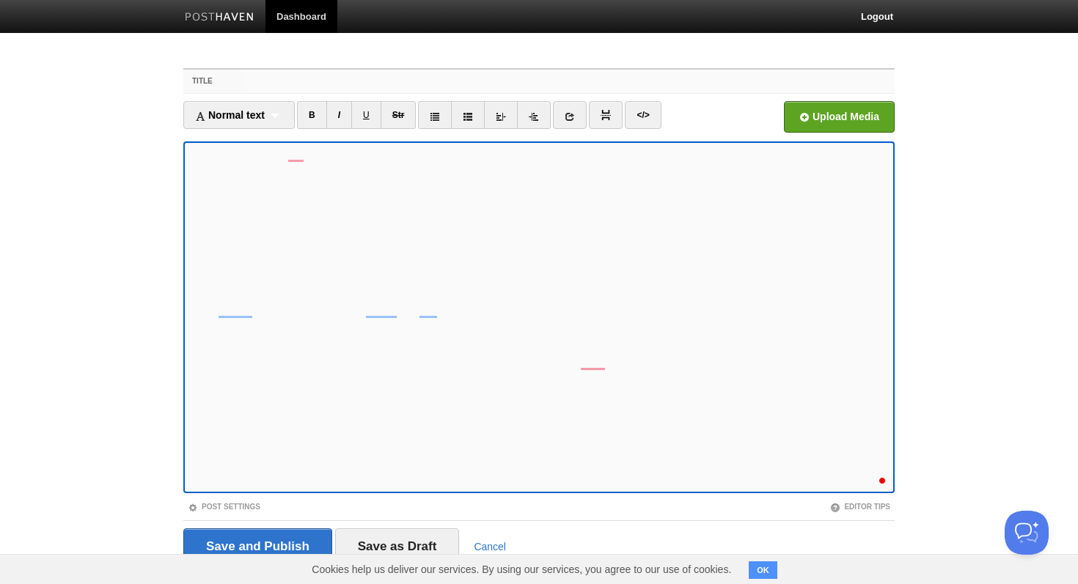
click at [403, 82] on input "Title" at bounding box center [569, 81] width 652 height 23
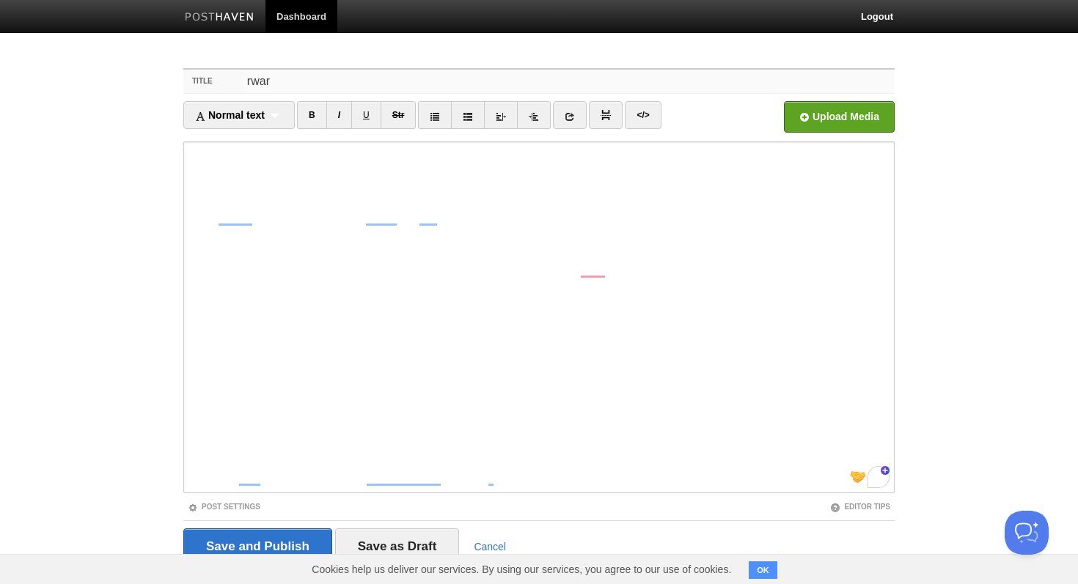
scroll to position [100, 0]
type input "rwar"
click at [286, 545] on input "Save and Publish" at bounding box center [257, 547] width 149 height 37
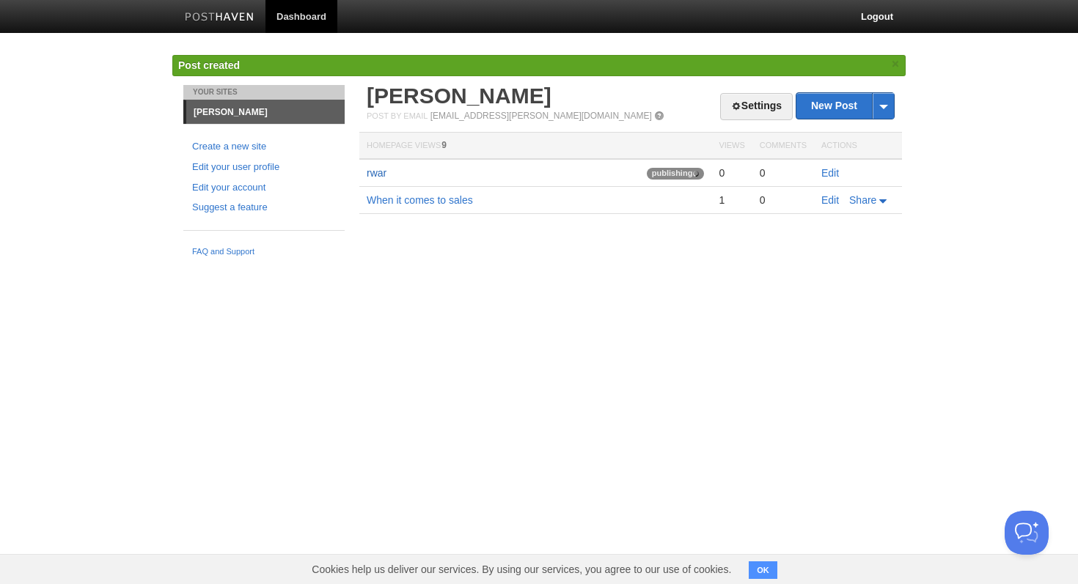
click at [380, 177] on link "rwar" at bounding box center [377, 173] width 20 height 12
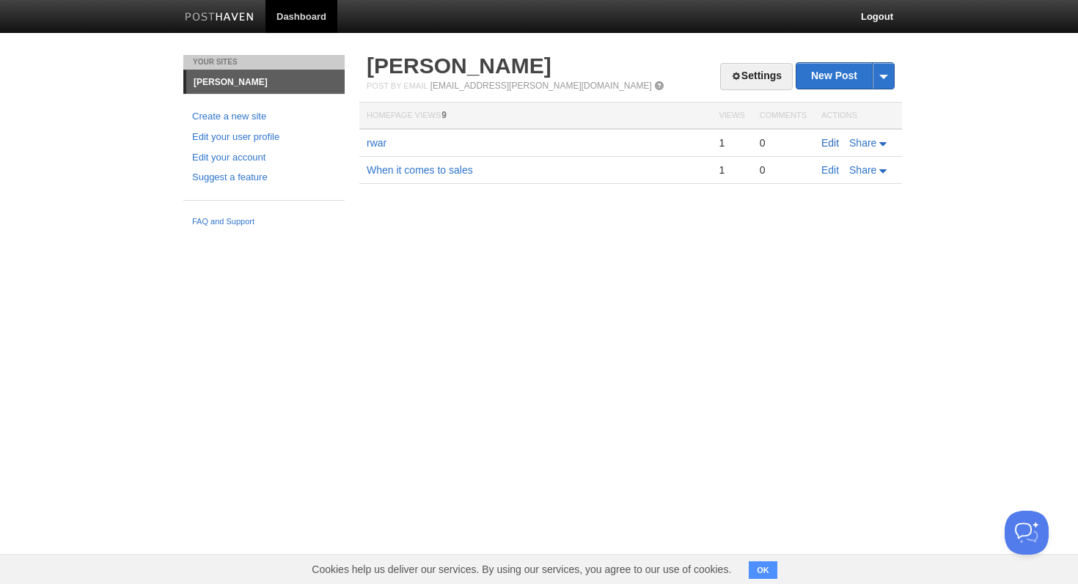
click at [822, 139] on link "Edit" at bounding box center [830, 143] width 18 height 12
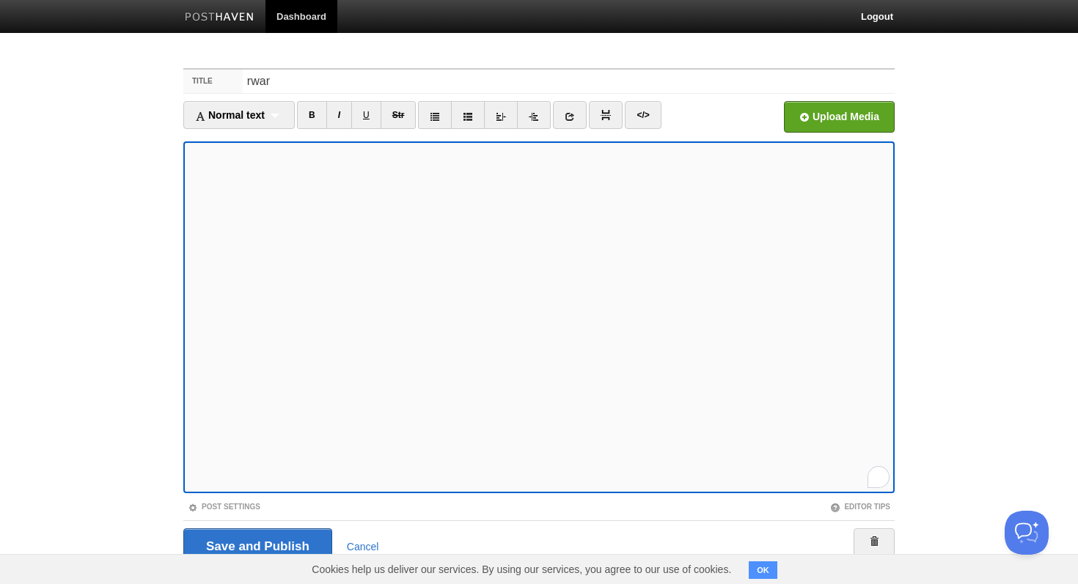
scroll to position [35, 0]
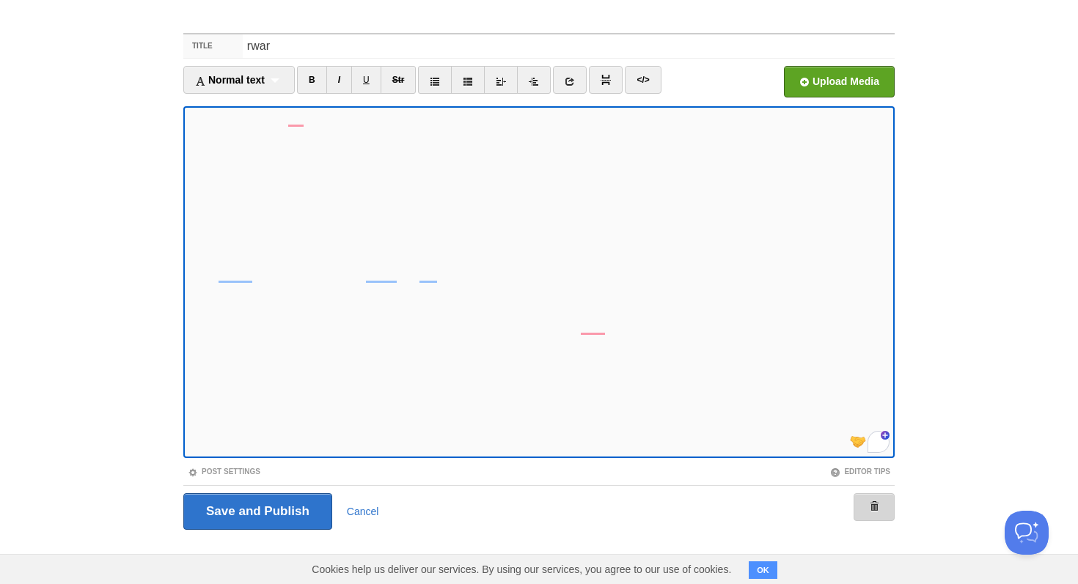
click at [887, 505] on link at bounding box center [873, 507] width 41 height 28
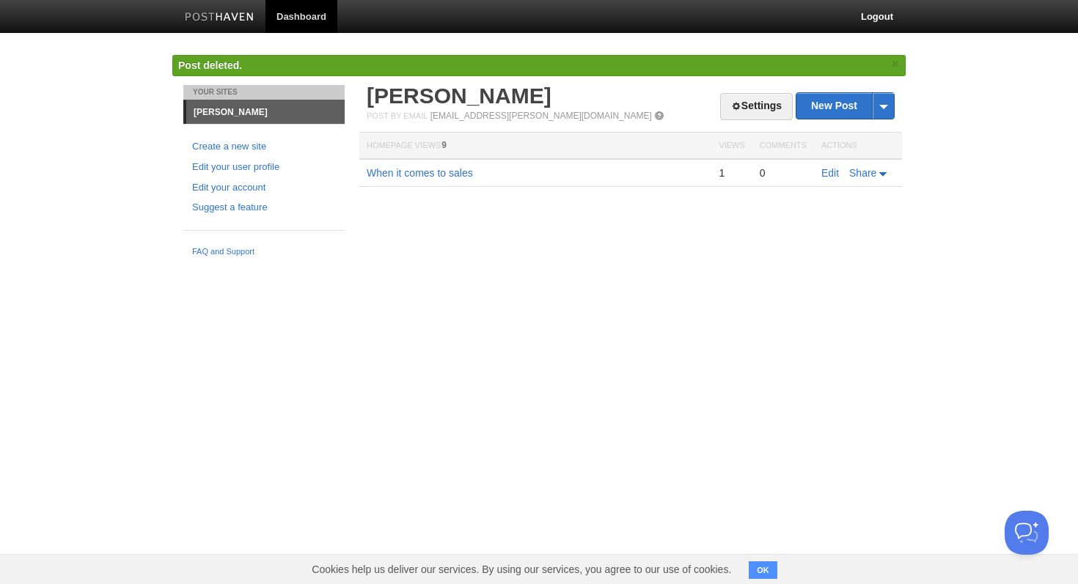
click at [406, 163] on td "When it comes to sales" at bounding box center [535, 173] width 352 height 28
click at [406, 168] on link "When it comes to sales" at bounding box center [420, 173] width 106 height 12
click at [740, 117] on link "Settings" at bounding box center [756, 106] width 73 height 27
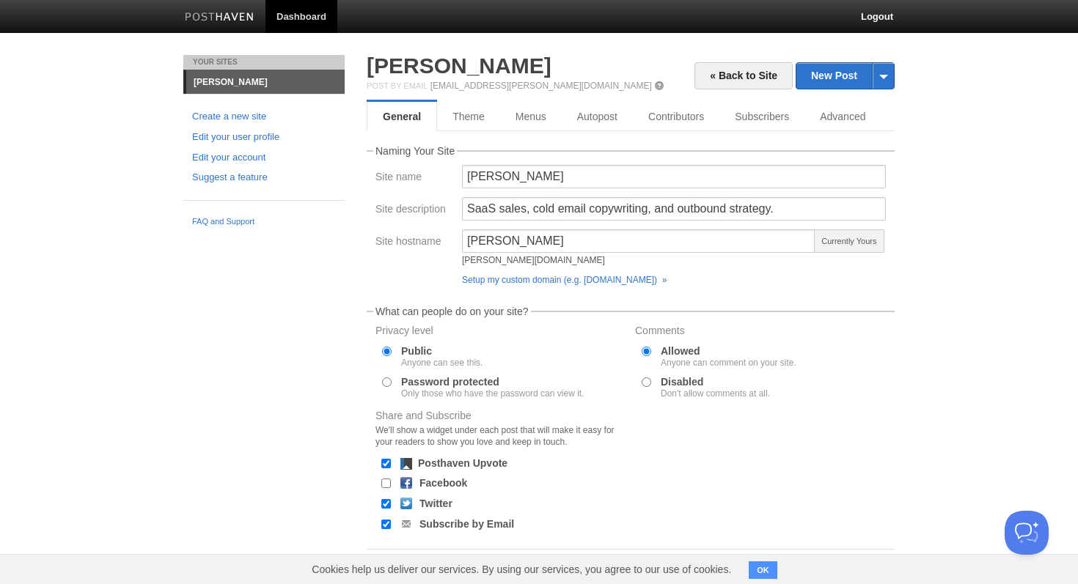
click at [473, 95] on div "« Back to Site New Post by Web by Email Laz Garcia Post by Email post@lazaro.po…" at bounding box center [631, 331] width 528 height 553
click at [473, 106] on link "Theme" at bounding box center [469, 116] width 64 height 29
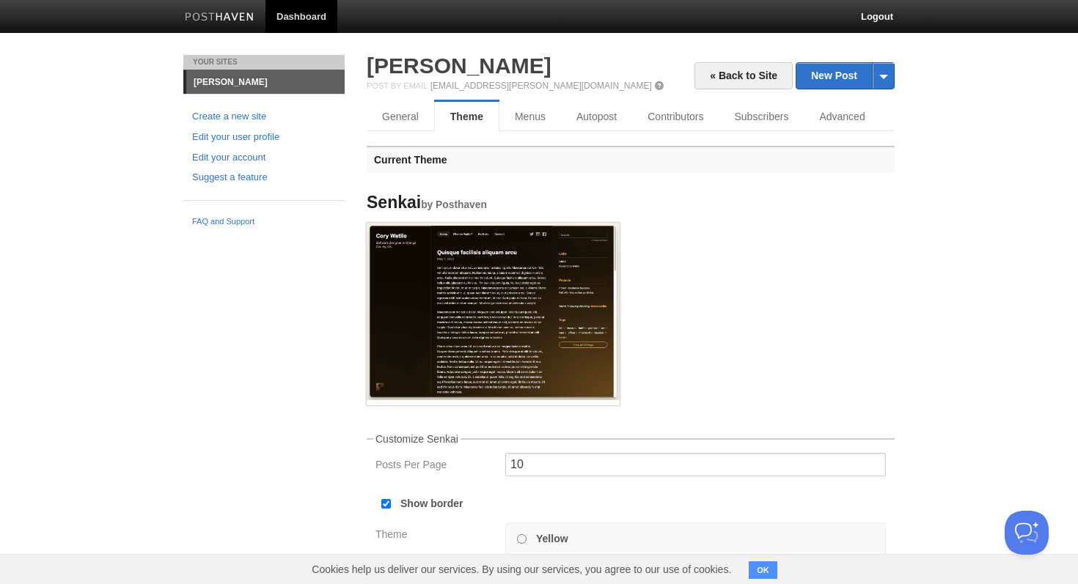
scroll to position [249, 0]
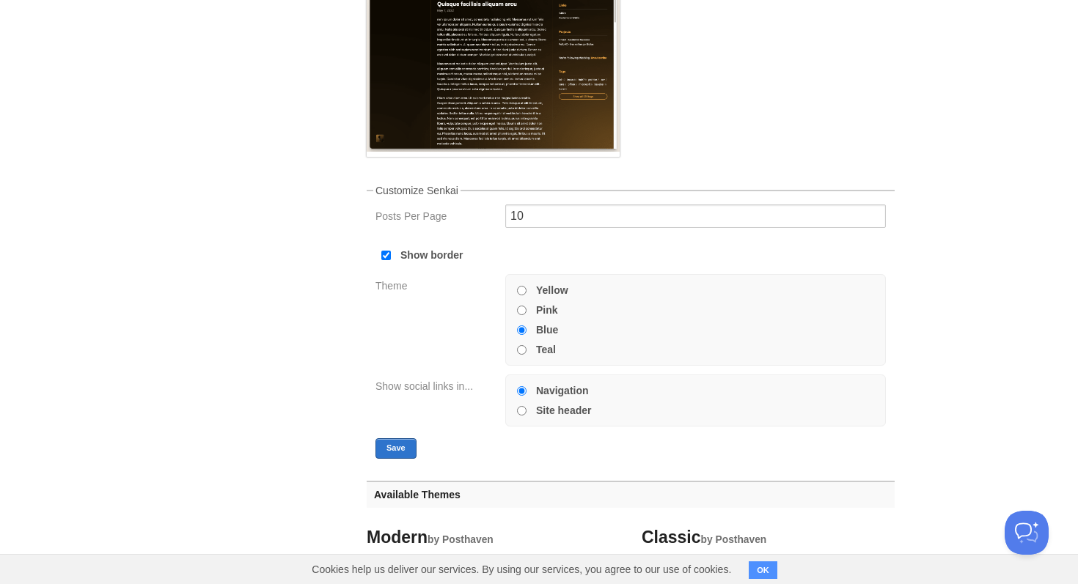
click at [520, 287] on input "Yellow" at bounding box center [522, 291] width 10 height 10
radio input "true"
click at [522, 347] on input "Teal" at bounding box center [522, 350] width 10 height 10
radio input "true"
click at [390, 445] on button "Save" at bounding box center [395, 448] width 41 height 21
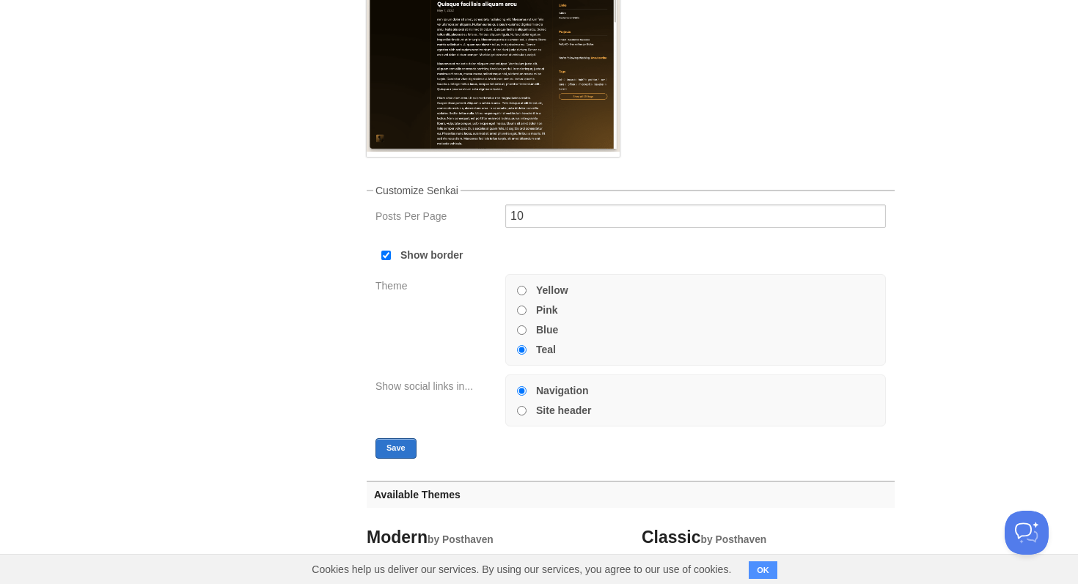
click at [523, 334] on div at bounding box center [520, 329] width 15 height 13
click at [523, 333] on input "Blue" at bounding box center [522, 330] width 10 height 10
radio input "true"
click at [520, 291] on input "Yellow" at bounding box center [522, 291] width 10 height 10
radio input "true"
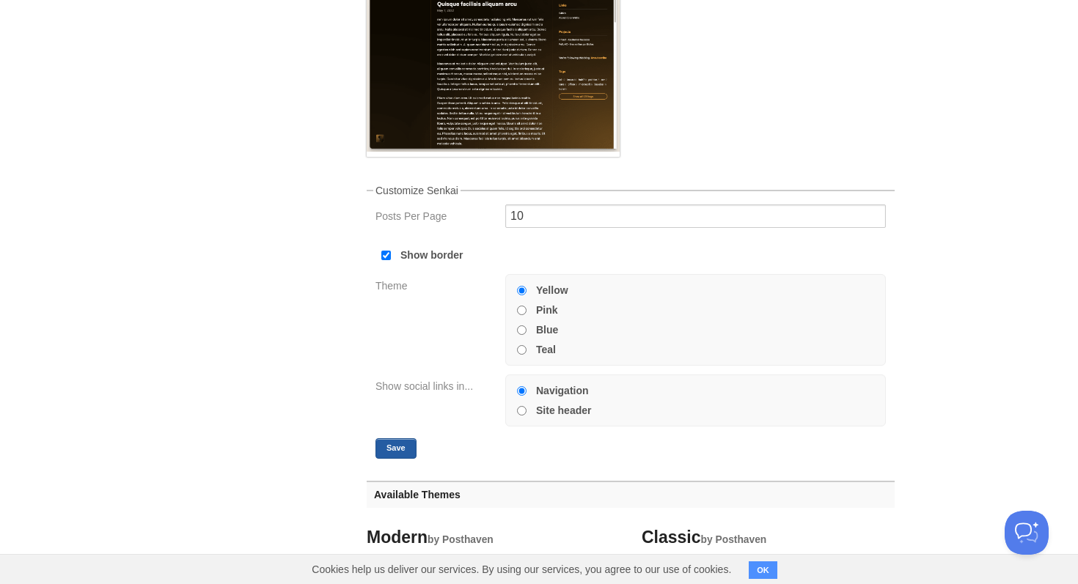
click at [402, 446] on button "Save" at bounding box center [395, 448] width 41 height 21
click at [520, 330] on input "Blue" at bounding box center [522, 330] width 10 height 10
radio input "true"
click at [410, 442] on button "Save" at bounding box center [395, 448] width 41 height 21
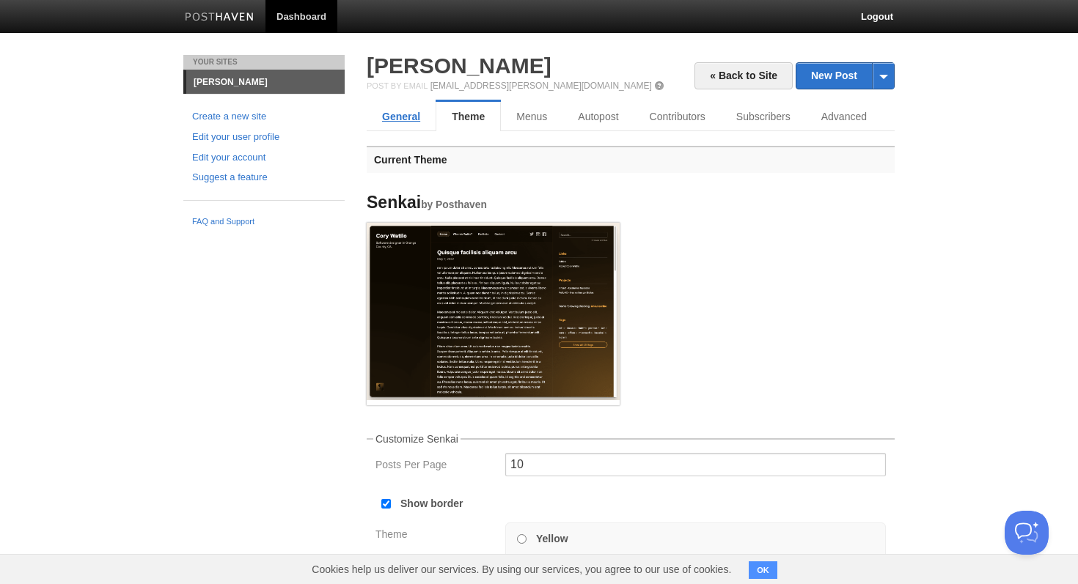
click at [397, 122] on link "General" at bounding box center [401, 116] width 69 height 29
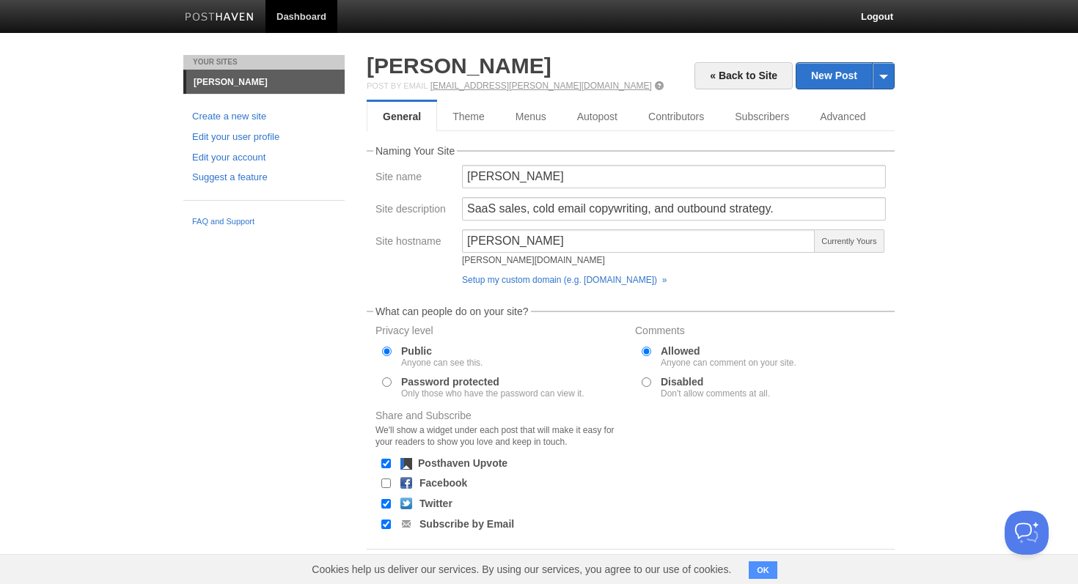
drag, startPoint x: 432, startPoint y: 87, endPoint x: 545, endPoint y: 87, distance: 113.6
click at [545, 87] on div "Post by Email post@lazaro.posthaven.com" at bounding box center [631, 86] width 528 height 10
copy div "[EMAIL_ADDRESS][PERSON_NAME][DOMAIN_NAME]"
click at [617, 74] on h2 "[PERSON_NAME]" at bounding box center [631, 66] width 528 height 22
click at [541, 283] on link "Setup my custom domain (e.g. [DOMAIN_NAME]) »" at bounding box center [564, 280] width 205 height 10
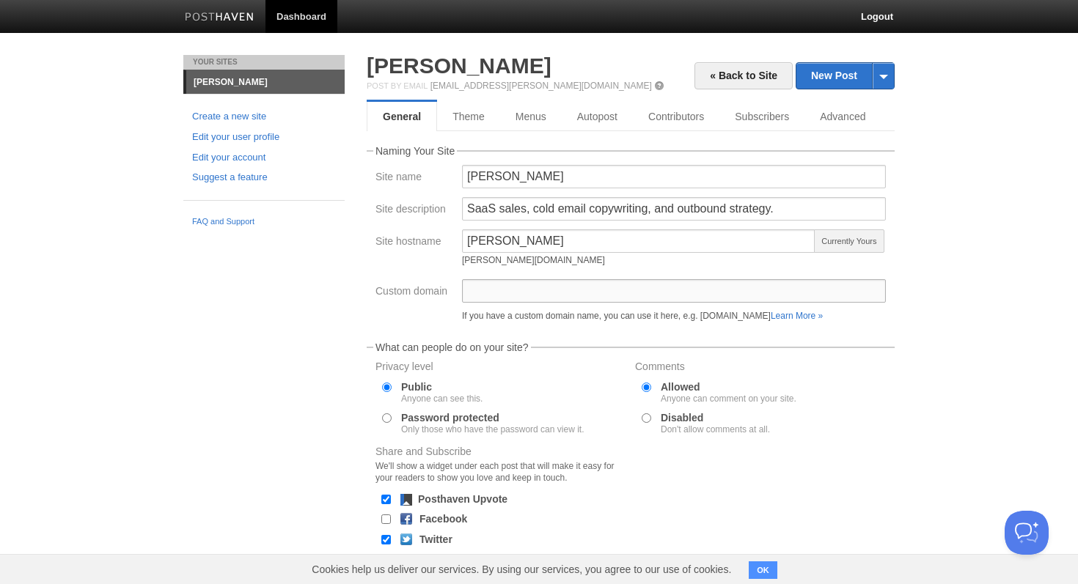
click at [540, 299] on input "Custom domain" at bounding box center [674, 290] width 424 height 23
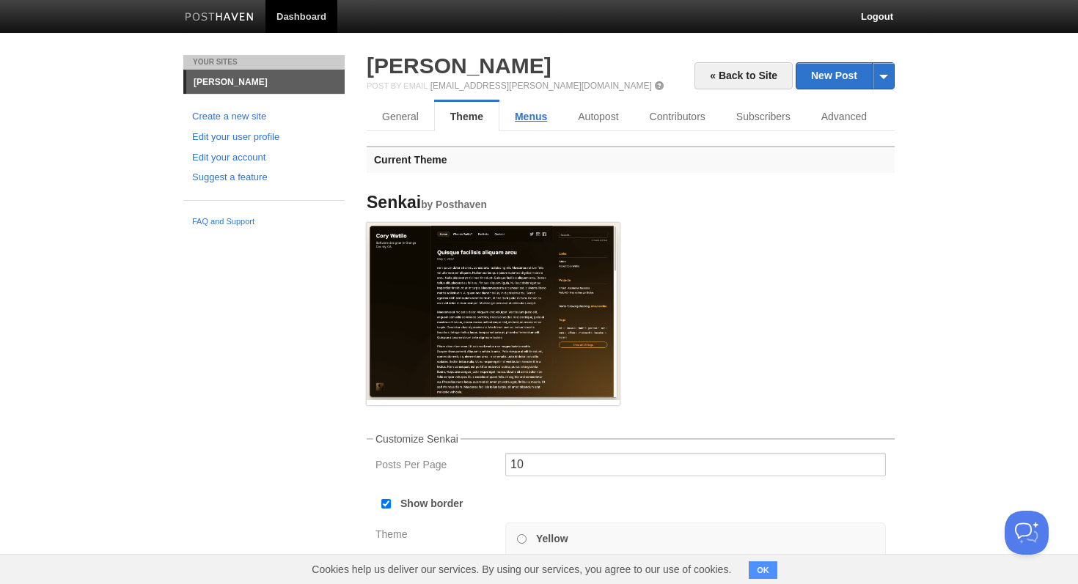
click at [544, 113] on link "Menus" at bounding box center [530, 116] width 63 height 29
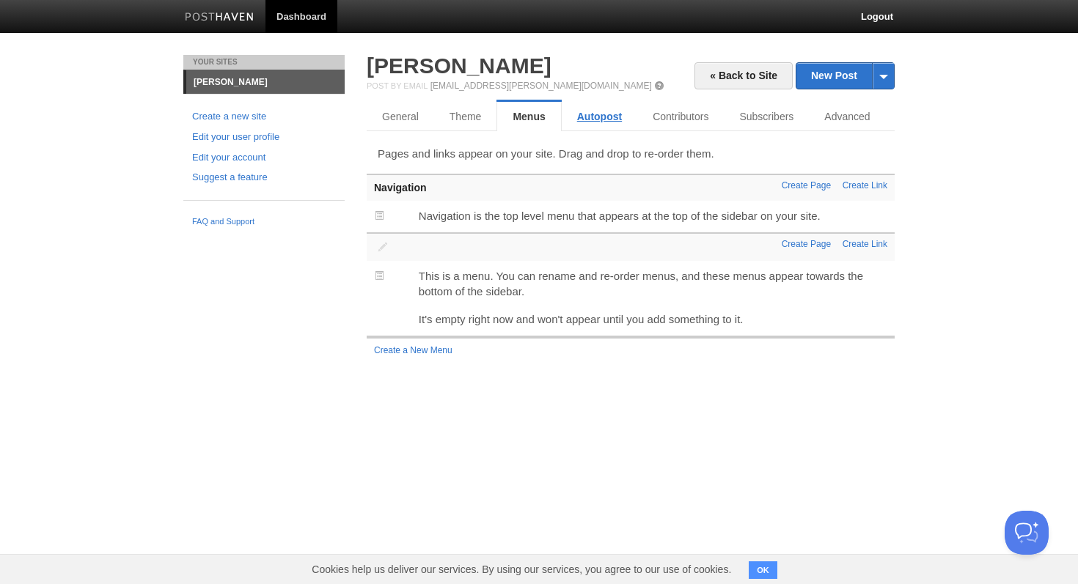
click at [601, 120] on link "Autopost" at bounding box center [600, 116] width 76 height 29
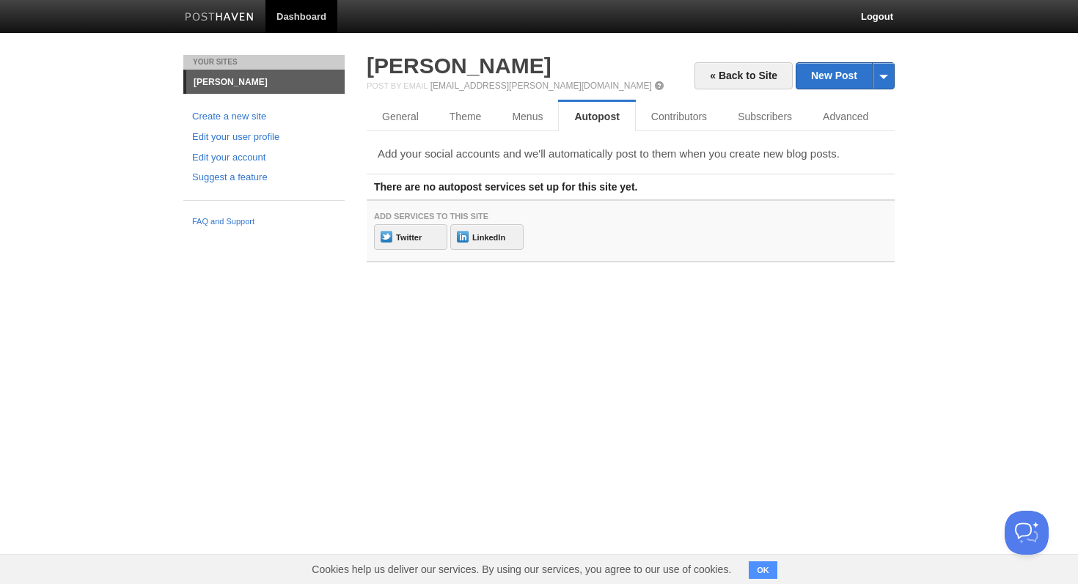
click at [213, 68] on li "Your Sites" at bounding box center [263, 62] width 161 height 15
click at [754, 76] on link "« Back to Site" at bounding box center [743, 75] width 98 height 27
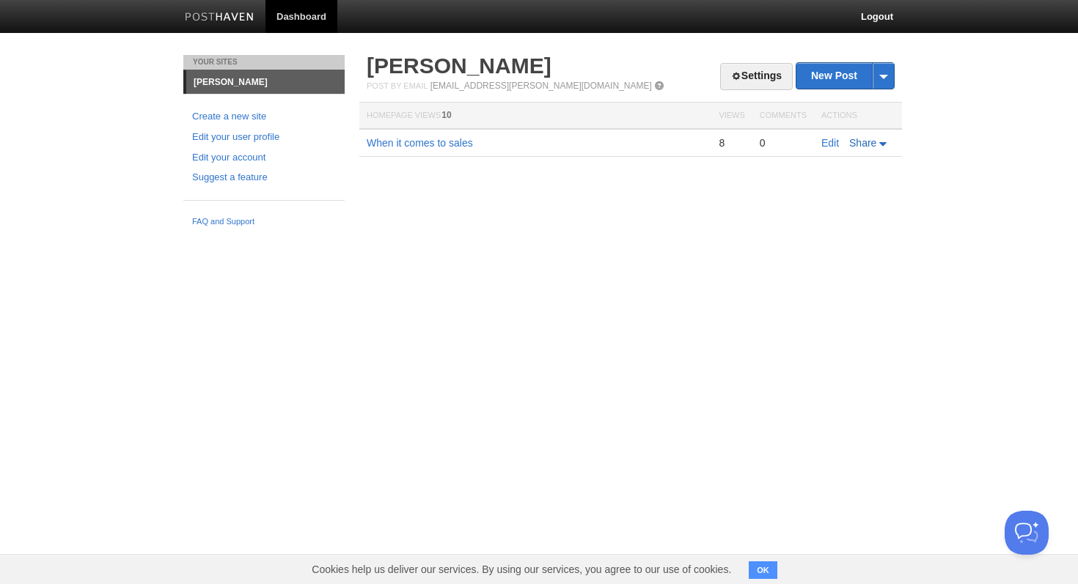
click at [874, 144] on span "Share" at bounding box center [862, 143] width 27 height 12
click at [661, 218] on div "Your Sites [PERSON_NAME] Create a new site Edit your user profile Edit your acc…" at bounding box center [538, 144] width 733 height 179
click at [443, 144] on link "When it comes to sales" at bounding box center [420, 143] width 106 height 12
click at [779, 62] on div "Settings New Post by Web by Email" at bounding box center [807, 76] width 174 height 28
click at [767, 78] on link "Settings" at bounding box center [756, 76] width 73 height 27
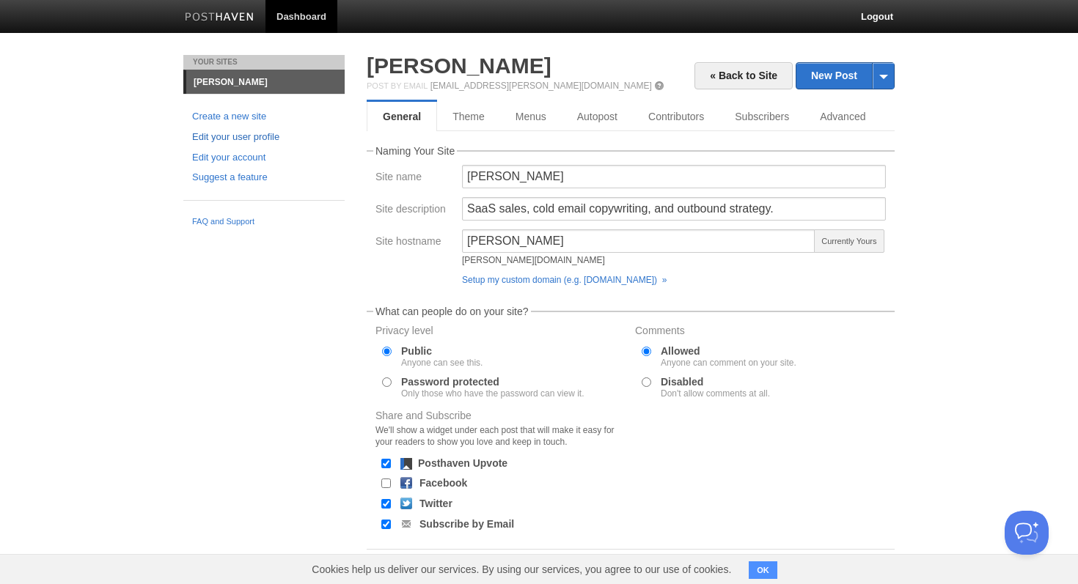
click at [243, 143] on link "Edit your user profile" at bounding box center [264, 137] width 144 height 15
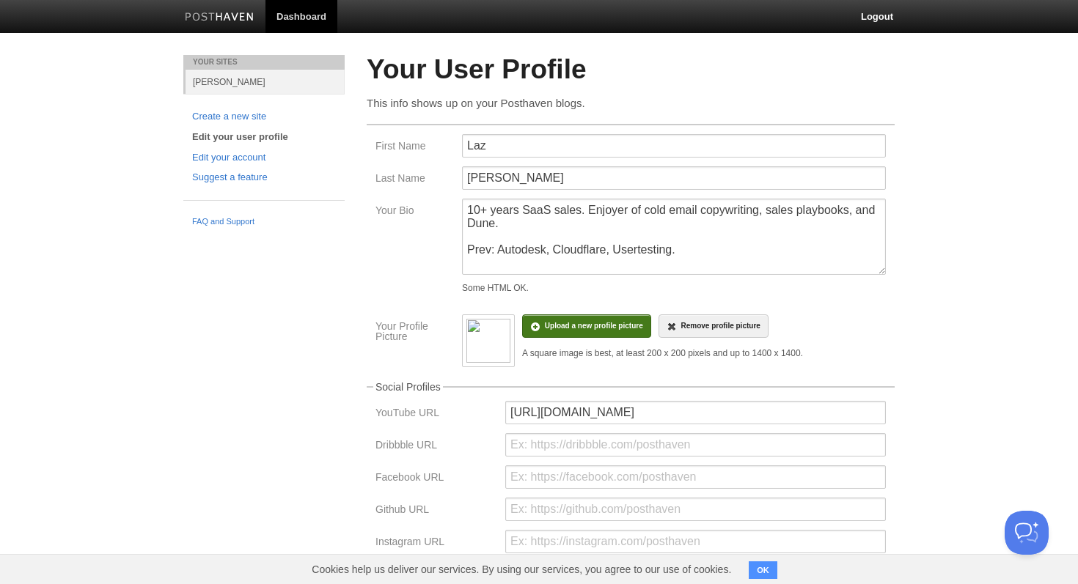
click at [585, 335] on input "file" at bounding box center [153, 333] width 1110 height 75
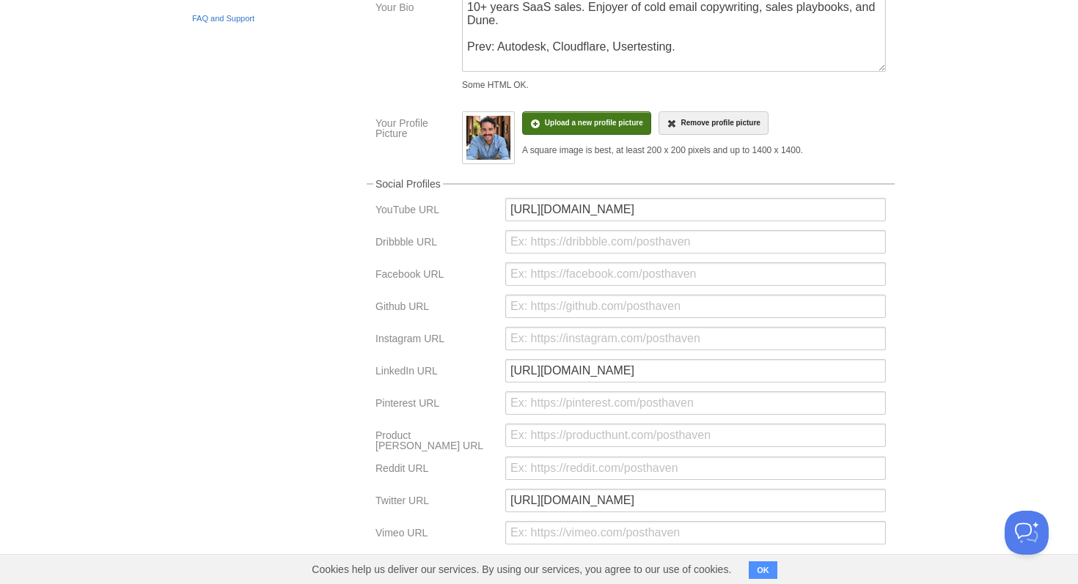
scroll to position [294, 0]
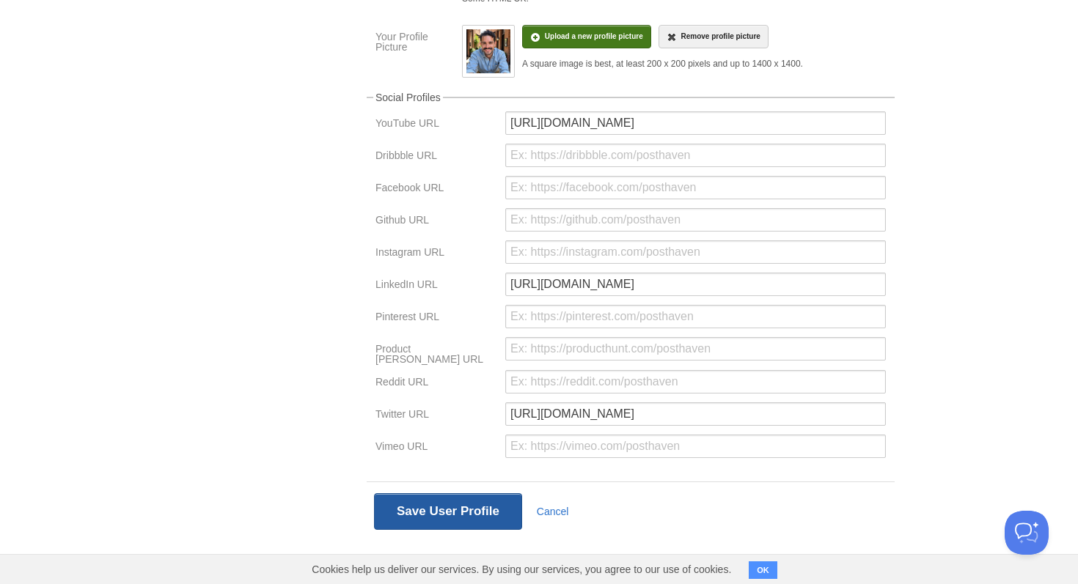
click at [469, 516] on button "Save User Profile" at bounding box center [448, 511] width 148 height 37
click at [460, 515] on form "Your User Profile This info shows up on your Posthaven blogs. First Name Laz La…" at bounding box center [631, 153] width 528 height 776
